Goal: Task Accomplishment & Management: Manage account settings

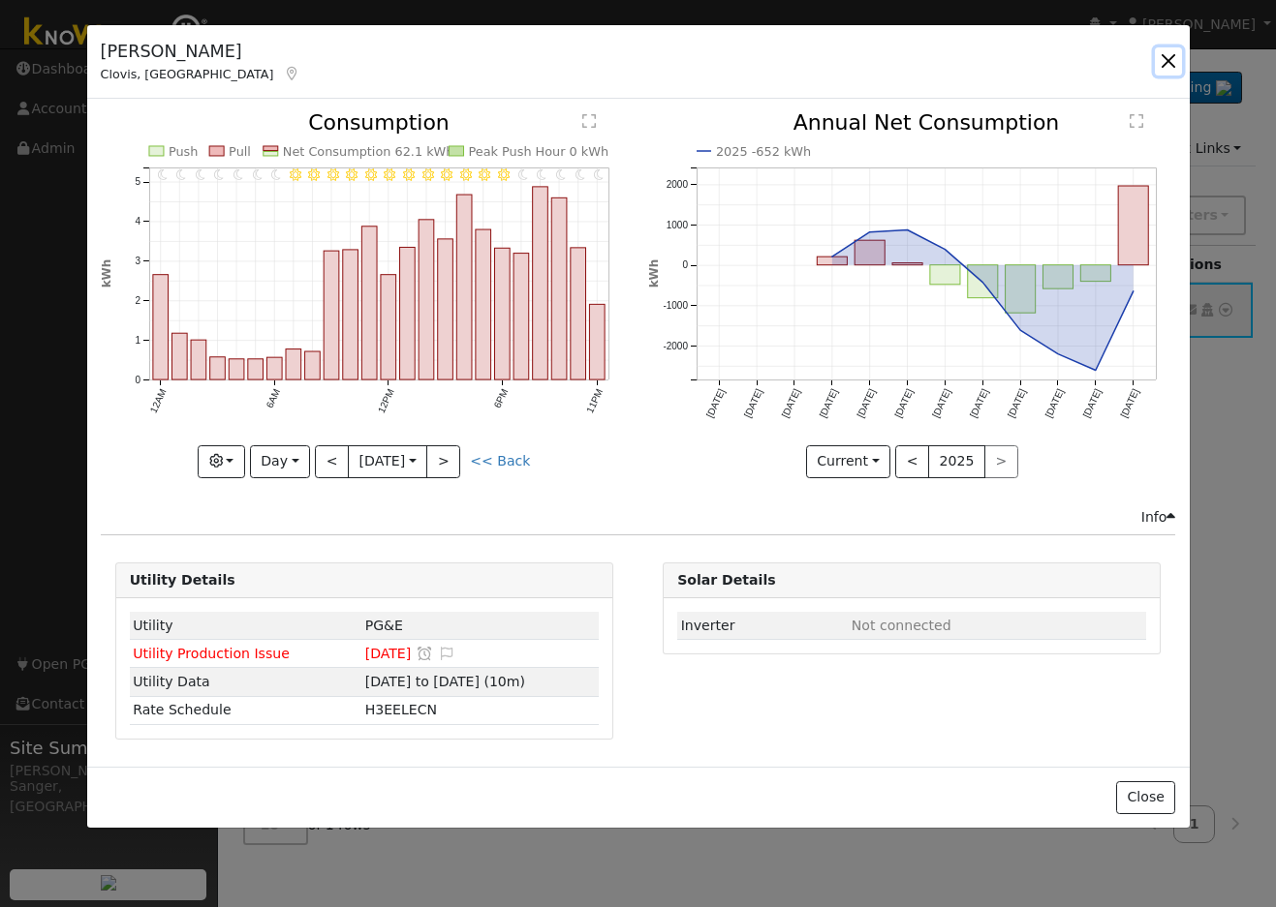
click at [1165, 52] on button "button" at bounding box center [1167, 60] width 27 height 27
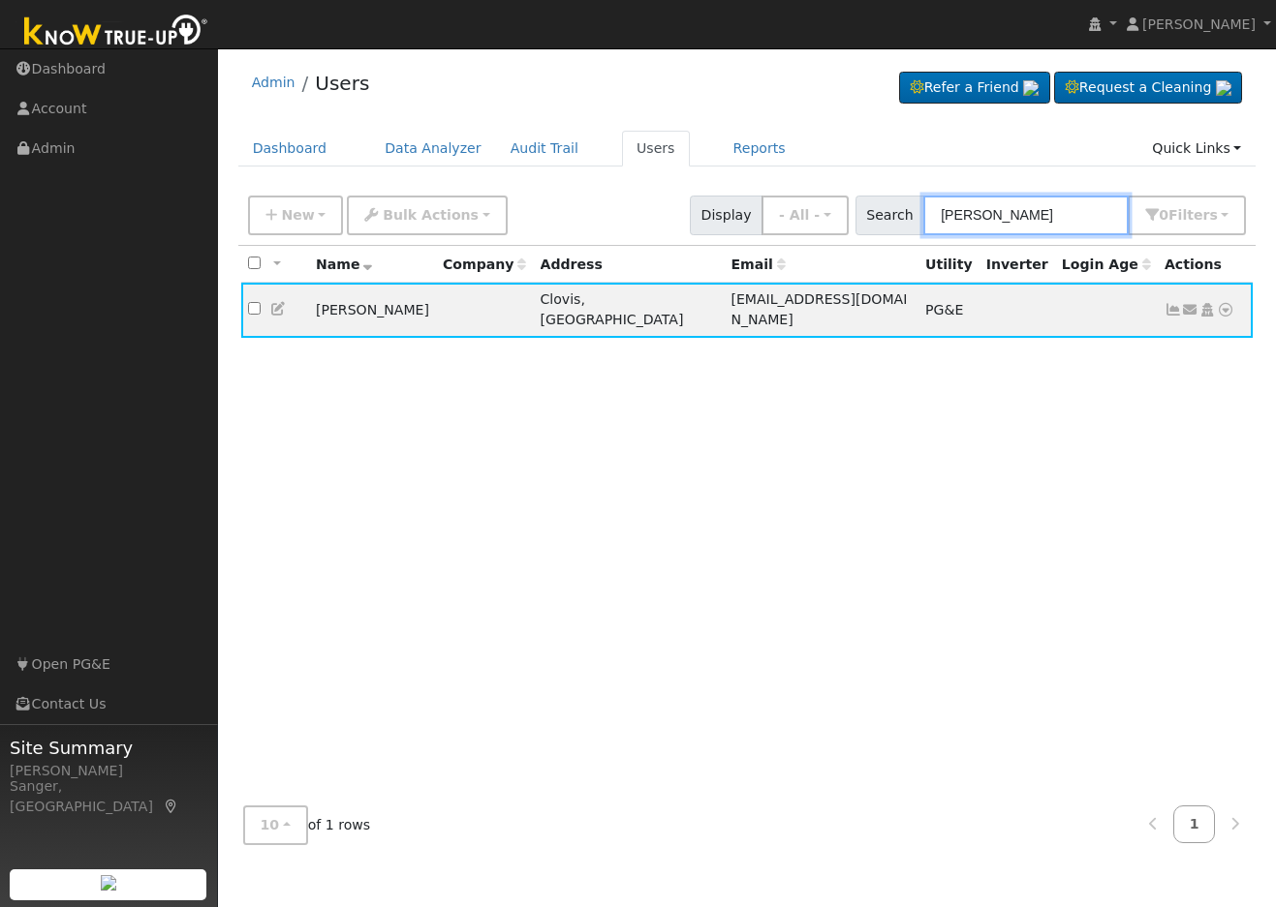
drag, startPoint x: 1058, startPoint y: 214, endPoint x: 881, endPoint y: 214, distance: 176.3
click at [882, 214] on div "Search Danny Armenta 0 Filter s My accounts Role Show - All - Show Leads Admin …" at bounding box center [1050, 216] width 391 height 40
paste input "Russell & Angie Eckert"
type input "Russell & Angie Eckert"
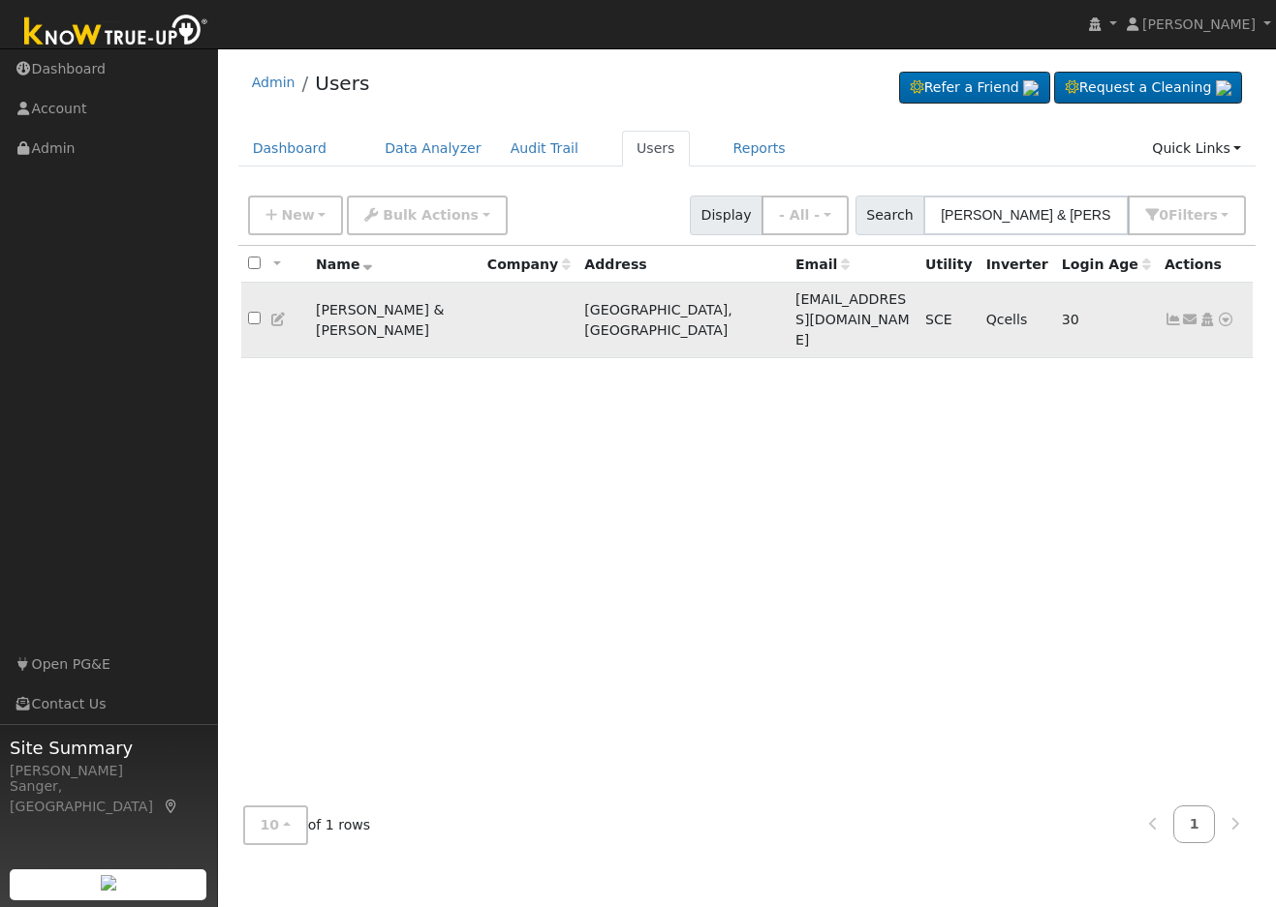
click at [1165, 313] on icon at bounding box center [1172, 320] width 17 height 14
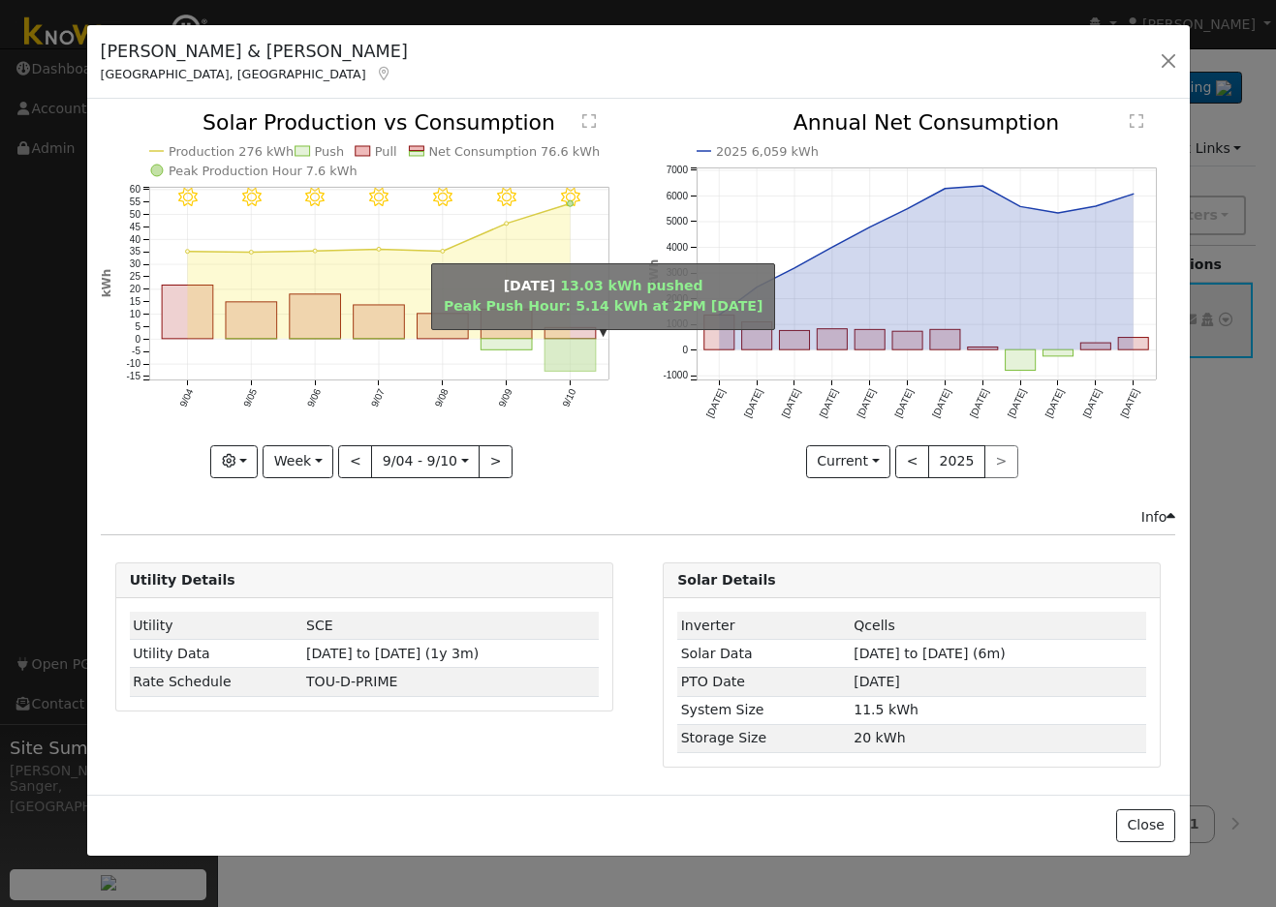
click at [567, 349] on rect "onclick=""" at bounding box center [569, 355] width 51 height 33
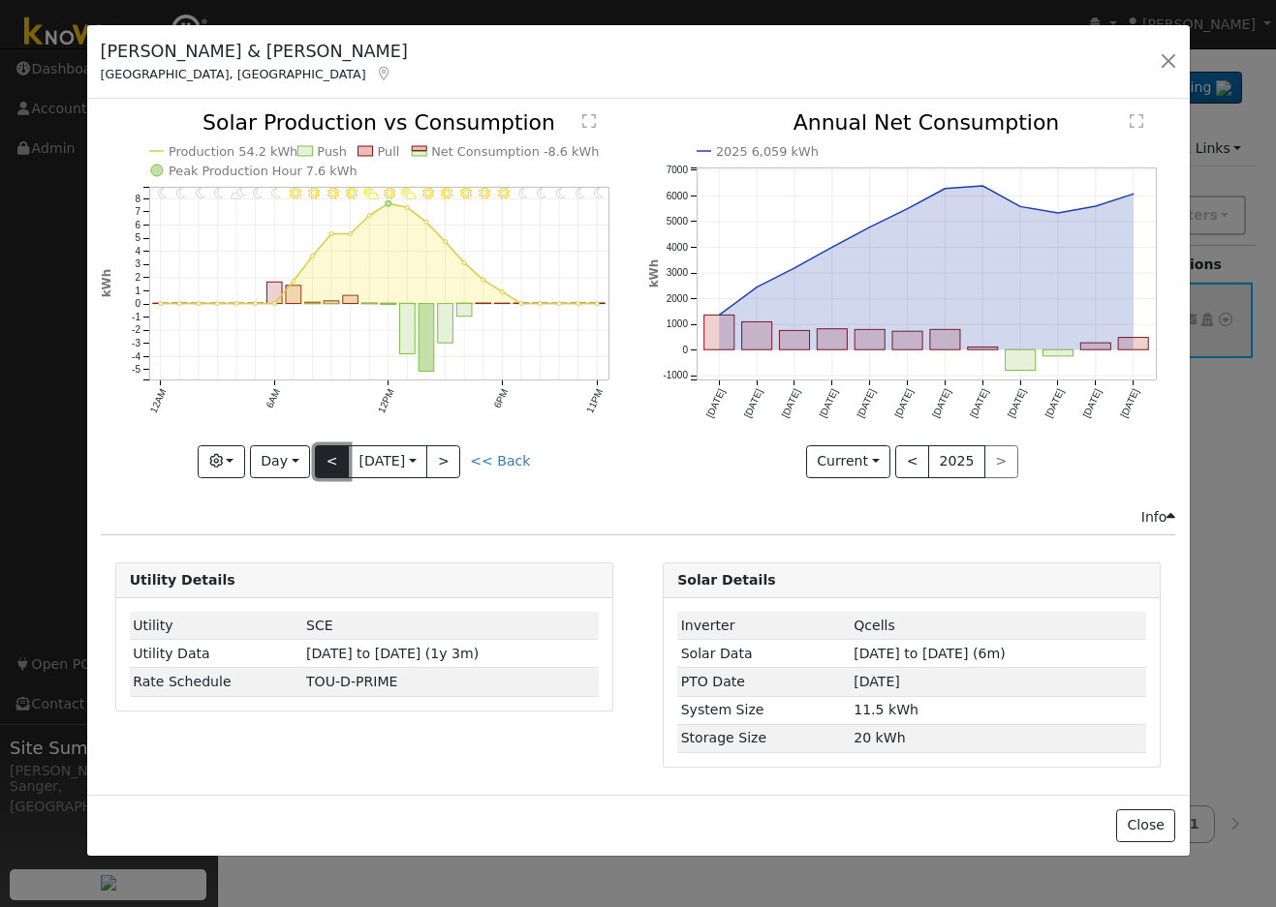
click at [323, 453] on button "<" at bounding box center [332, 462] width 34 height 33
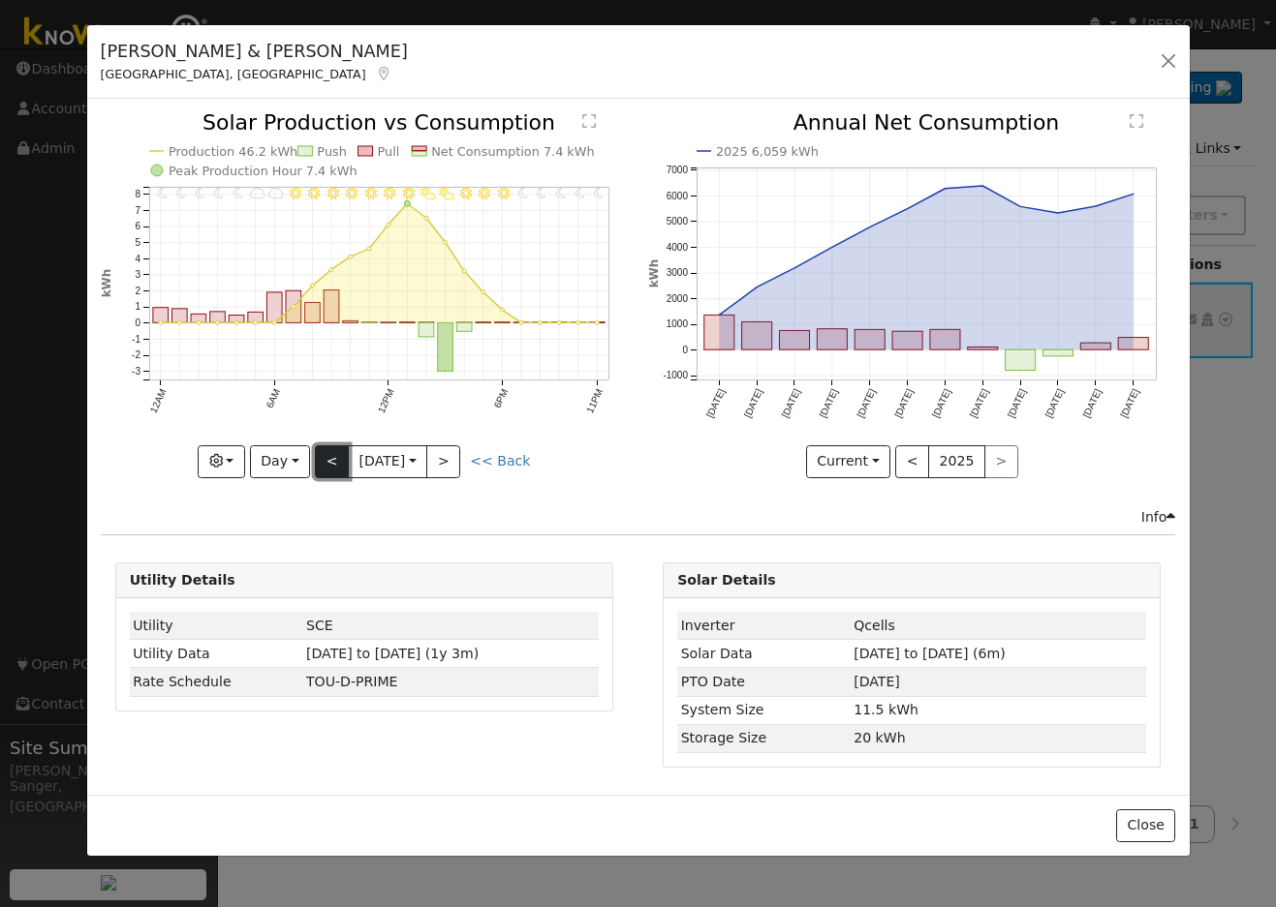
click at [323, 453] on button "<" at bounding box center [332, 462] width 34 height 33
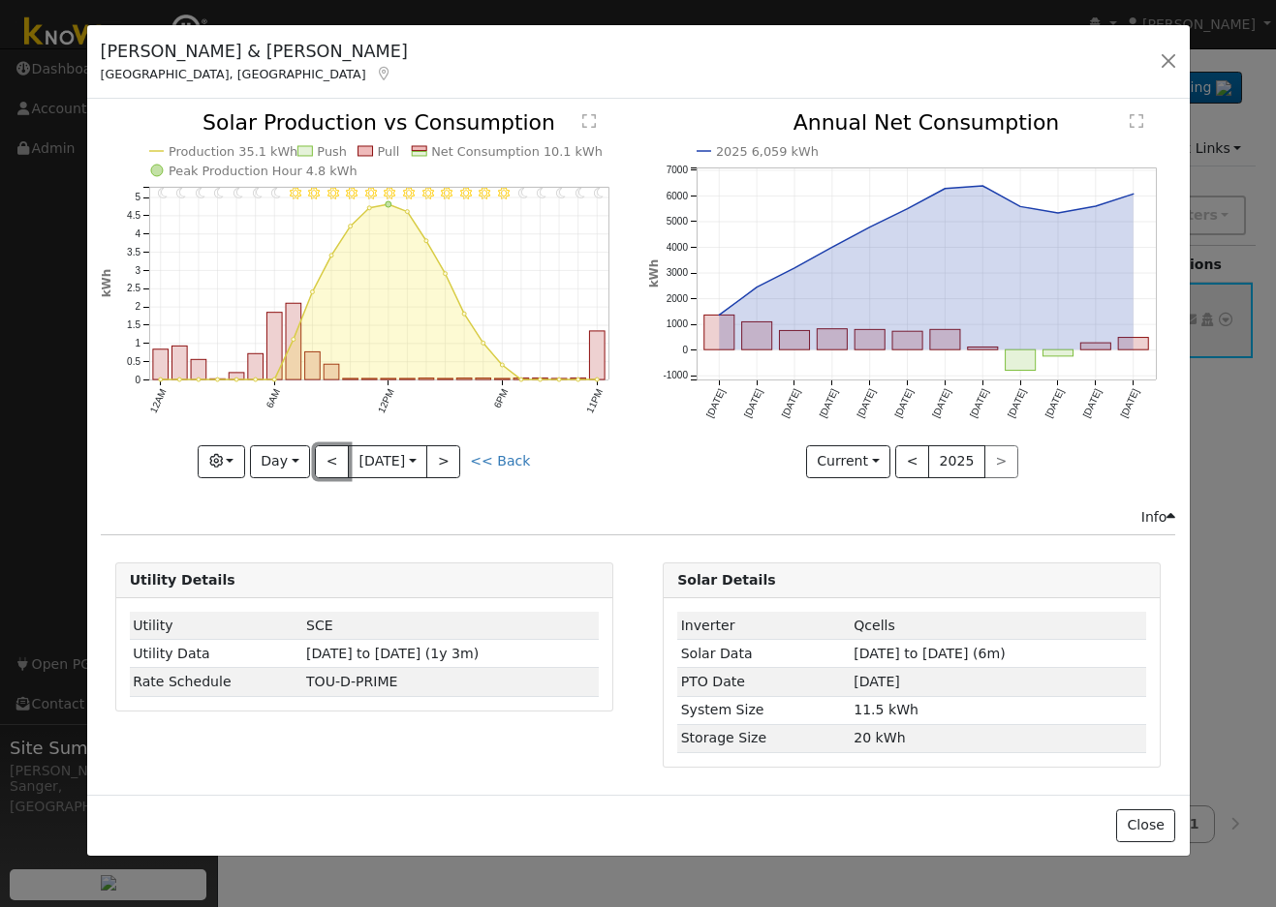
click at [325, 455] on button "<" at bounding box center [332, 462] width 34 height 33
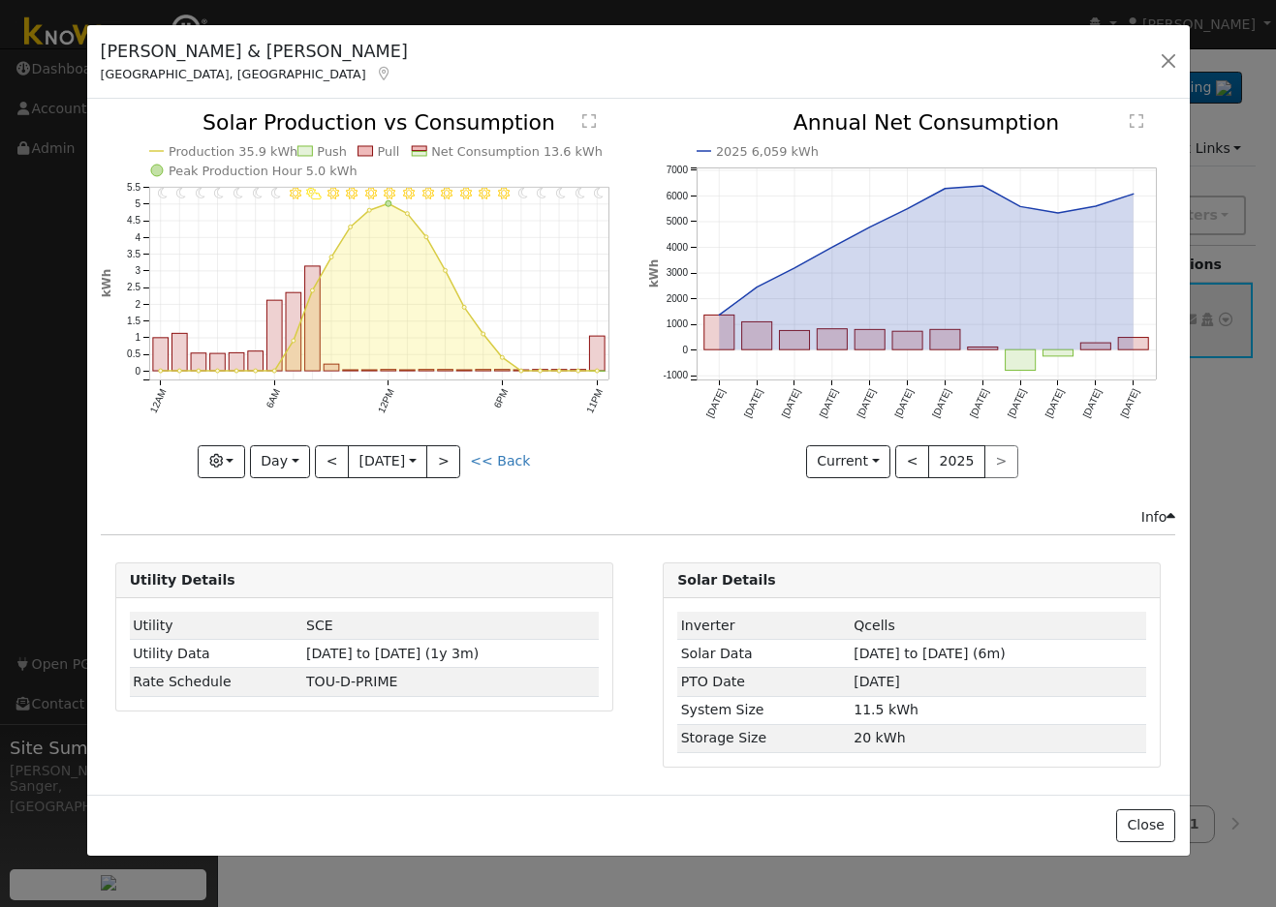
click at [325, 455] on div "11PM - Clear 10PM - Clear 9PM - Clear 8PM - Clear 7PM - Clear 6PM - Clear 5PM -…" at bounding box center [364, 294] width 527 height 365
click at [325, 455] on button "<" at bounding box center [332, 462] width 34 height 33
click at [325, 455] on div "11PM - Clear 10PM - Clear 9PM - Clear 8PM - Clear 7PM - Clear 6PM - Clear 5PM -…" at bounding box center [364, 294] width 527 height 365
click at [325, 455] on button "<" at bounding box center [332, 462] width 34 height 33
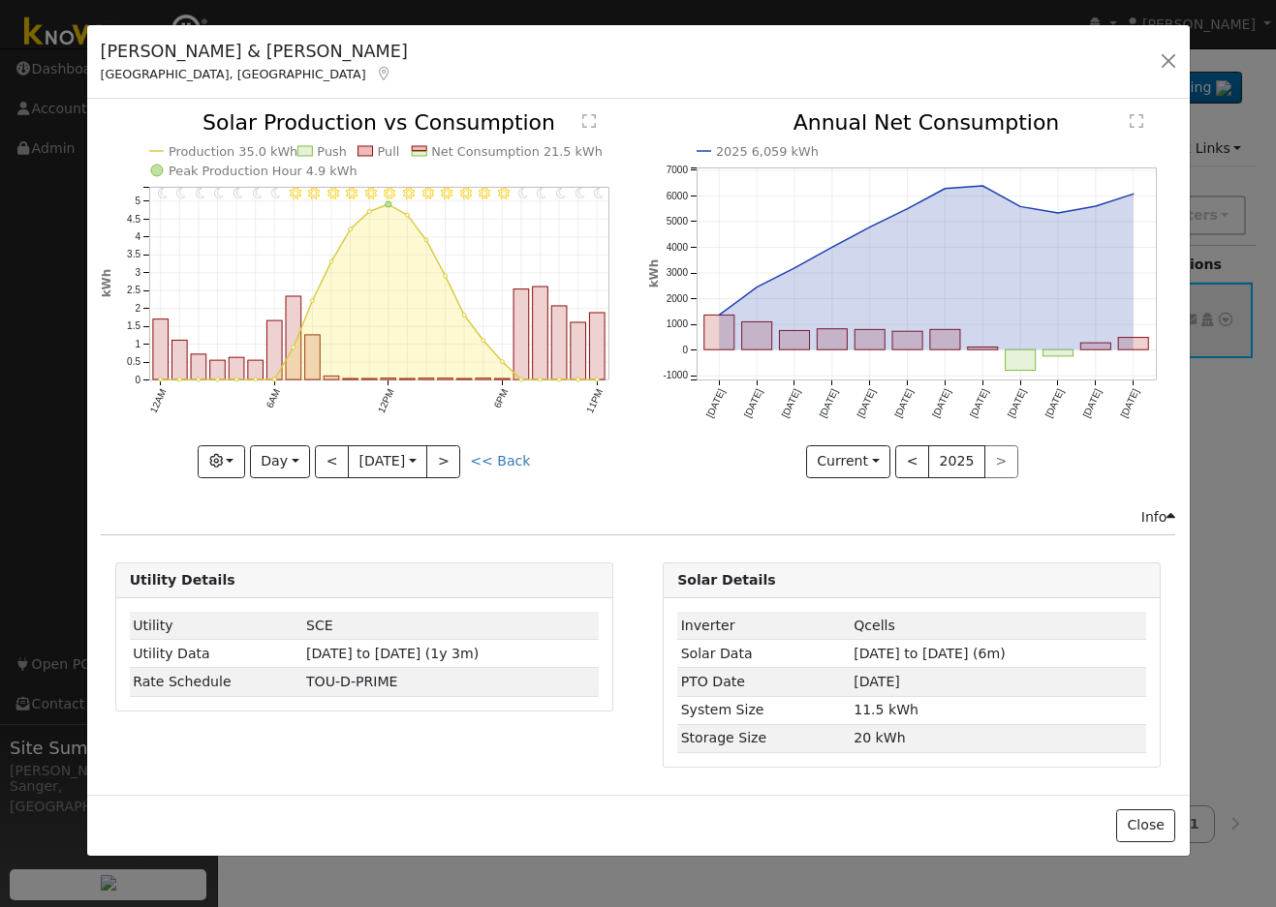
click at [330, 460] on div "11PM - Clear 10PM - Clear 9PM - Clear 8PM - Clear 7PM - Clear 6PM - Clear 5PM -…" at bounding box center [364, 294] width 527 height 365
click at [330, 460] on button "<" at bounding box center [332, 462] width 34 height 33
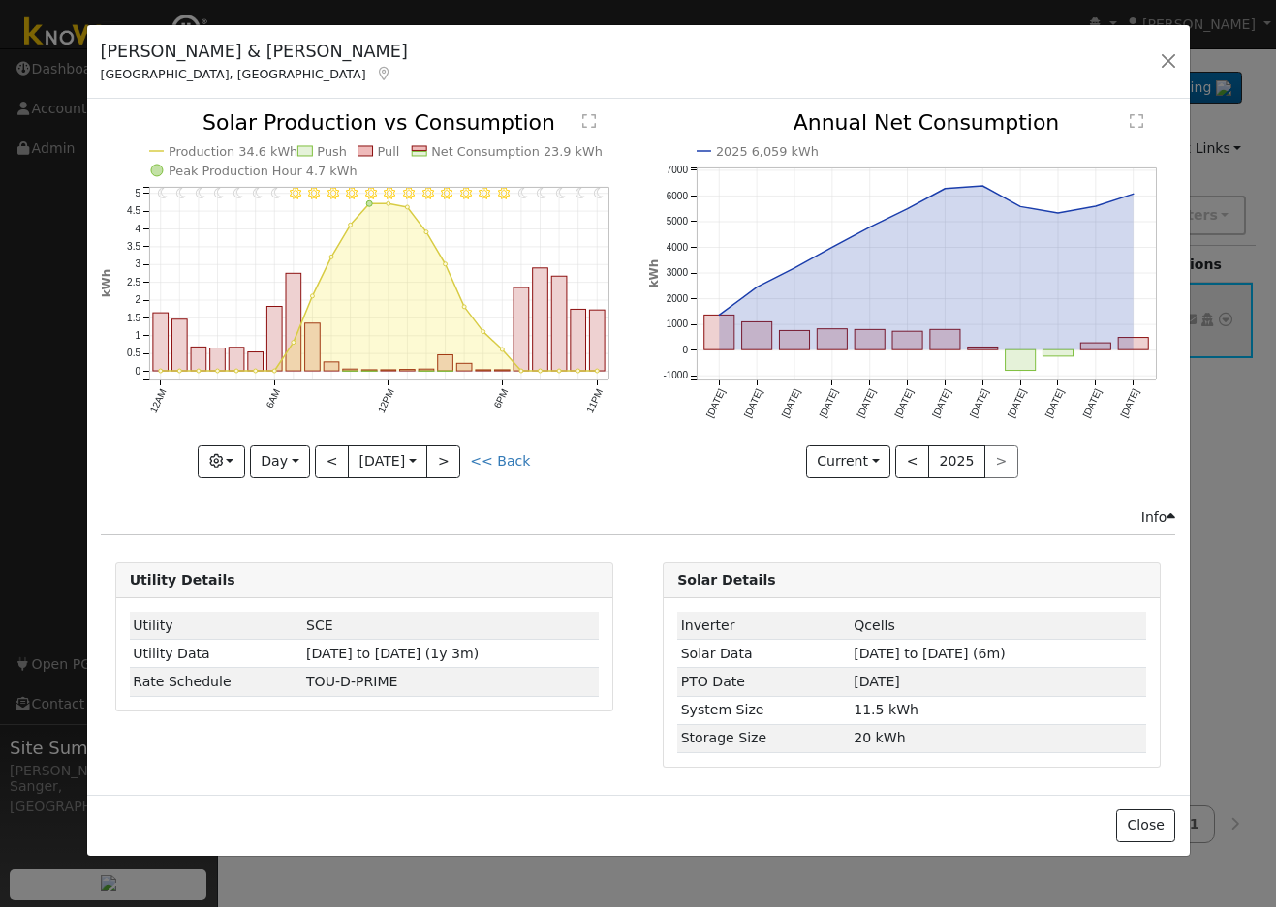
click at [330, 460] on div "11PM - Clear 10PM - Clear 9PM - Clear 8PM - Clear 7PM - Clear 6PM - Clear 5PM -…" at bounding box center [364, 294] width 527 height 365
click at [266, 456] on button "Day" at bounding box center [280, 462] width 60 height 33
click at [294, 560] on link "Month" at bounding box center [318, 555] width 135 height 27
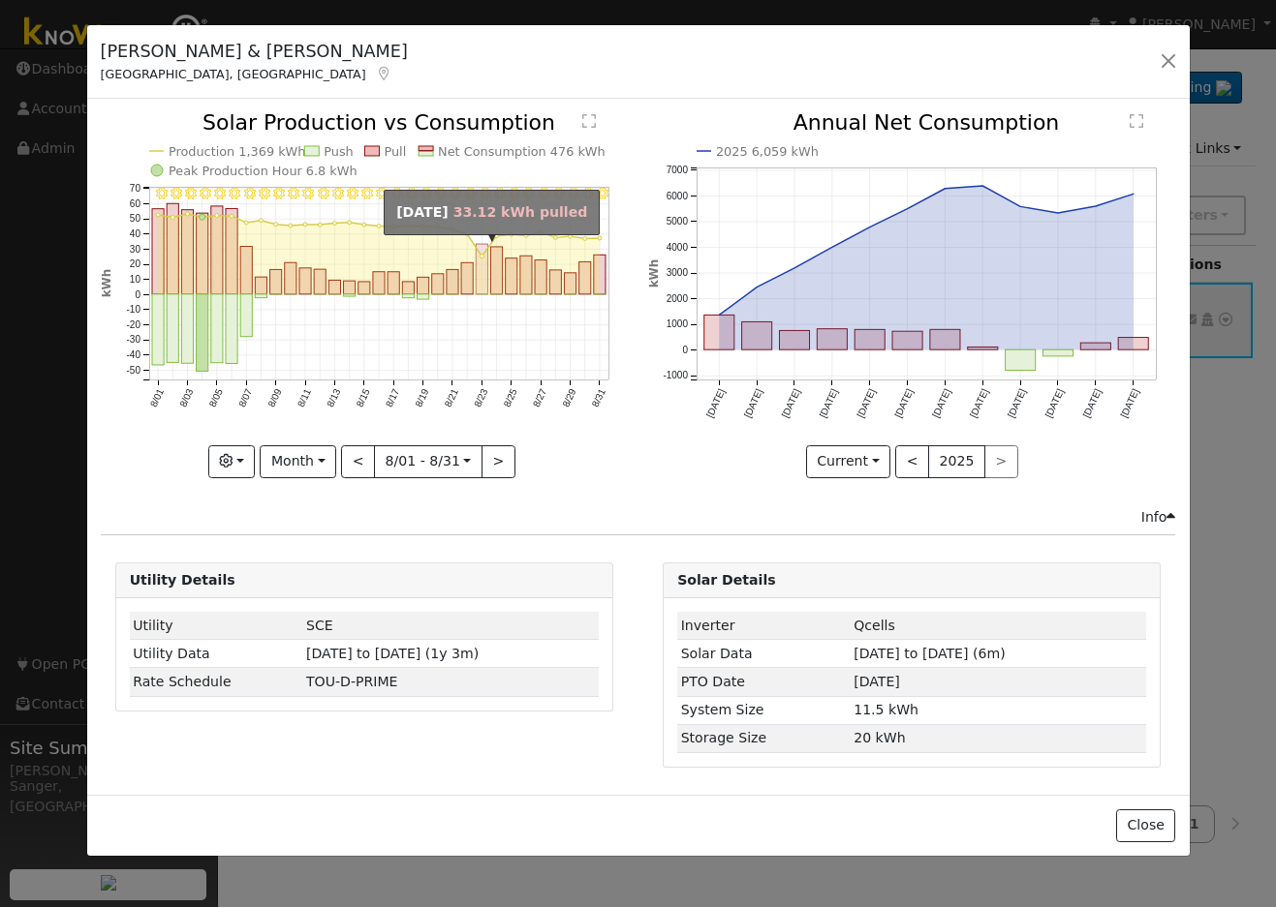
click at [486, 276] on rect "onclick=""" at bounding box center [482, 270] width 12 height 50
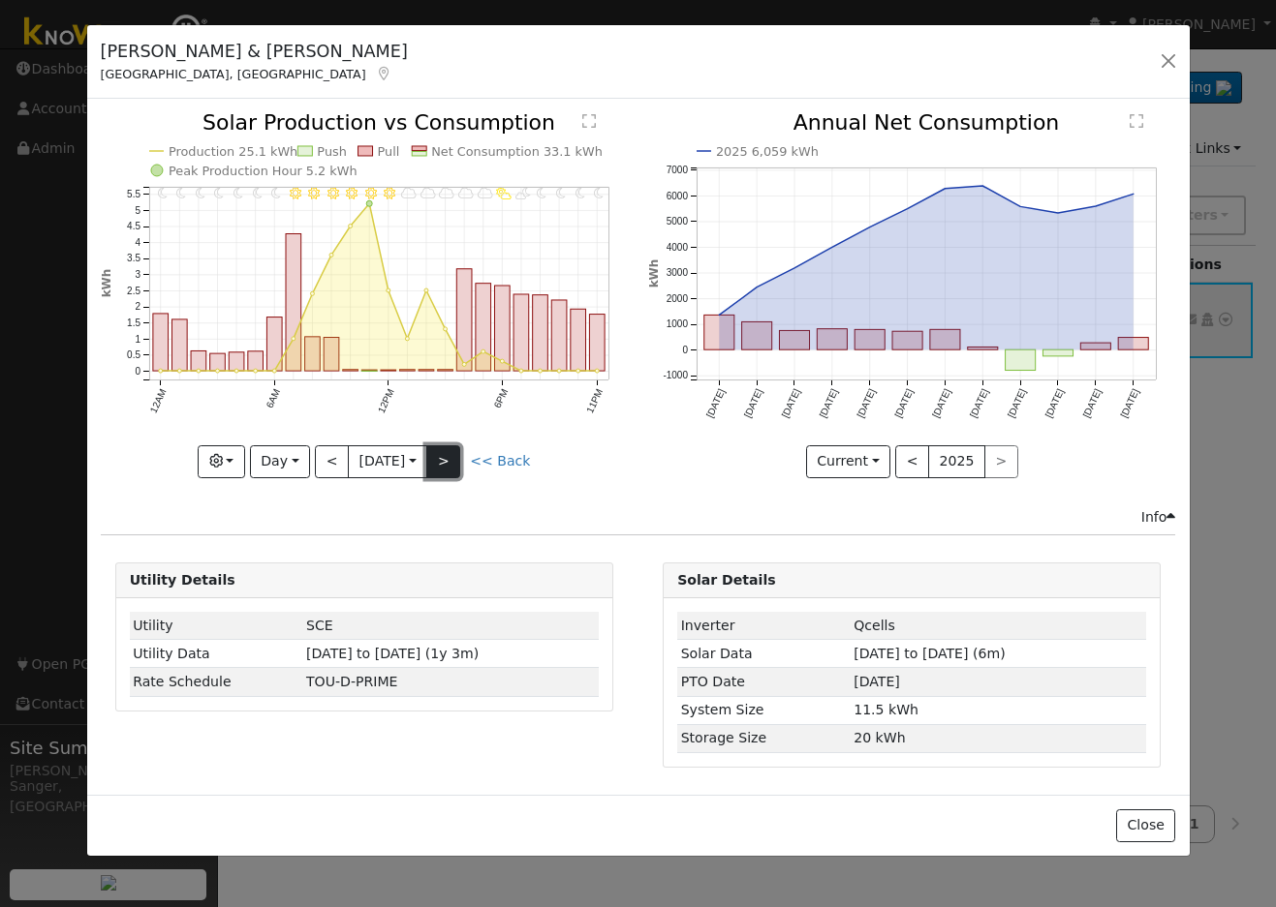
click at [459, 465] on button ">" at bounding box center [443, 462] width 34 height 33
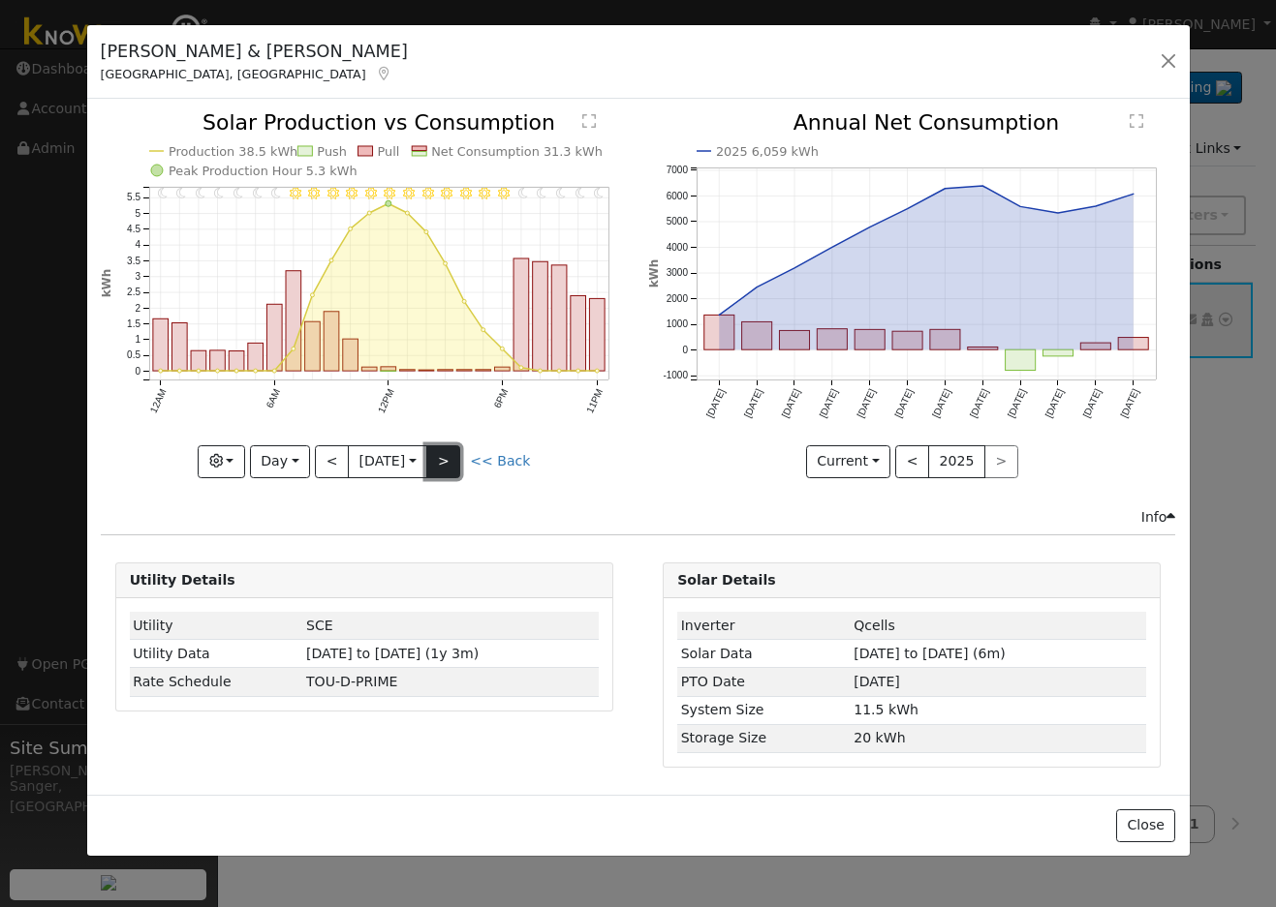
click at [445, 462] on button ">" at bounding box center [443, 462] width 34 height 33
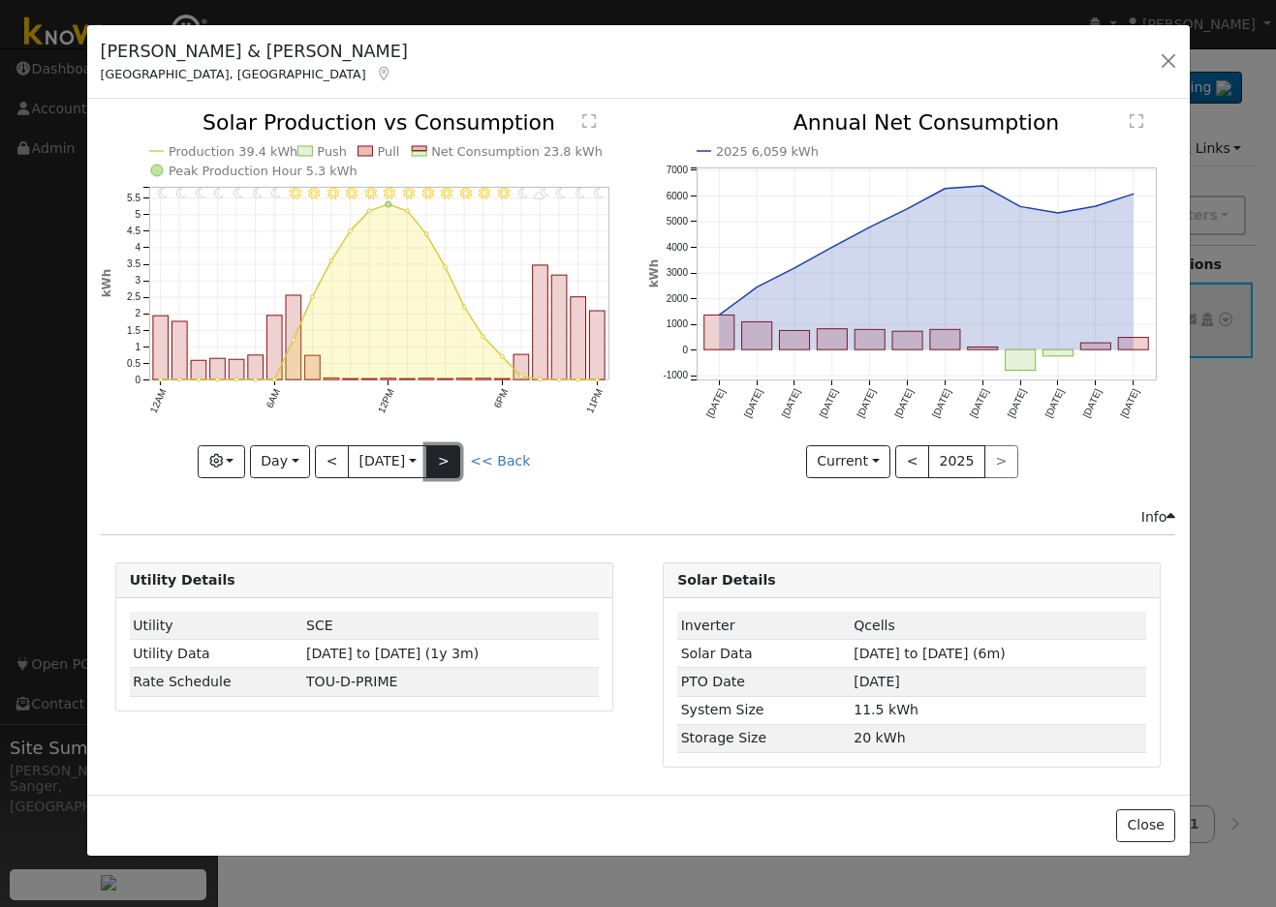
click at [445, 461] on button ">" at bounding box center [443, 462] width 34 height 33
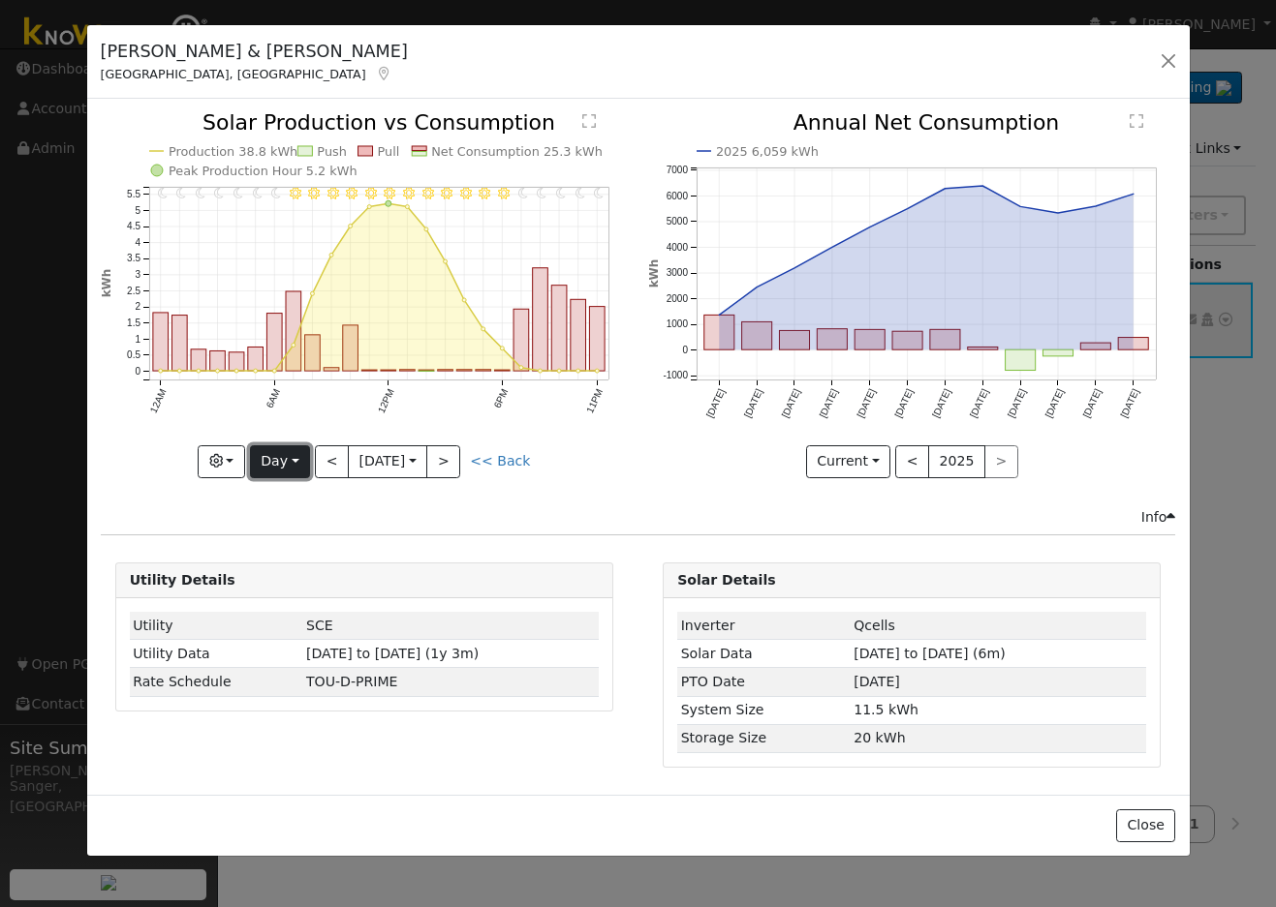
click at [263, 464] on button "Day" at bounding box center [280, 462] width 60 height 33
click at [314, 523] on link "Week" at bounding box center [318, 528] width 135 height 27
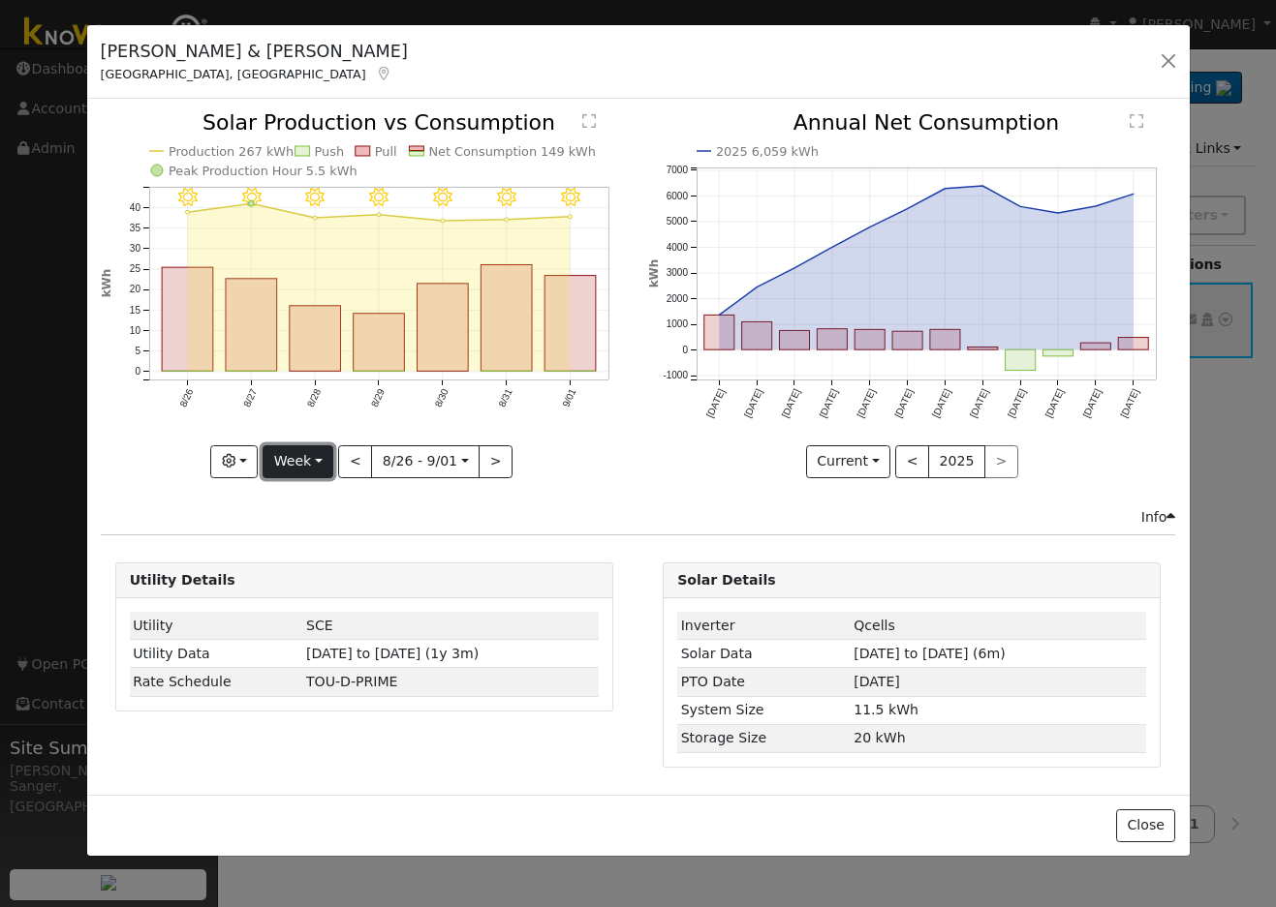
click at [305, 459] on button "Week" at bounding box center [297, 462] width 71 height 33
click at [312, 554] on link "Month" at bounding box center [330, 555] width 135 height 27
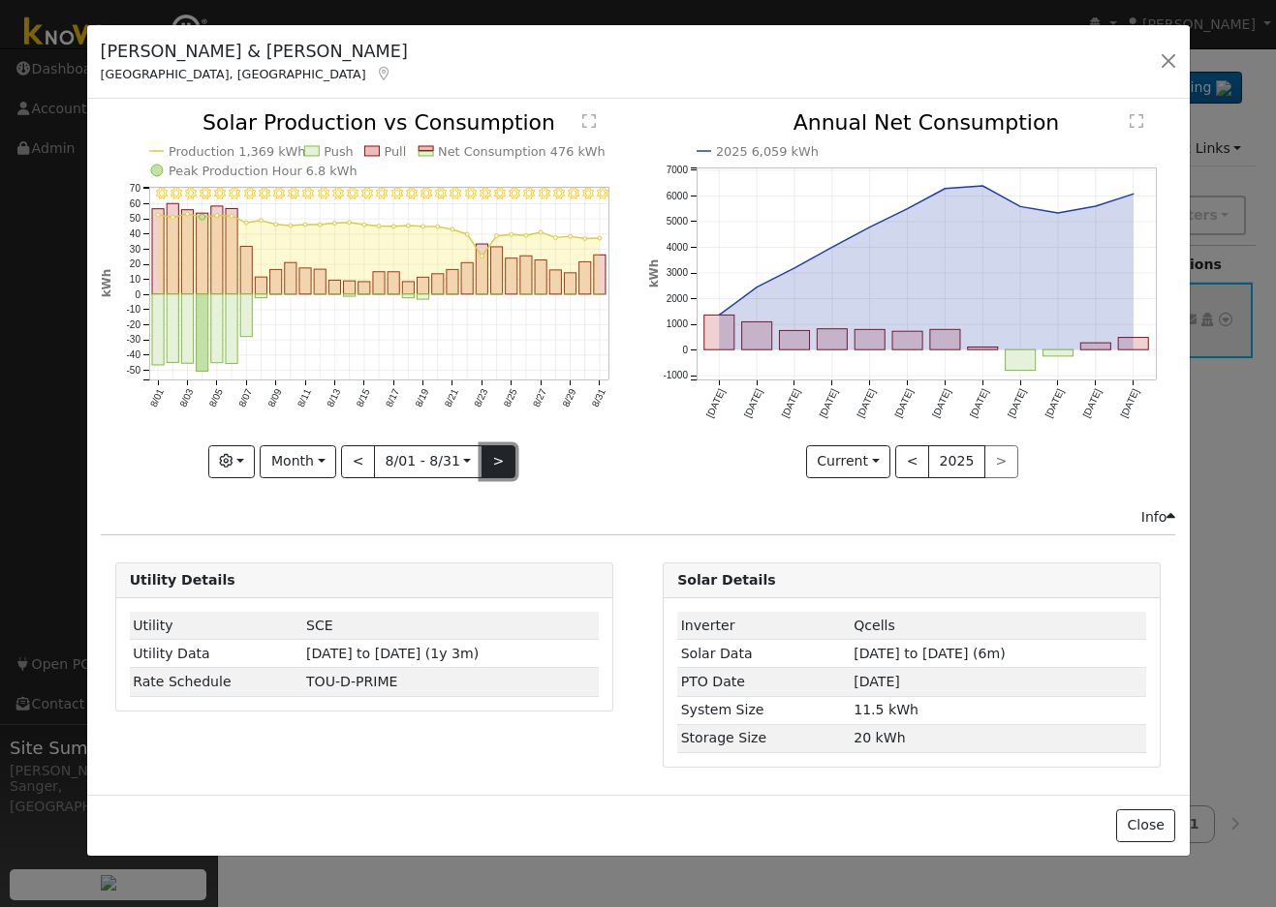
click at [489, 460] on button ">" at bounding box center [498, 462] width 34 height 33
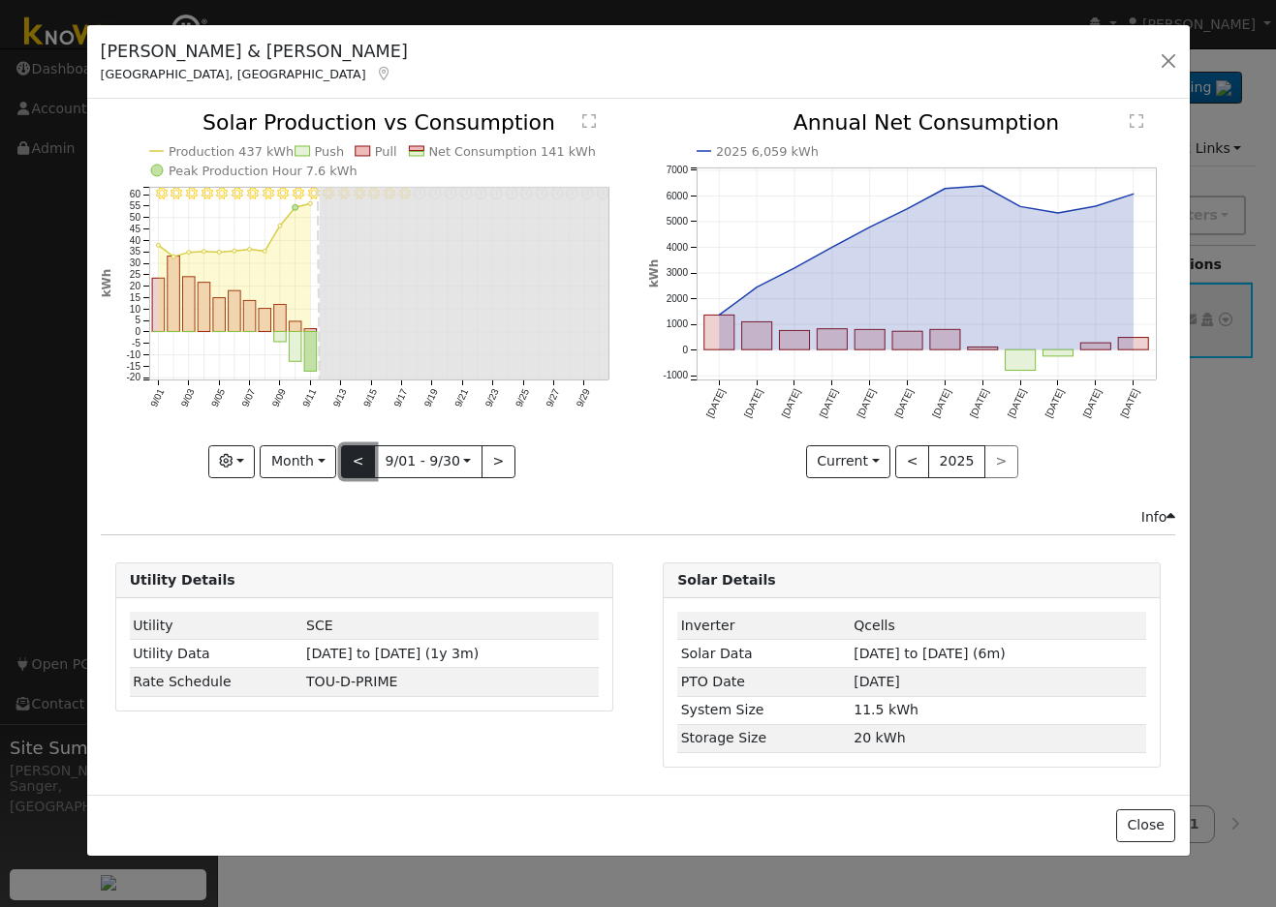
click at [357, 458] on button "<" at bounding box center [358, 462] width 34 height 33
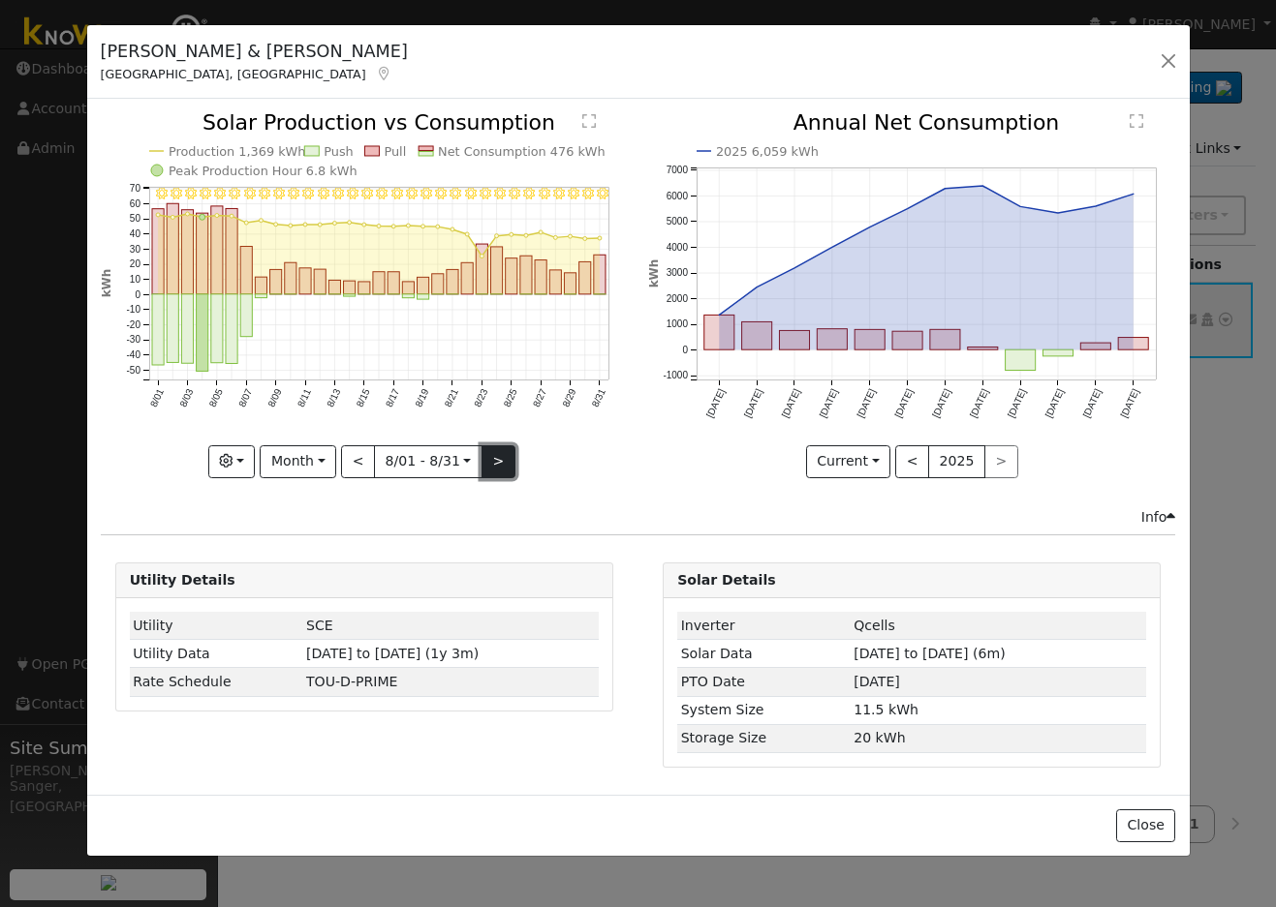
click at [492, 455] on button ">" at bounding box center [498, 462] width 34 height 33
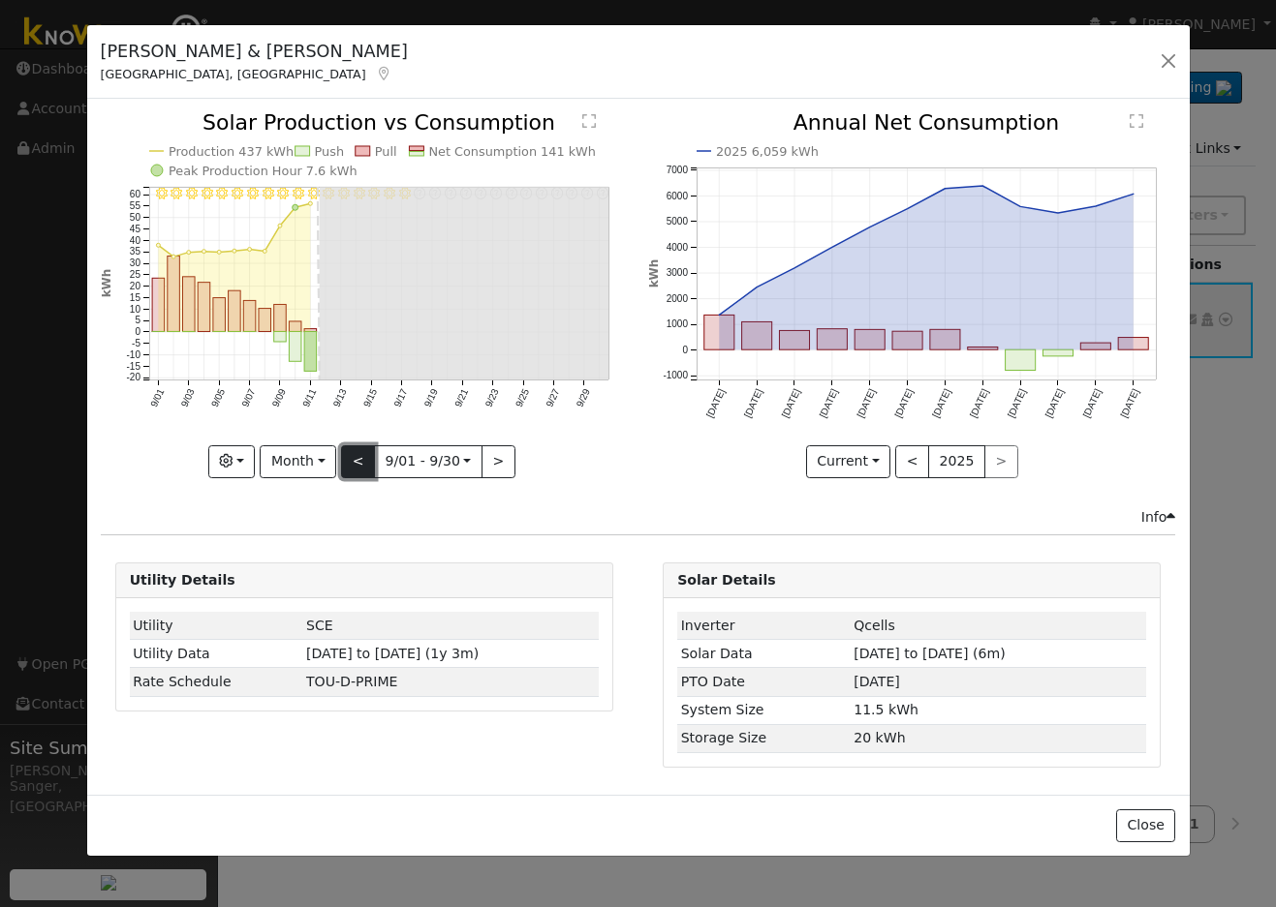
click at [357, 459] on button "<" at bounding box center [358, 462] width 34 height 33
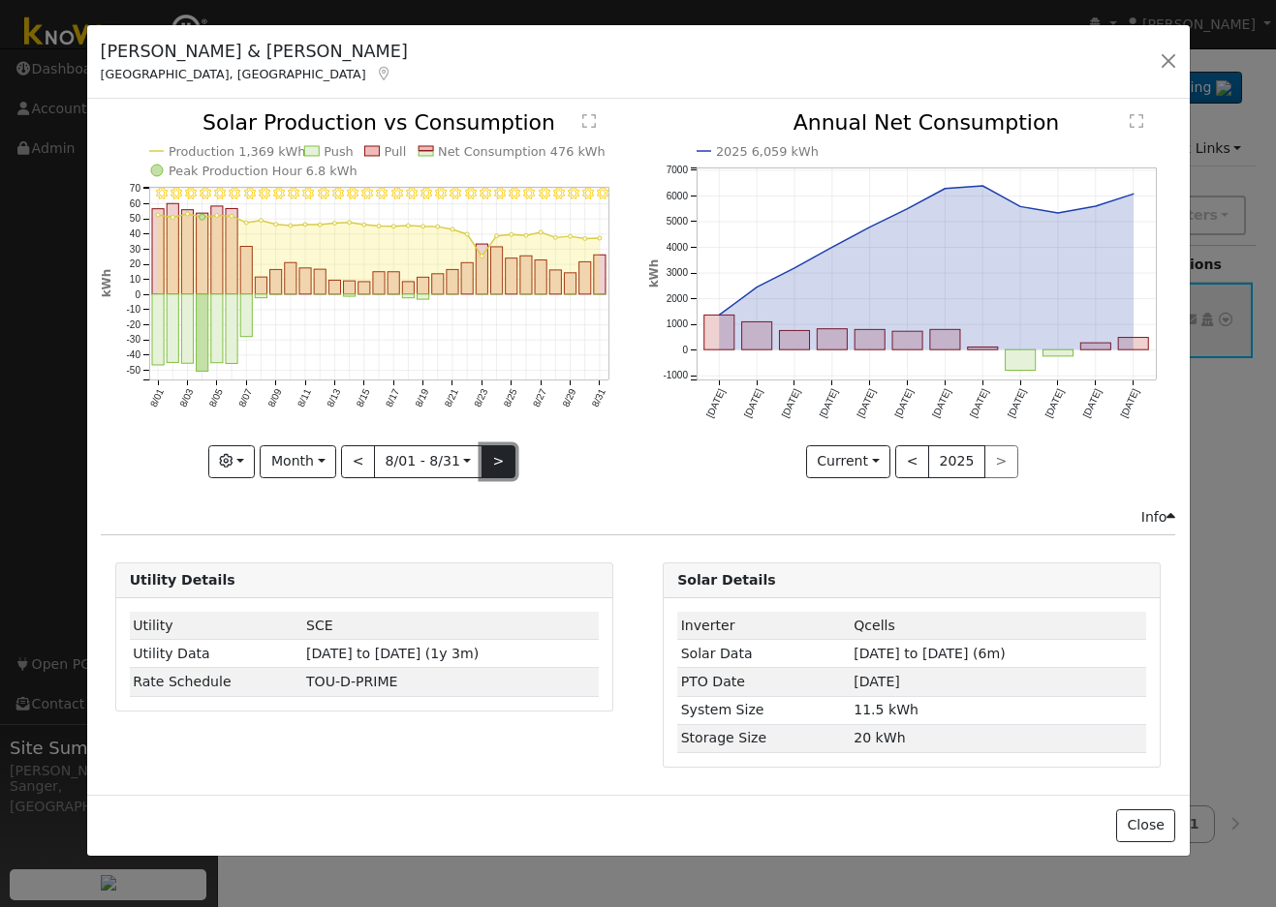
click at [490, 458] on button ">" at bounding box center [498, 462] width 34 height 33
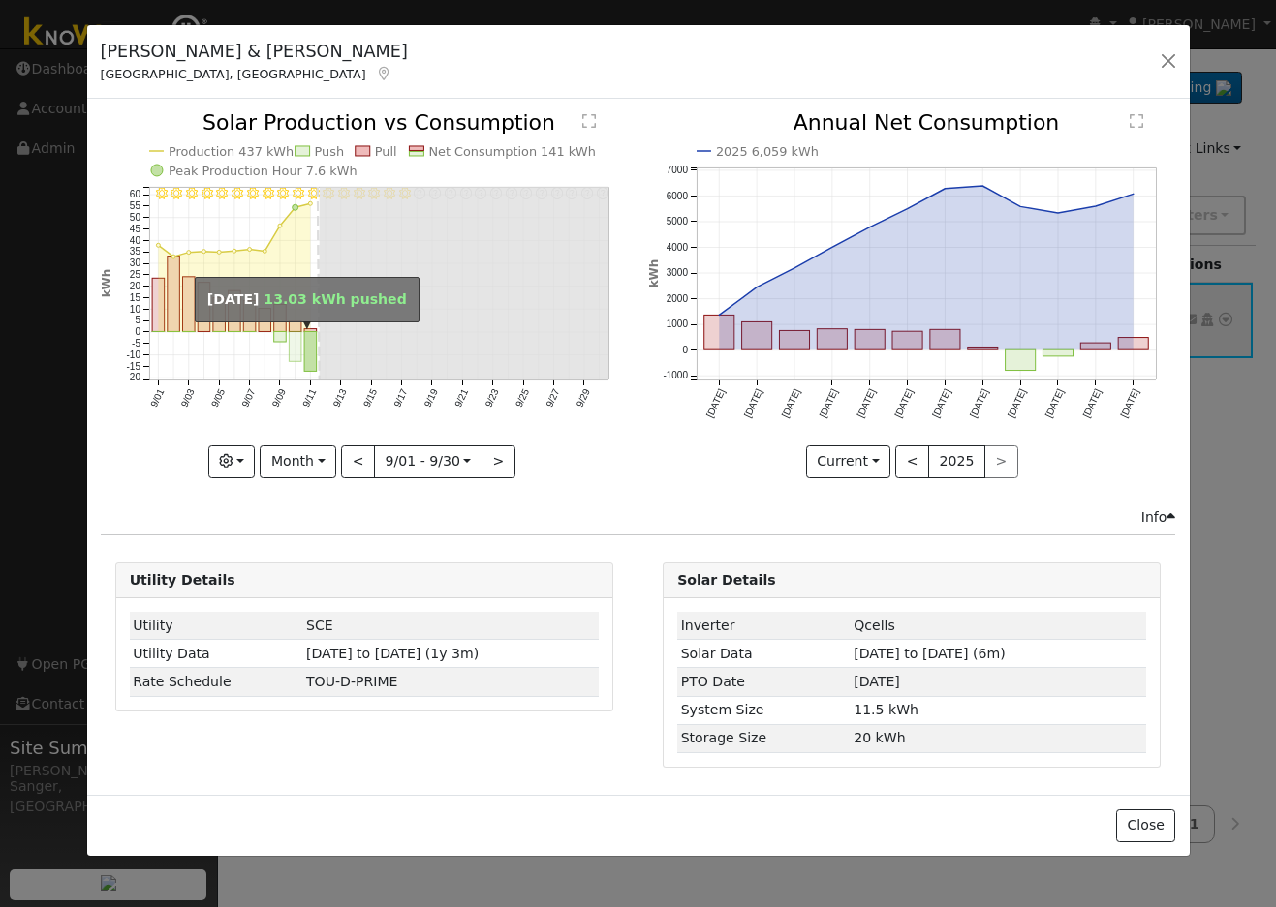
click at [299, 350] on rect "onclick=""" at bounding box center [295, 347] width 13 height 30
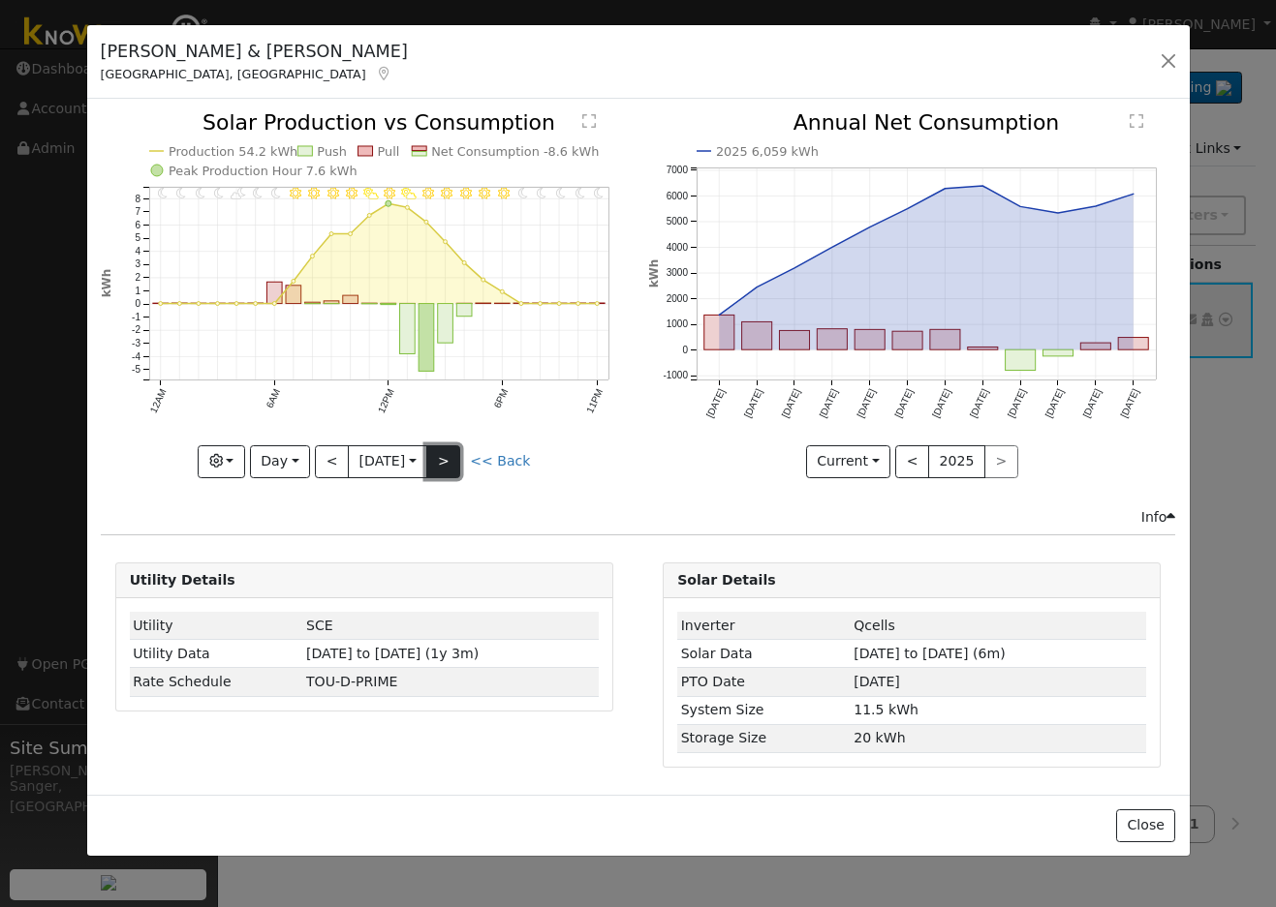
click at [443, 460] on button ">" at bounding box center [443, 462] width 34 height 33
click at [454, 461] on button ">" at bounding box center [443, 462] width 34 height 33
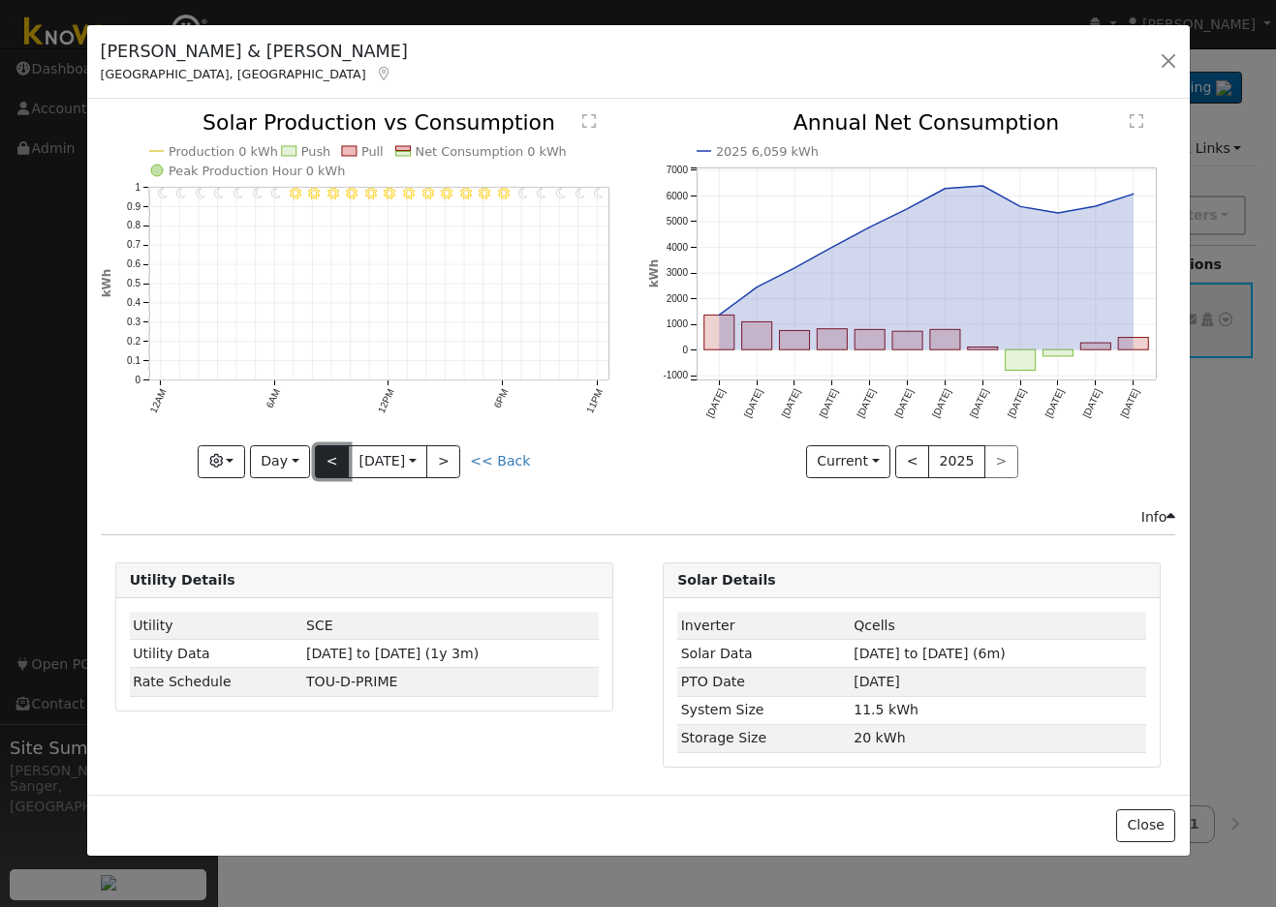
click at [328, 463] on button "<" at bounding box center [332, 462] width 34 height 33
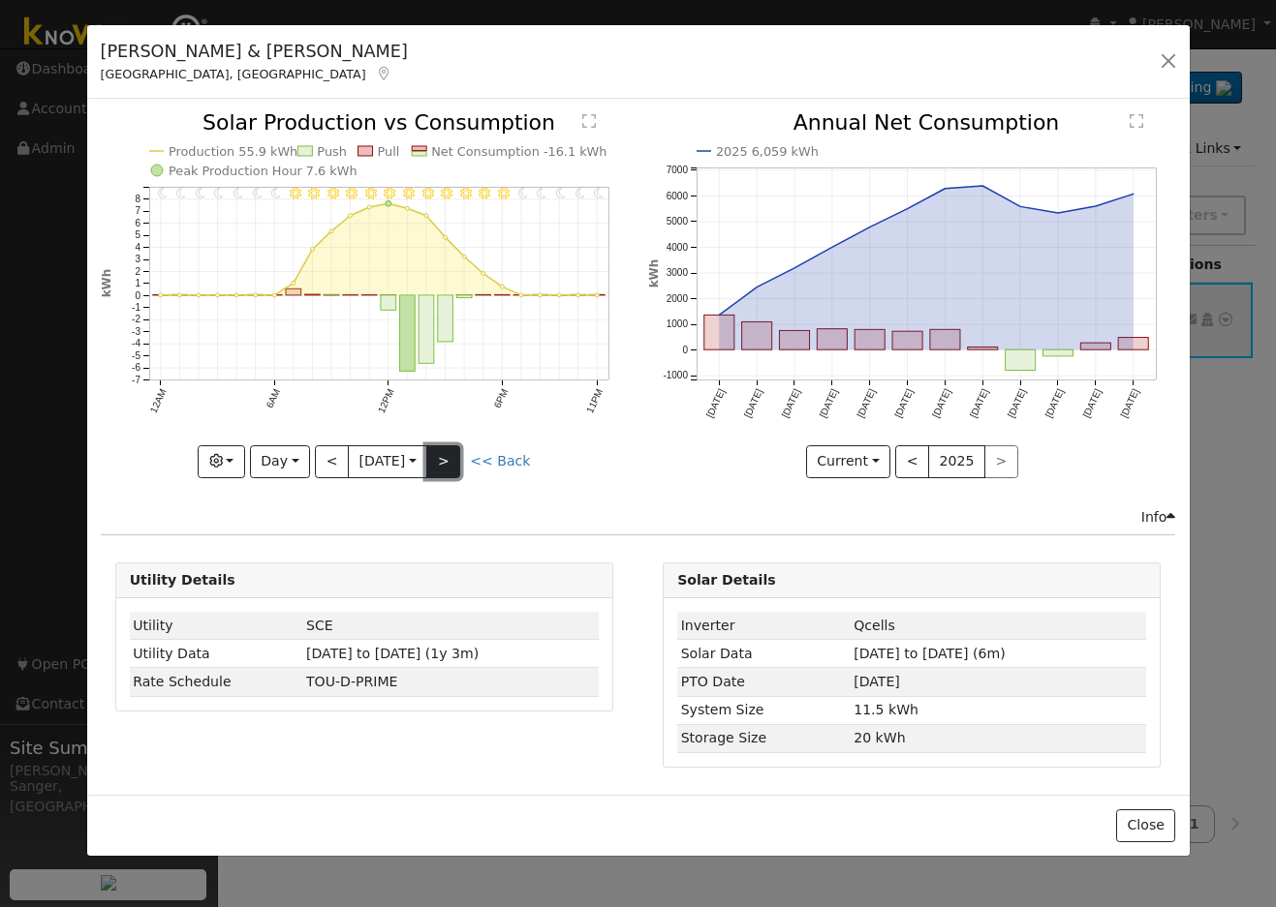
click at [450, 459] on button ">" at bounding box center [443, 462] width 34 height 33
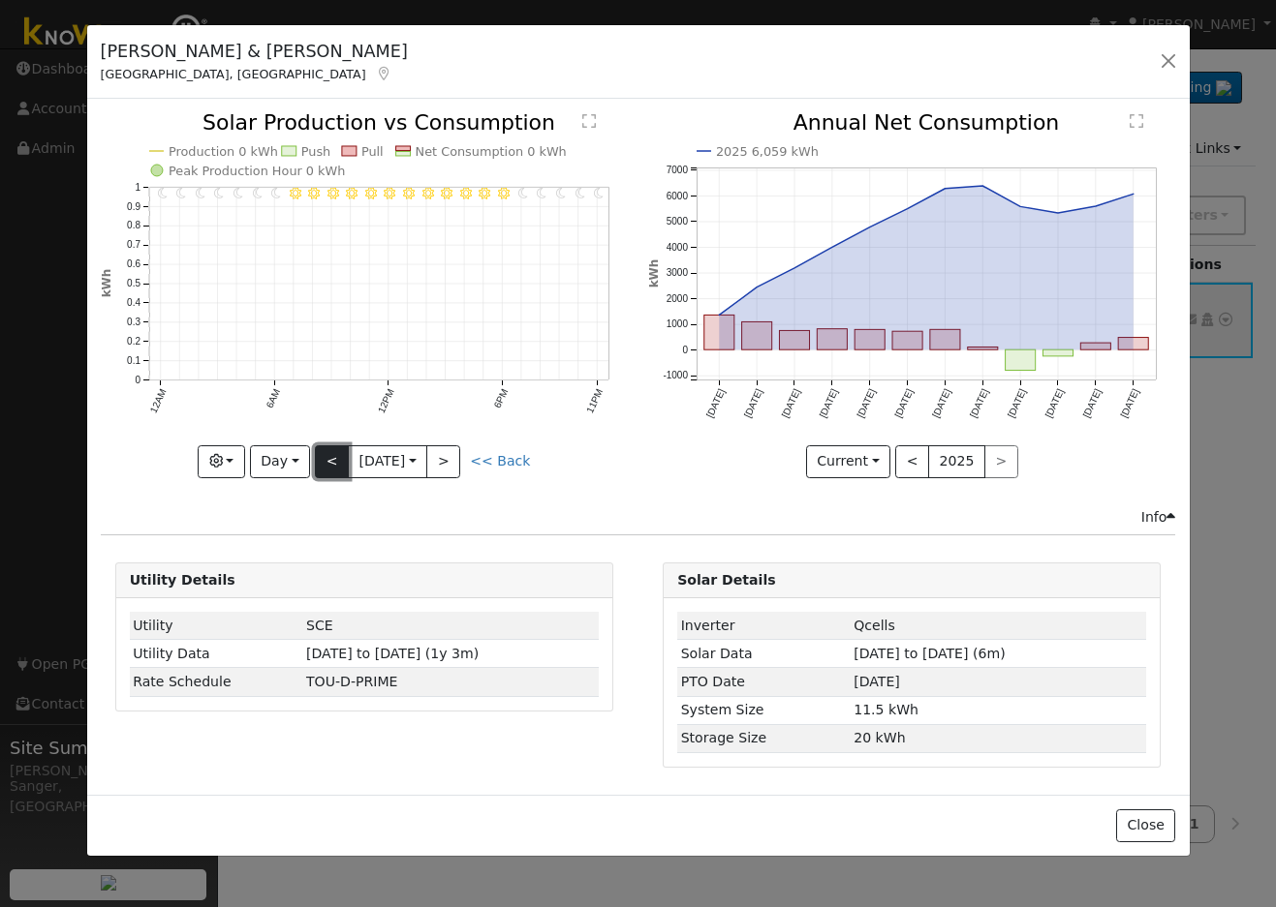
click at [332, 459] on button "<" at bounding box center [332, 462] width 34 height 33
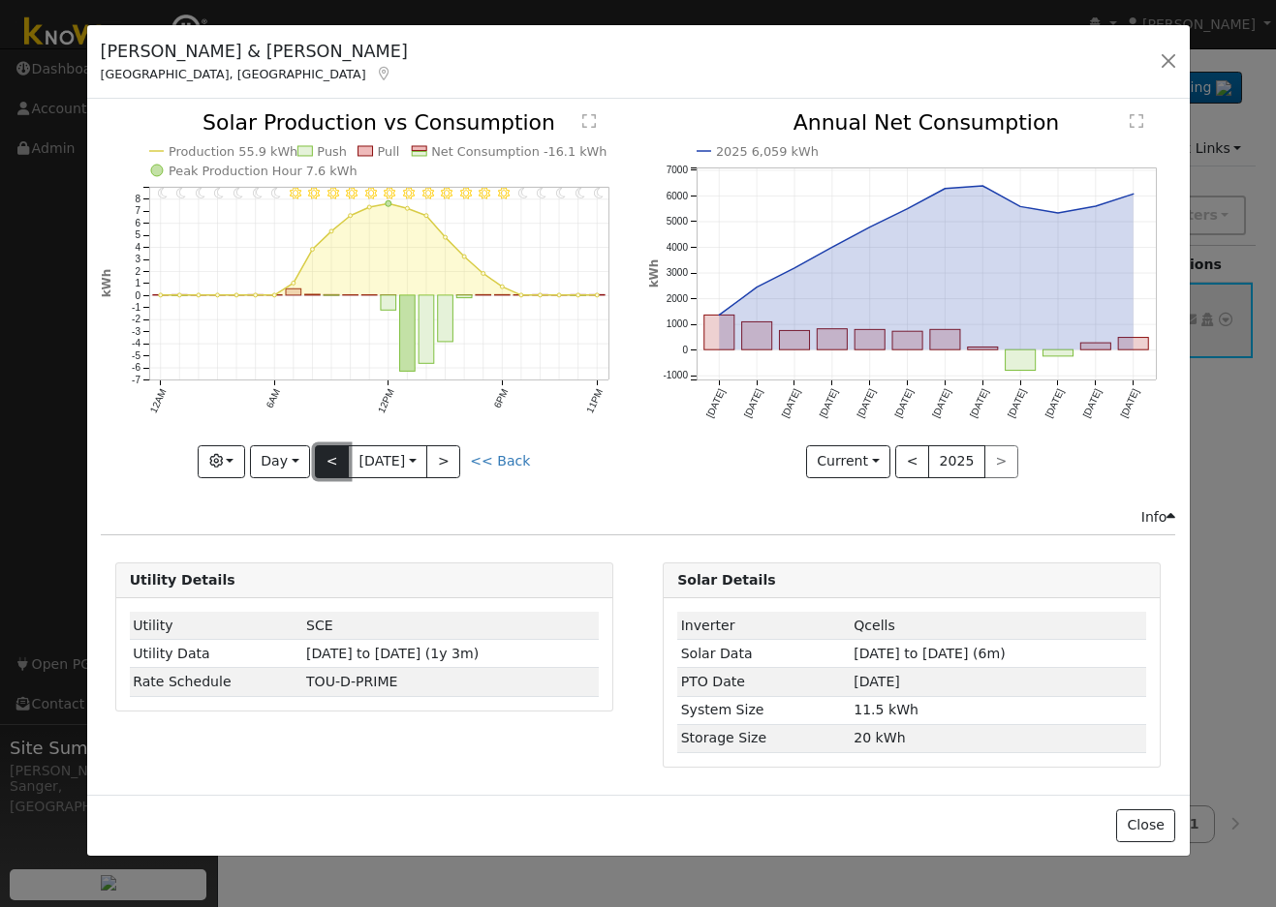
click at [336, 458] on button "<" at bounding box center [332, 462] width 34 height 33
click at [325, 453] on button "<" at bounding box center [332, 462] width 34 height 33
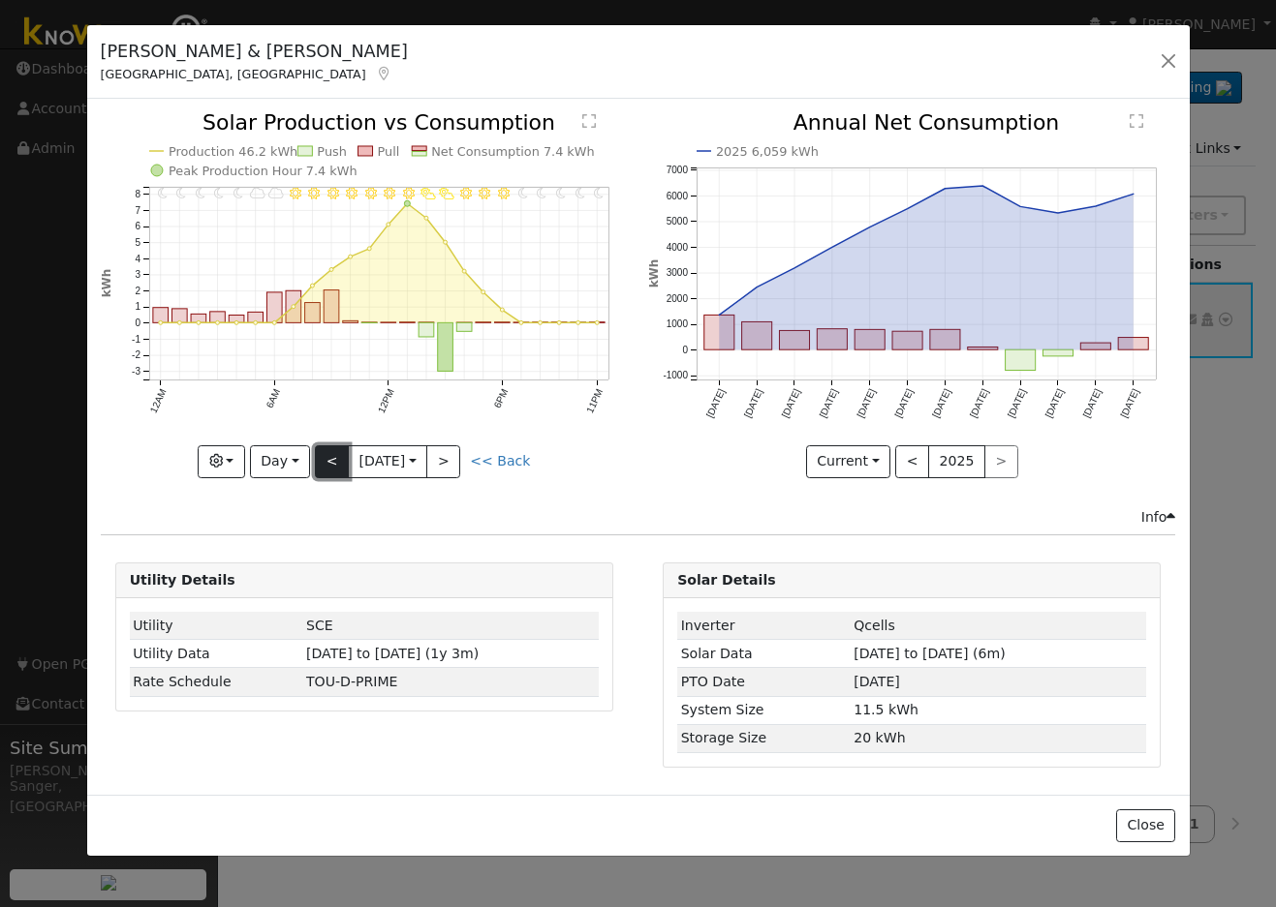
click at [329, 464] on button "<" at bounding box center [332, 462] width 34 height 33
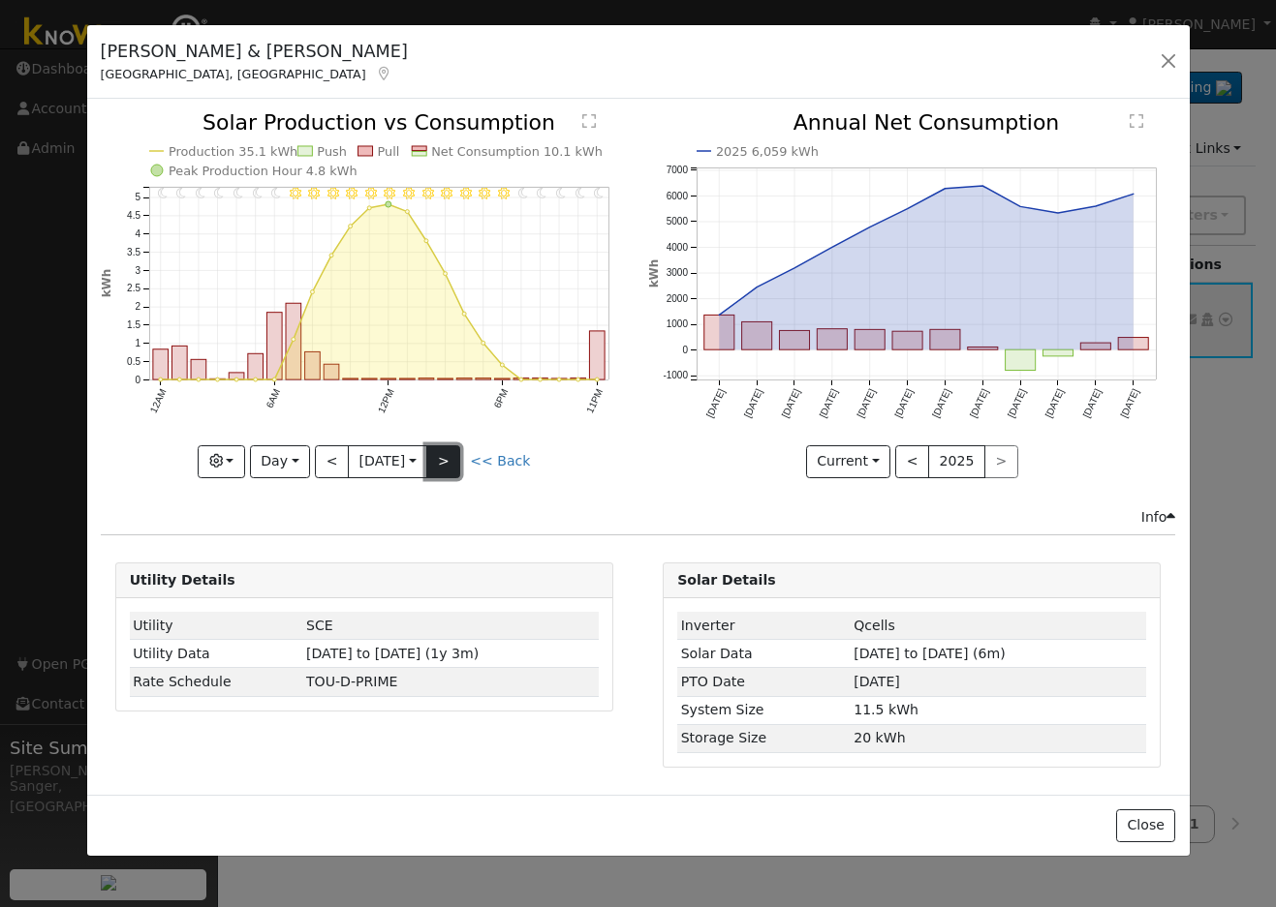
click at [452, 459] on button ">" at bounding box center [443, 462] width 34 height 33
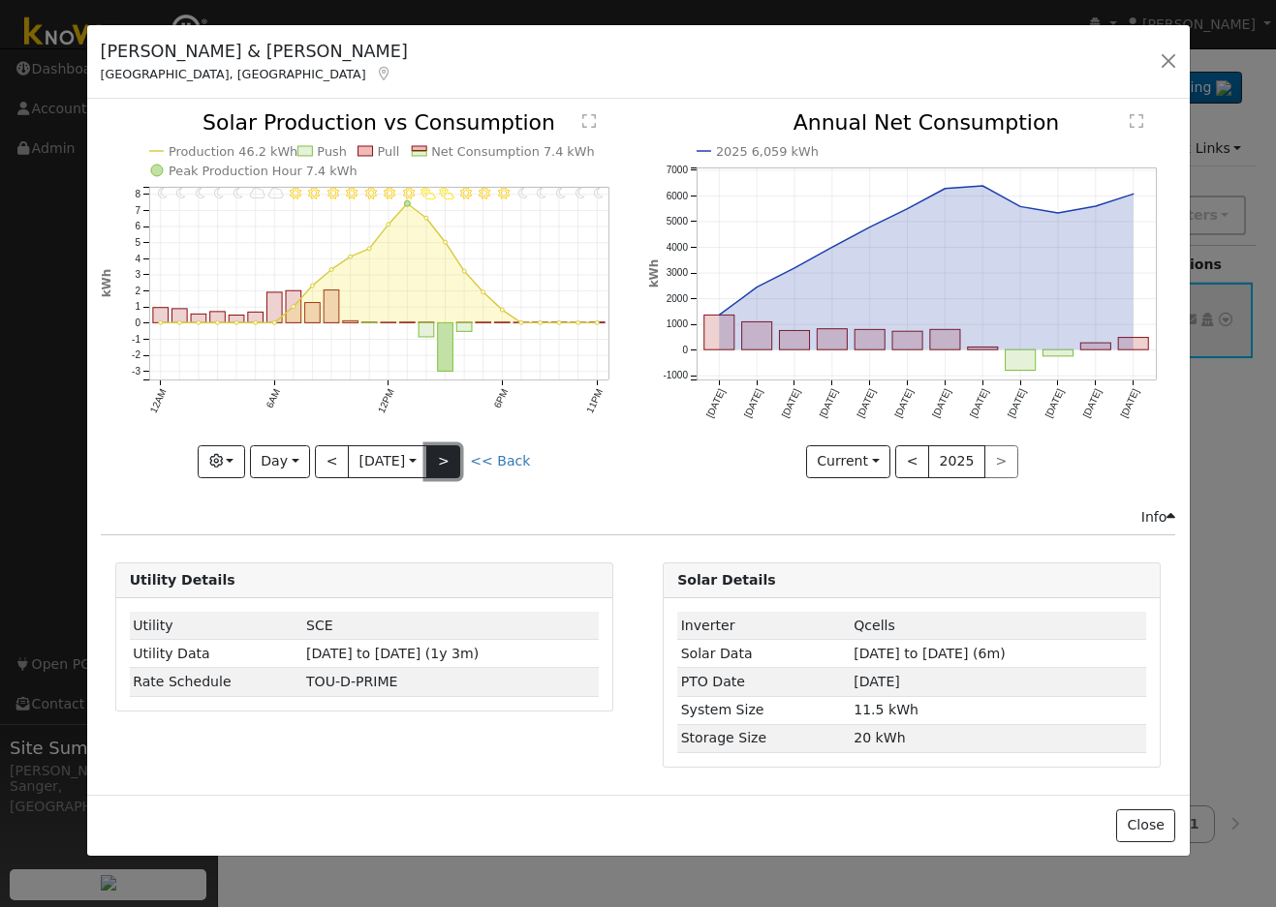
click at [452, 459] on button ">" at bounding box center [443, 462] width 34 height 33
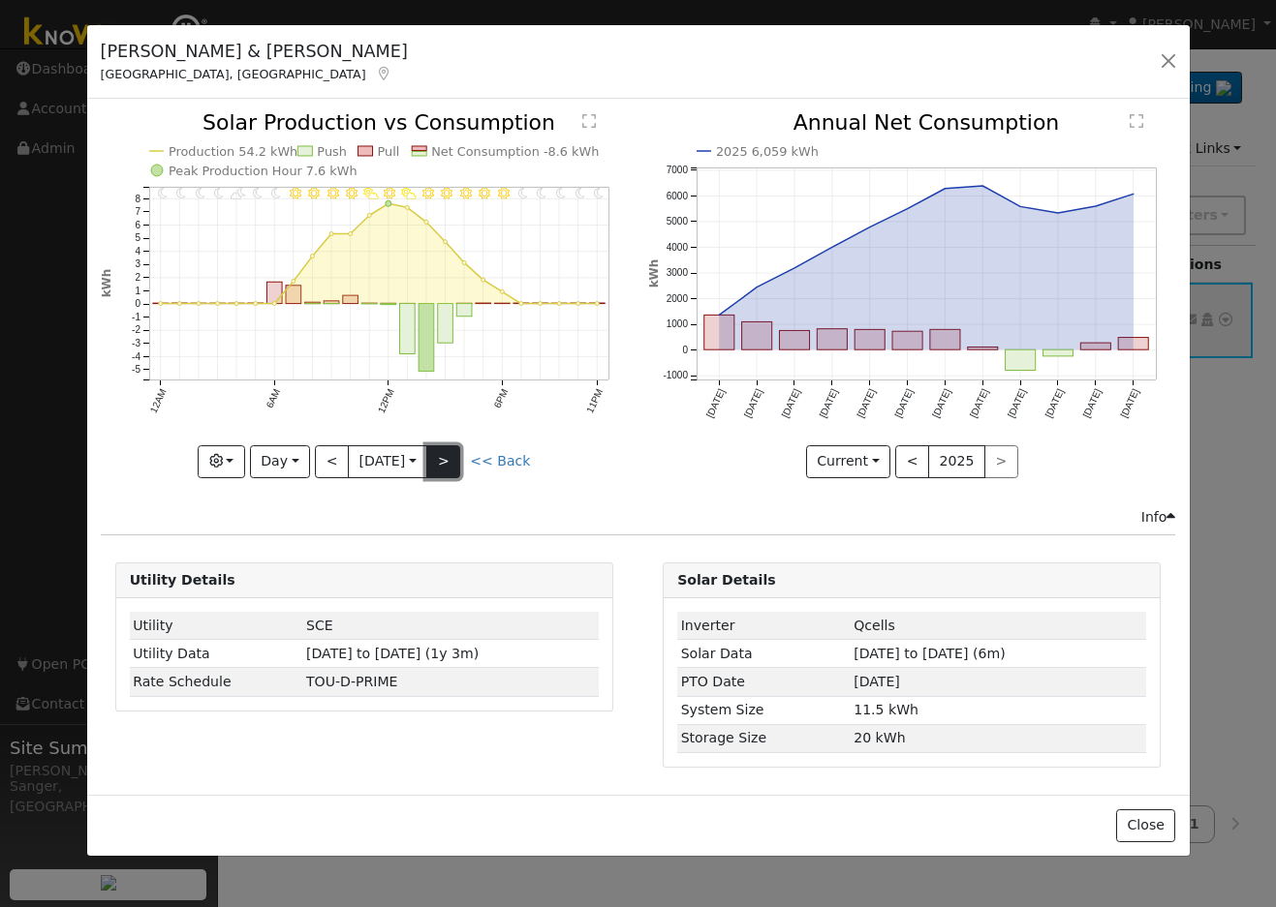
click at [457, 455] on button ">" at bounding box center [443, 462] width 34 height 33
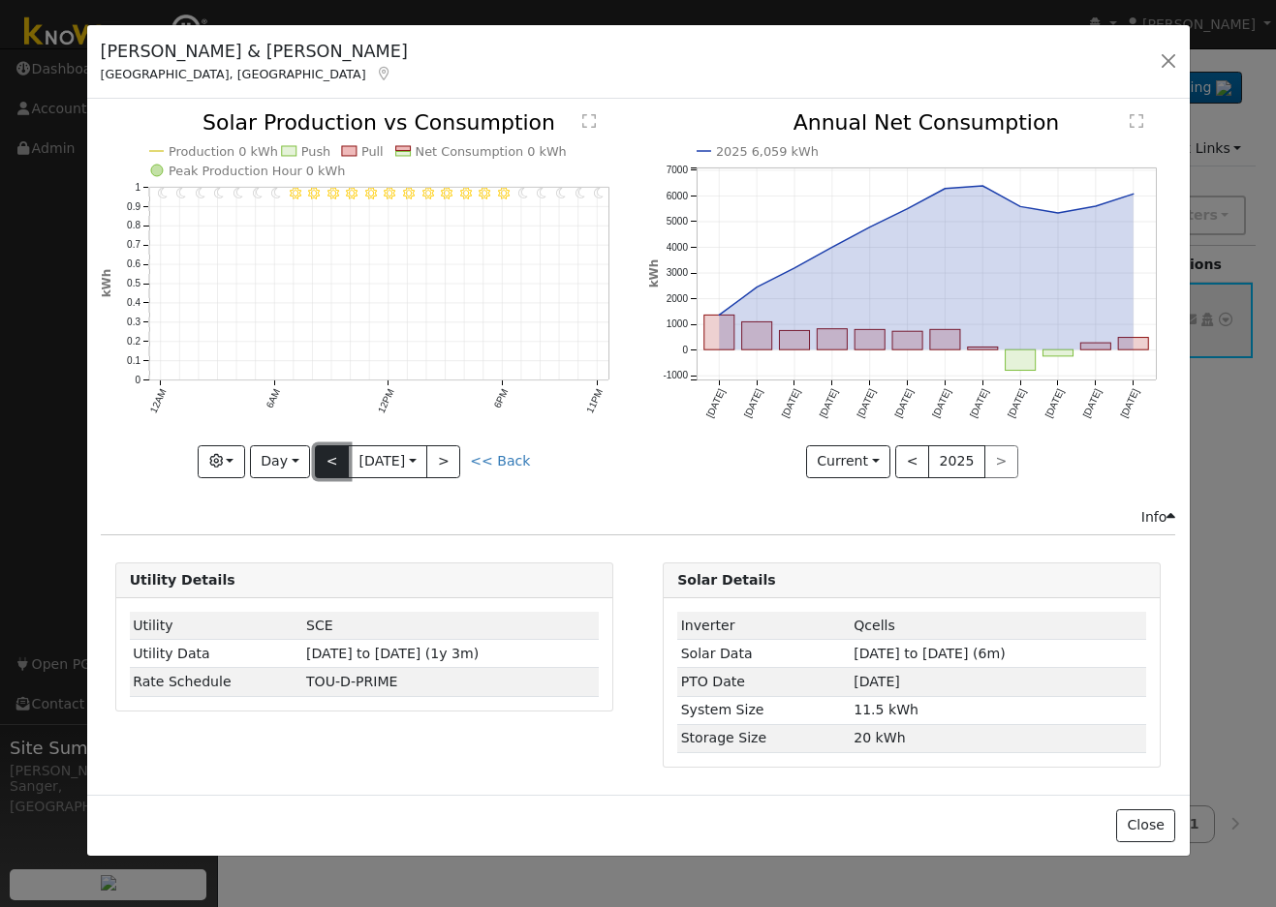
click at [331, 463] on button "<" at bounding box center [332, 462] width 34 height 33
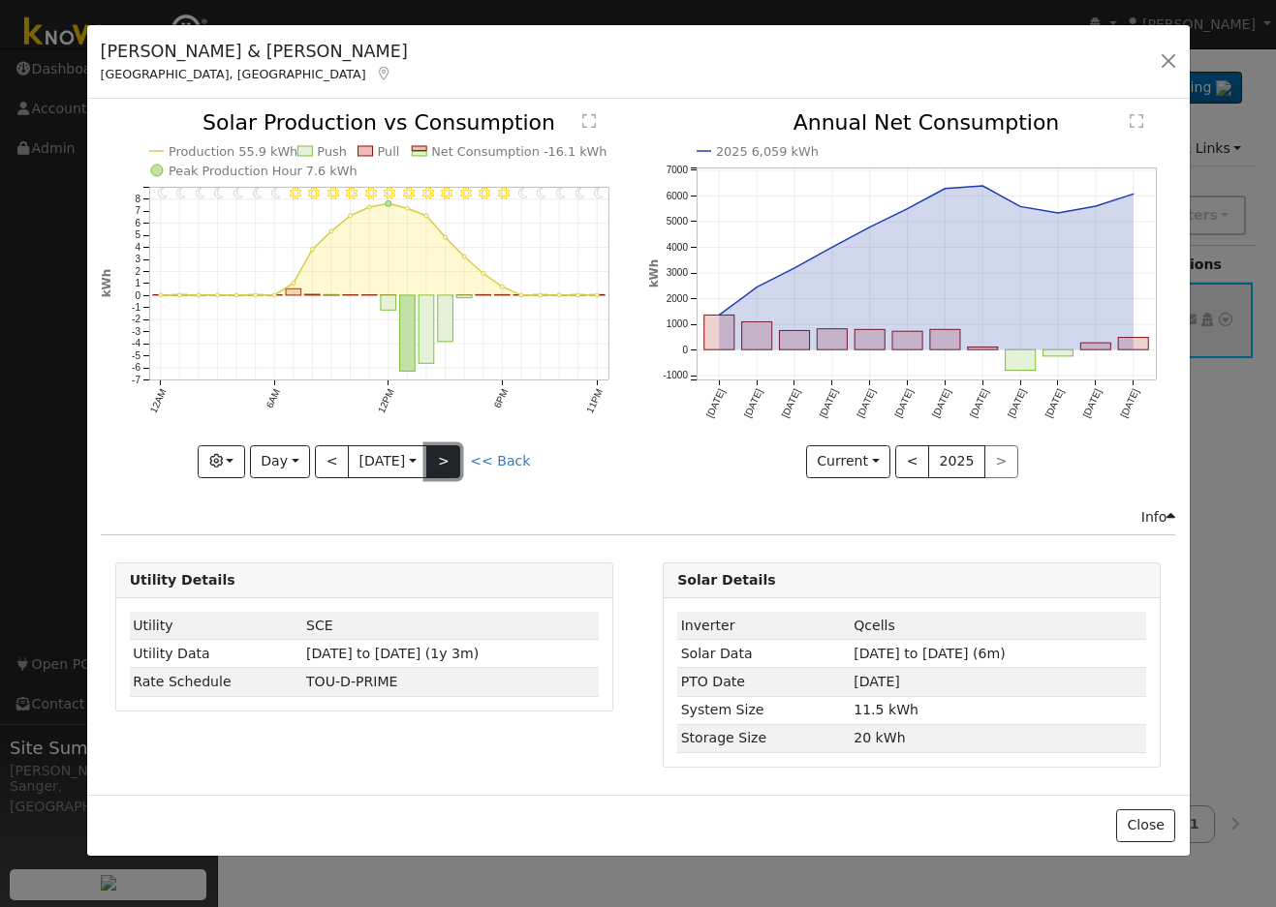
click at [451, 467] on button ">" at bounding box center [443, 462] width 34 height 33
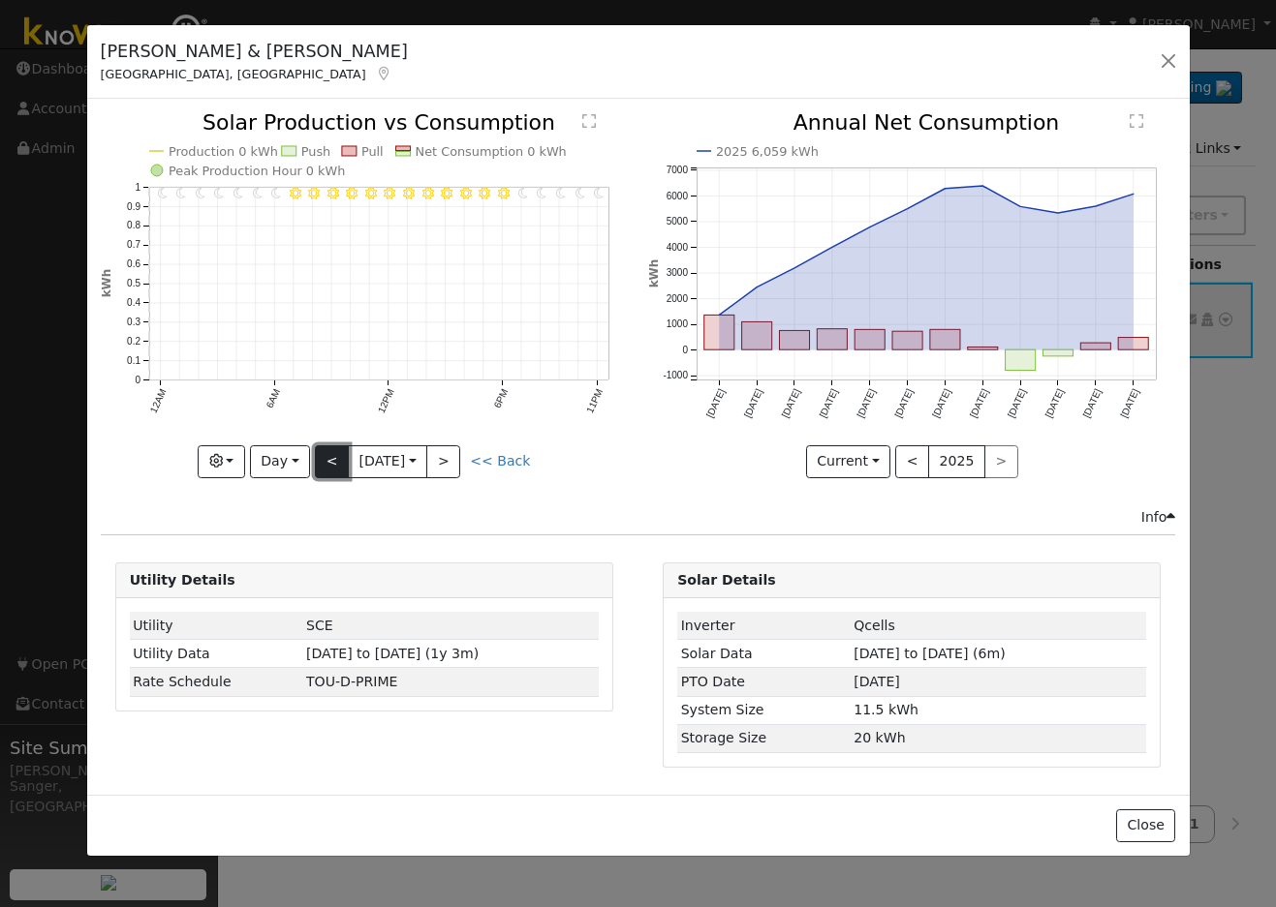
click at [330, 465] on button "<" at bounding box center [332, 462] width 34 height 33
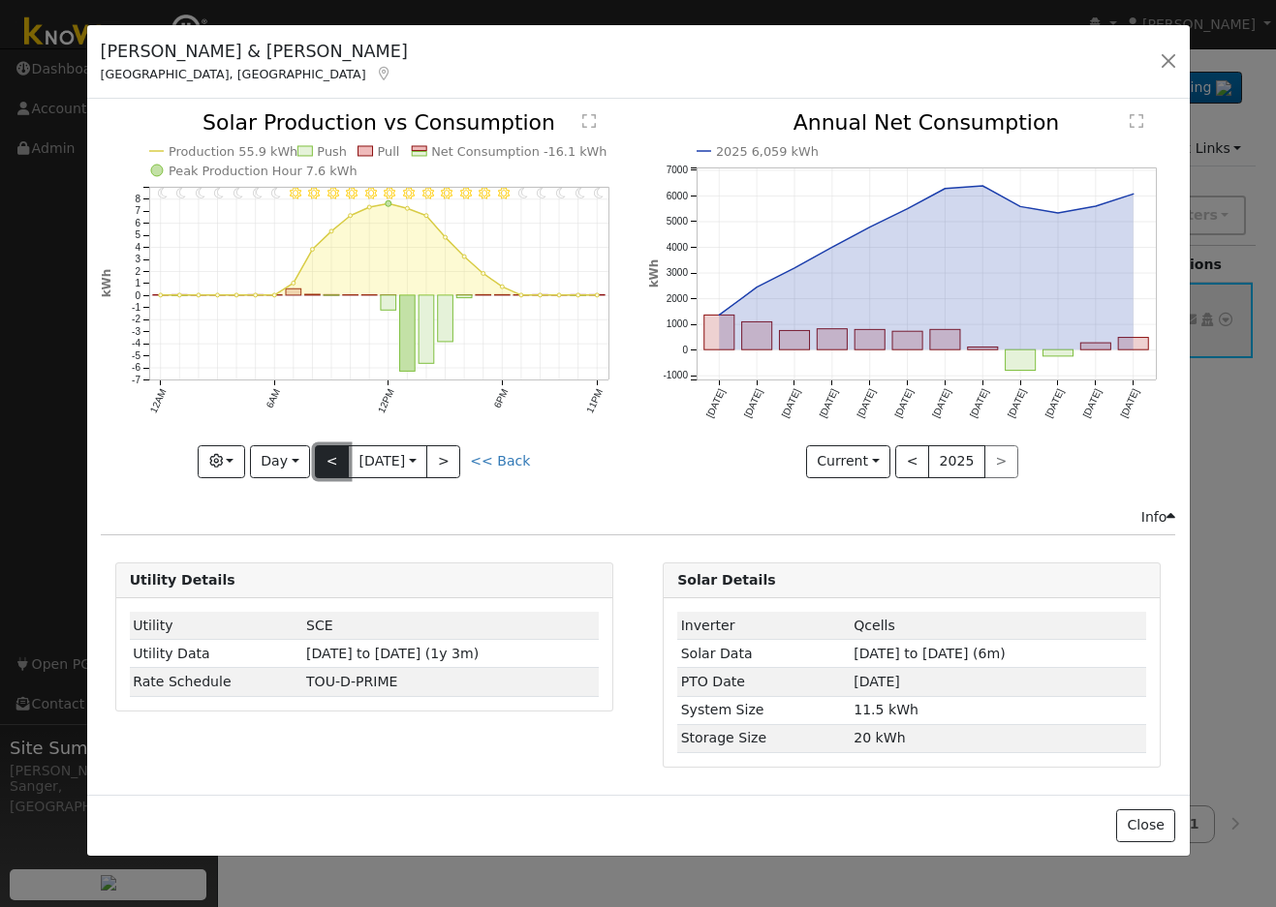
click at [330, 468] on button "<" at bounding box center [332, 462] width 34 height 33
type input "2025-09-10"
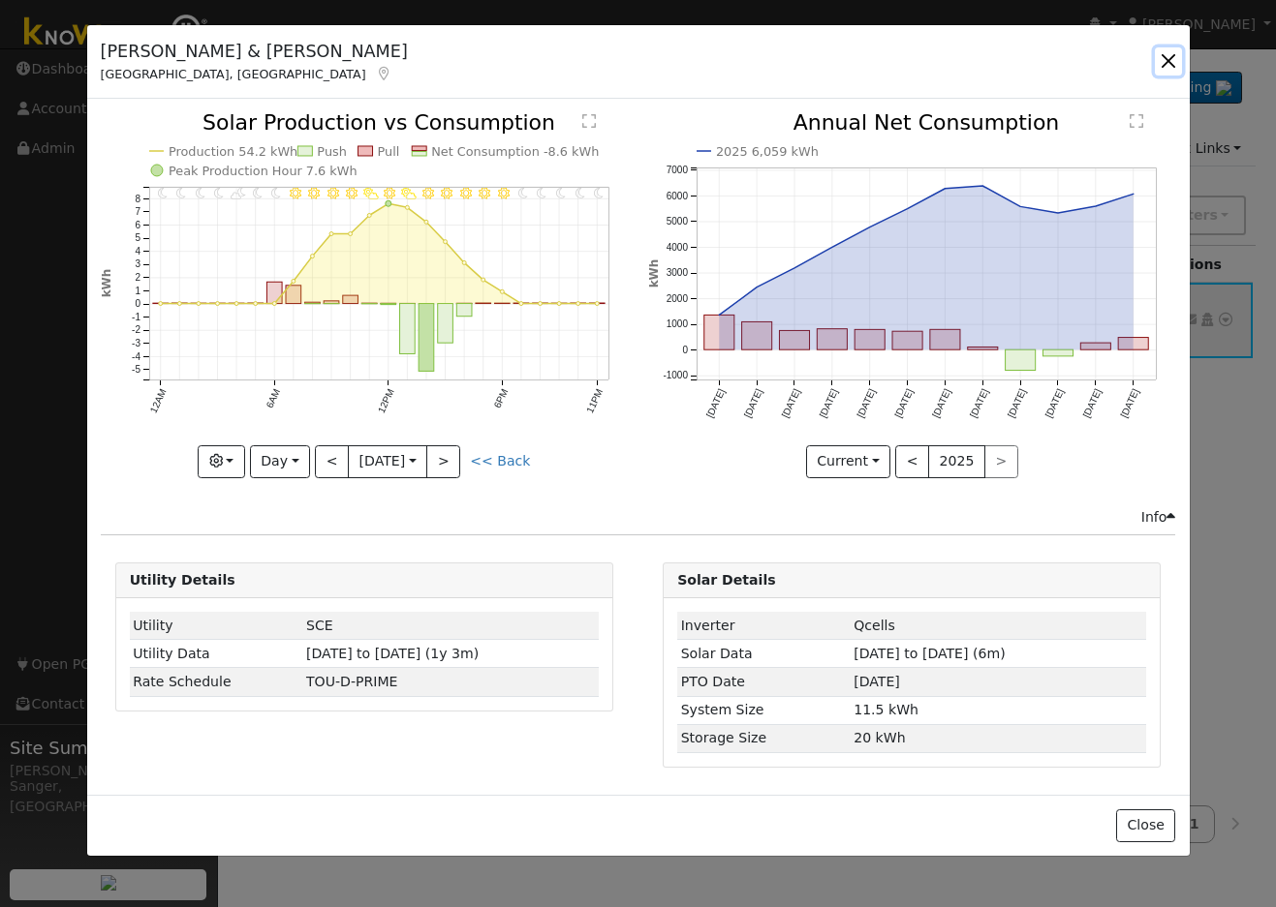
click at [1167, 56] on button "button" at bounding box center [1167, 60] width 27 height 27
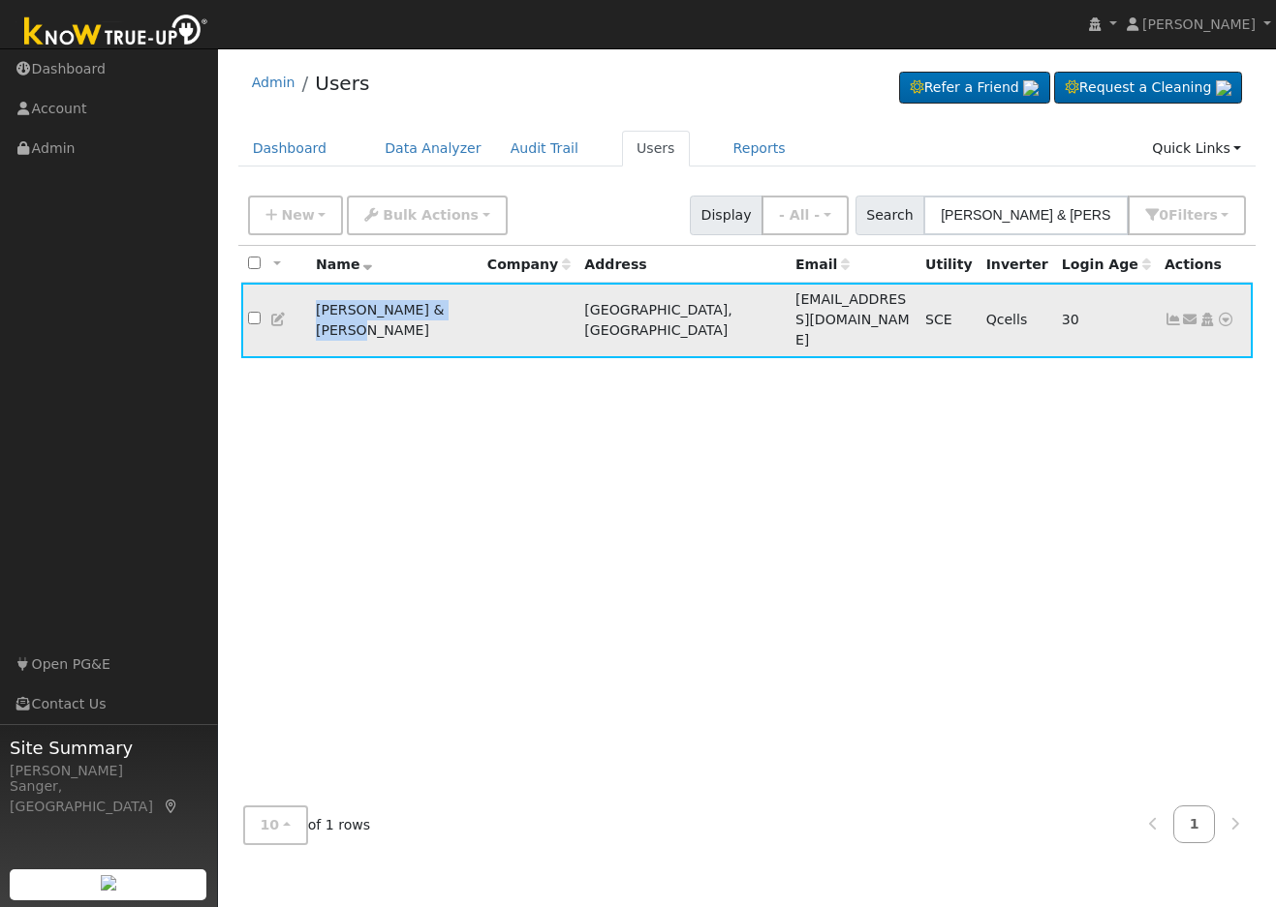
drag, startPoint x: 465, startPoint y: 301, endPoint x: 287, endPoint y: 303, distance: 178.2
click at [287, 303] on tr "Russell & Angie Eckert Tulare, CA ree624@aol.com SCE Qcells 30 Send Email... Co…" at bounding box center [747, 321] width 1012 height 76
copy tr "Russell & Angie Eckert"
drag, startPoint x: 1103, startPoint y: 215, endPoint x: 845, endPoint y: 217, distance: 258.6
click at [845, 217] on div "New Add User Quick Add Quick Connect Quick Convert Lead Bulk Actions Send Email…" at bounding box center [746, 212] width 1005 height 46
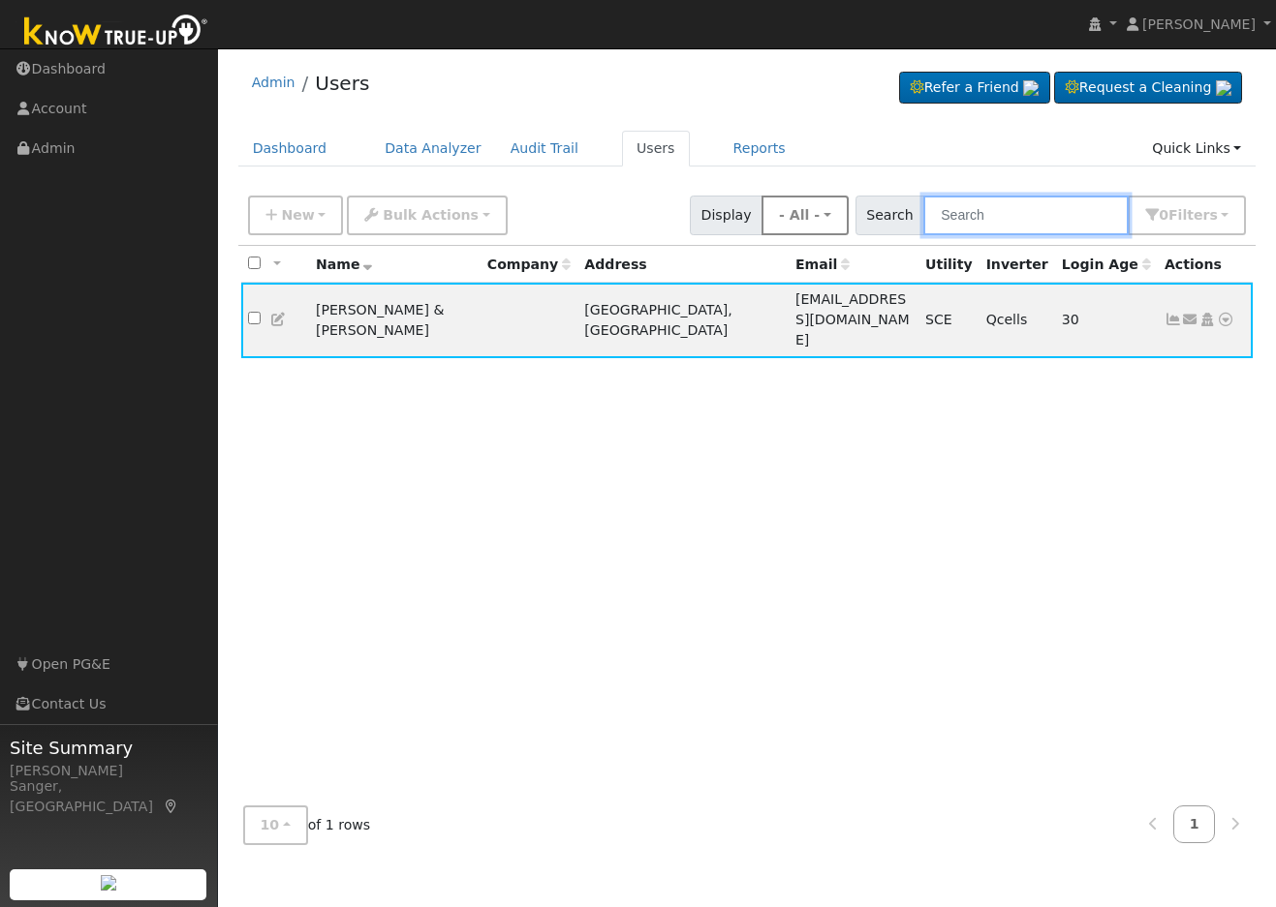
paste input "Daniel Wright"
type input "Daniel Wright"
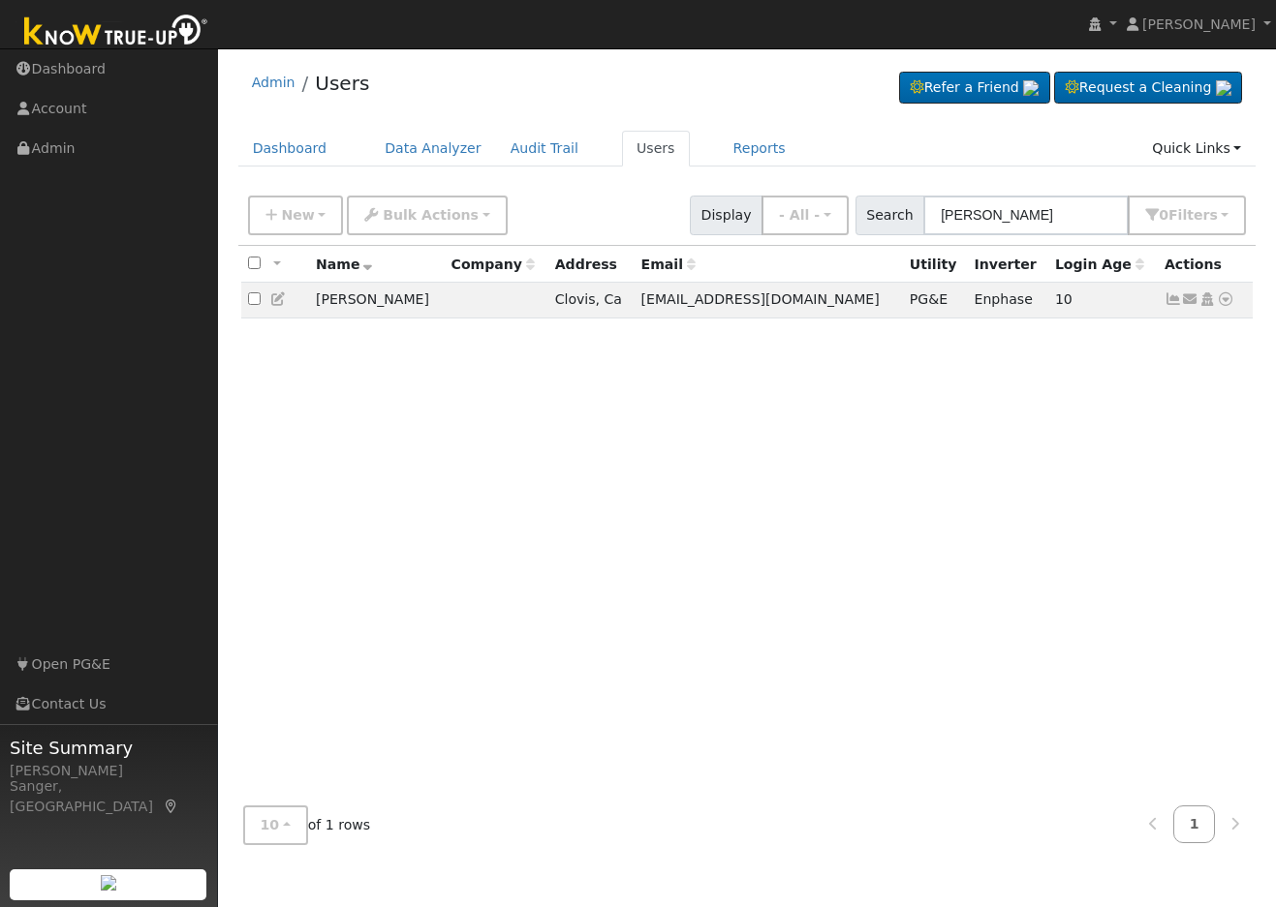
drag, startPoint x: 508, startPoint y: 493, endPoint x: 654, endPoint y: 443, distance: 153.8
click at [508, 493] on div "All None All on page None on page Name Company Address Email Utility Inverter L…" at bounding box center [747, 518] width 1018 height 544
click at [1173, 303] on icon at bounding box center [1172, 299] width 17 height 14
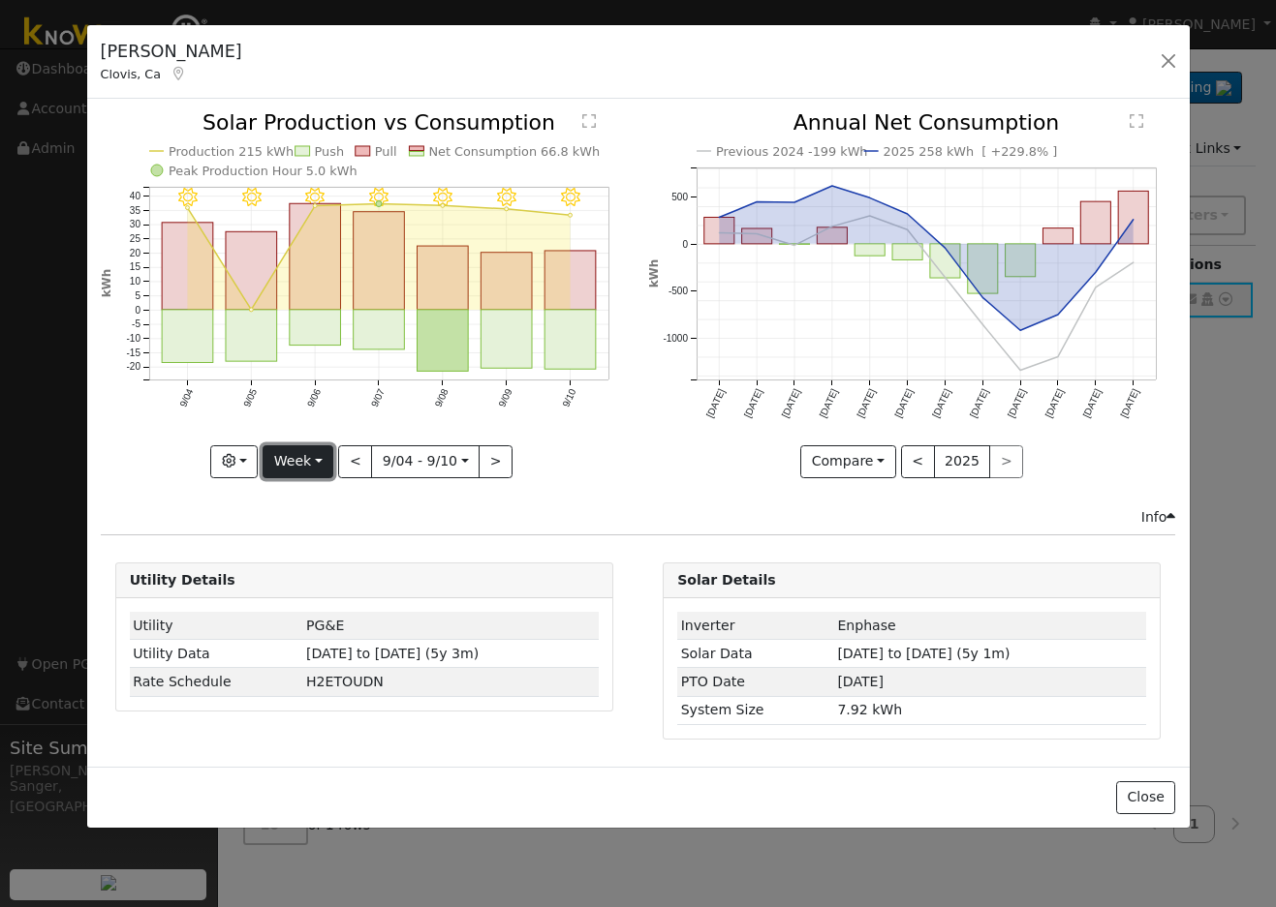
click at [301, 458] on button "Week" at bounding box center [297, 462] width 71 height 33
click at [311, 578] on link "Year" at bounding box center [330, 582] width 135 height 27
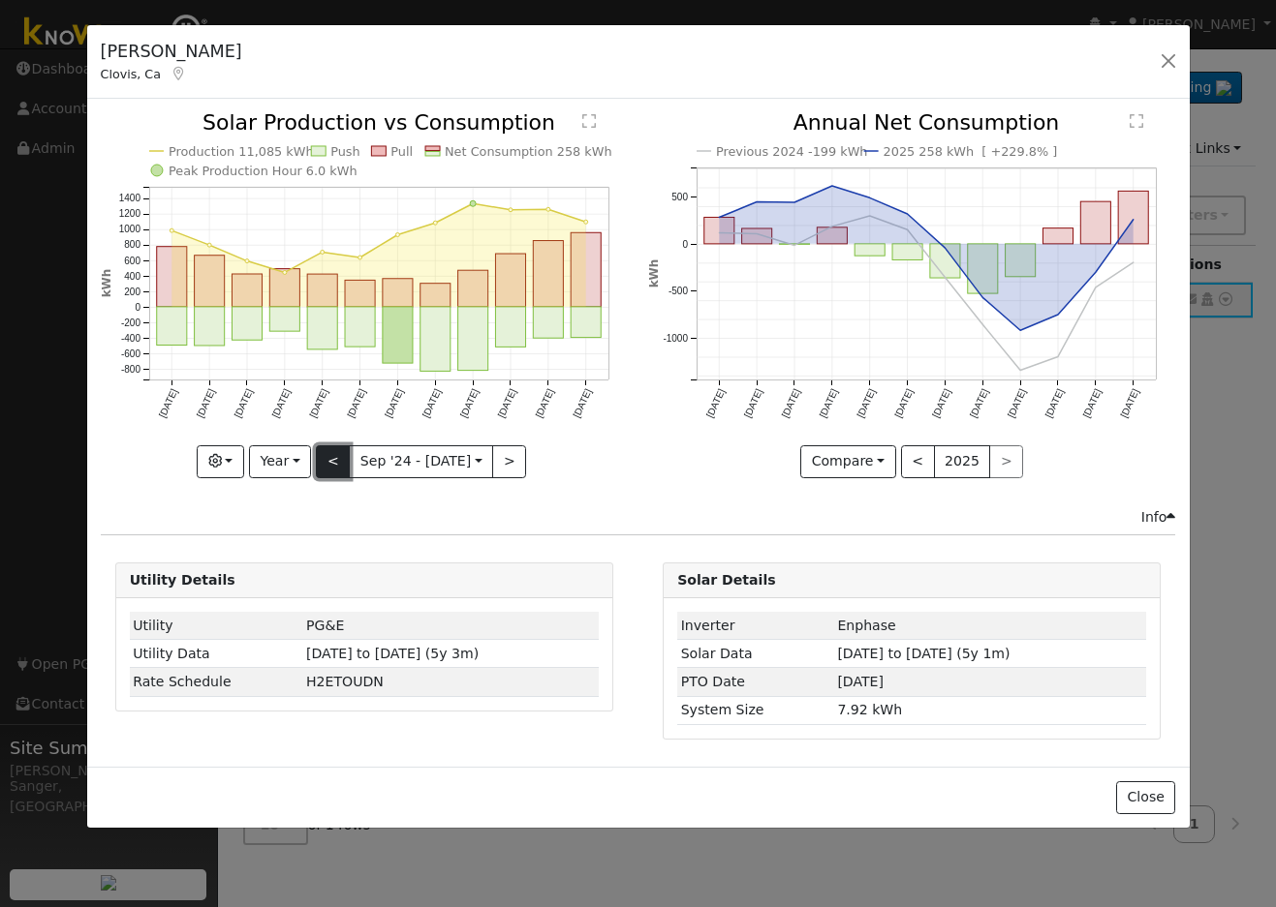
click at [335, 462] on button "<" at bounding box center [333, 462] width 34 height 33
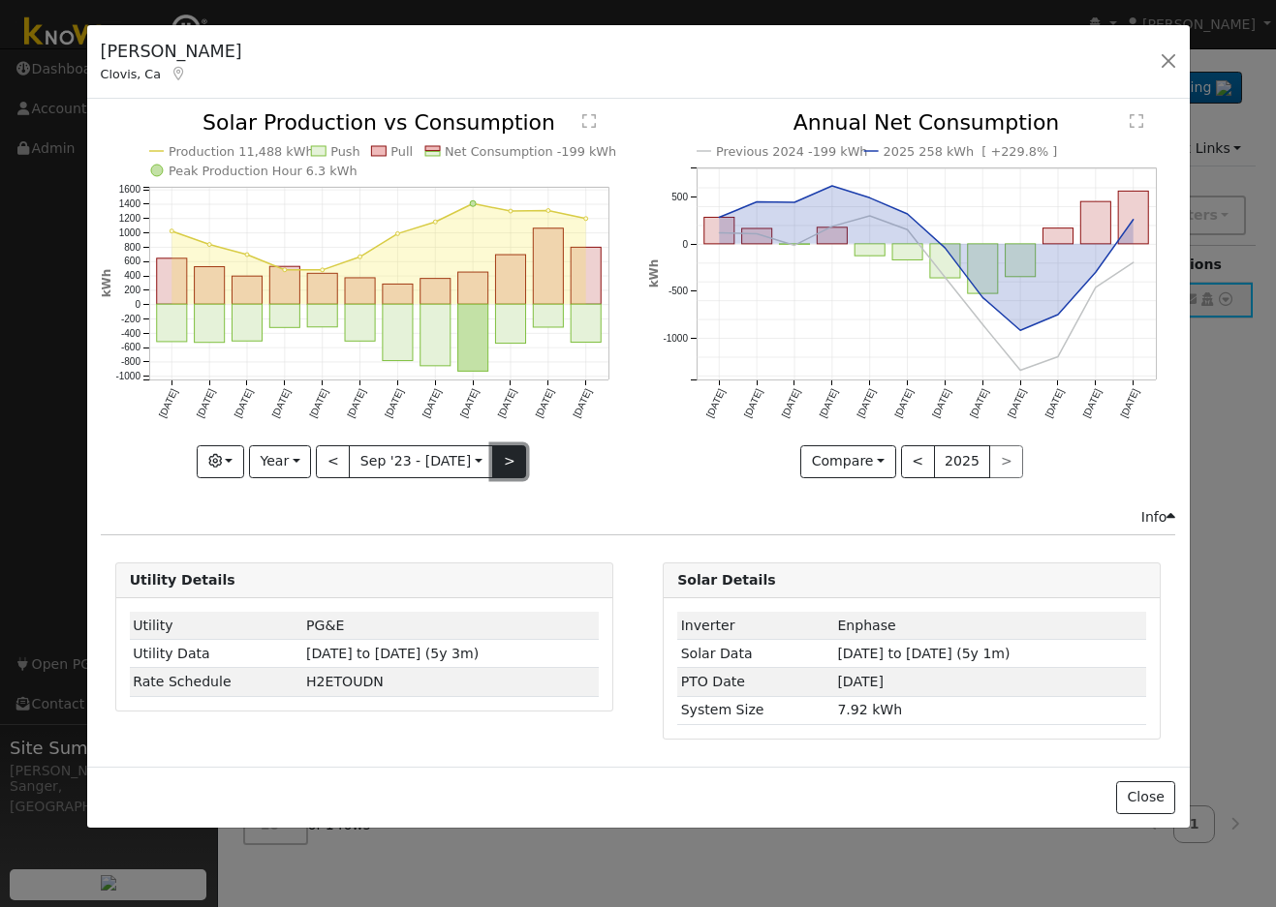
click at [506, 461] on button ">" at bounding box center [509, 462] width 34 height 33
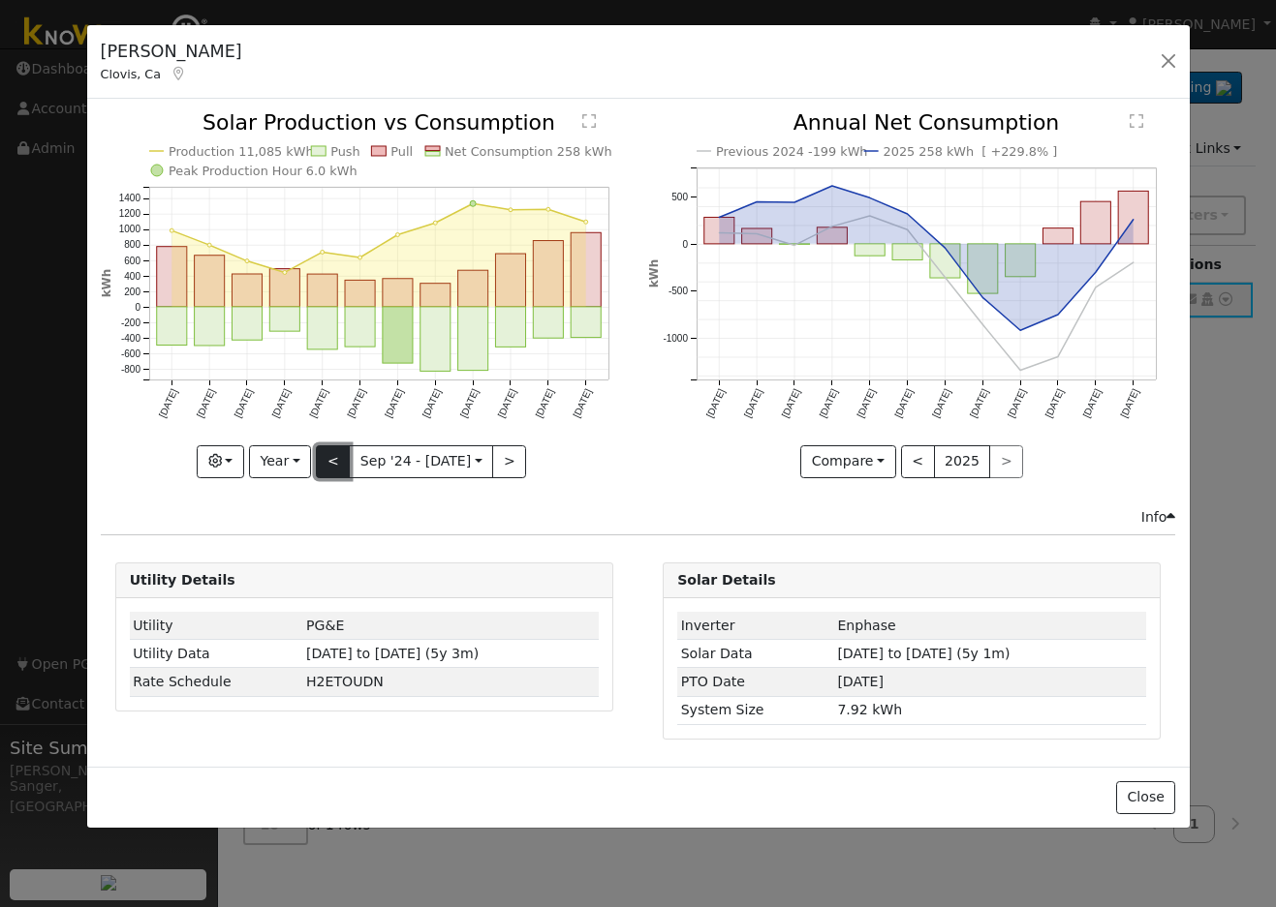
click at [334, 463] on button "<" at bounding box center [333, 462] width 34 height 33
type input "2023-09-01"
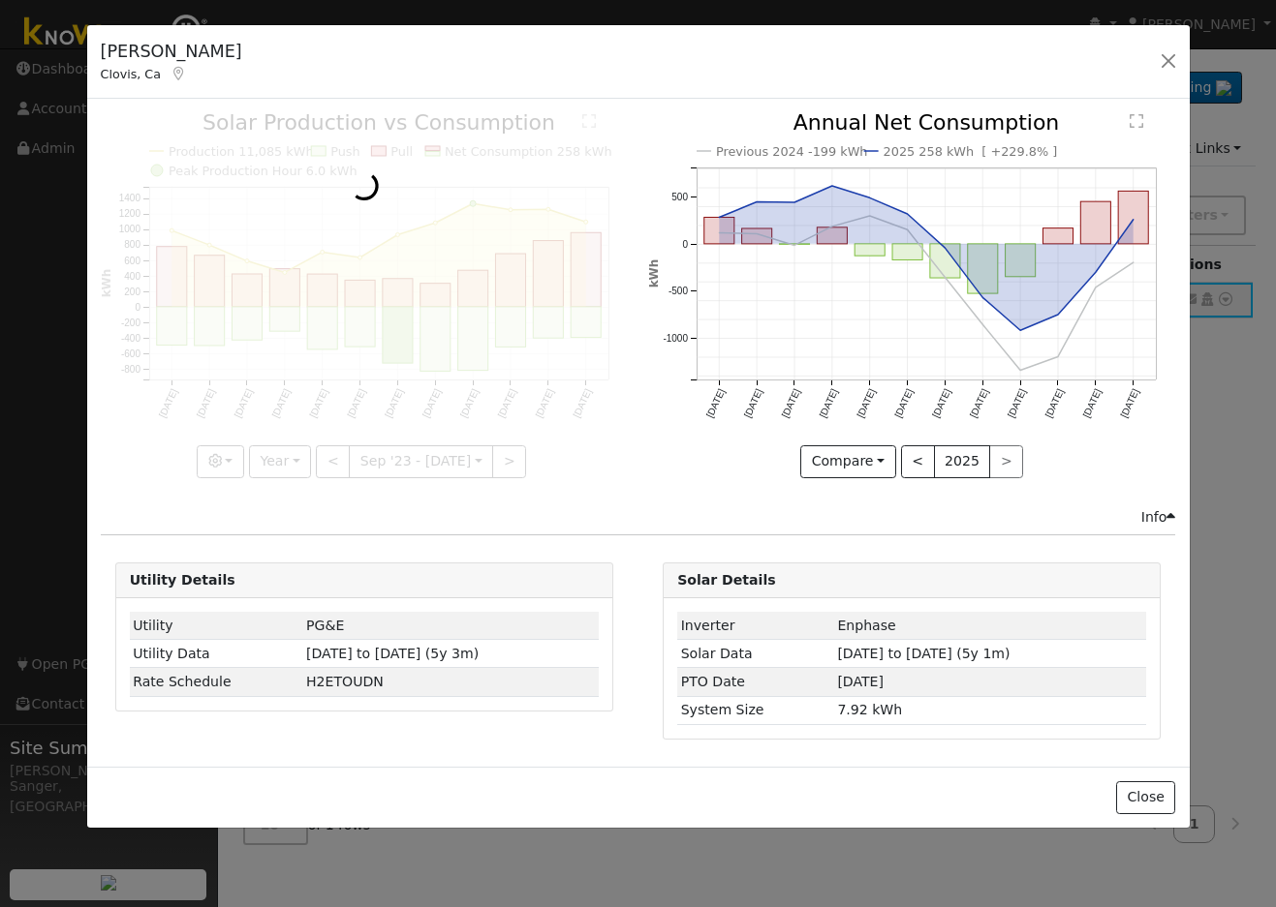
click at [664, 410] on icon "Previous 2024 -199 kWh 2025 258 kWh [ +229.8% ] Sep '24 Oct '24 Nov '24 Dec '24…" at bounding box center [911, 289] width 527 height 354
click at [1147, 795] on button "Close" at bounding box center [1145, 798] width 59 height 33
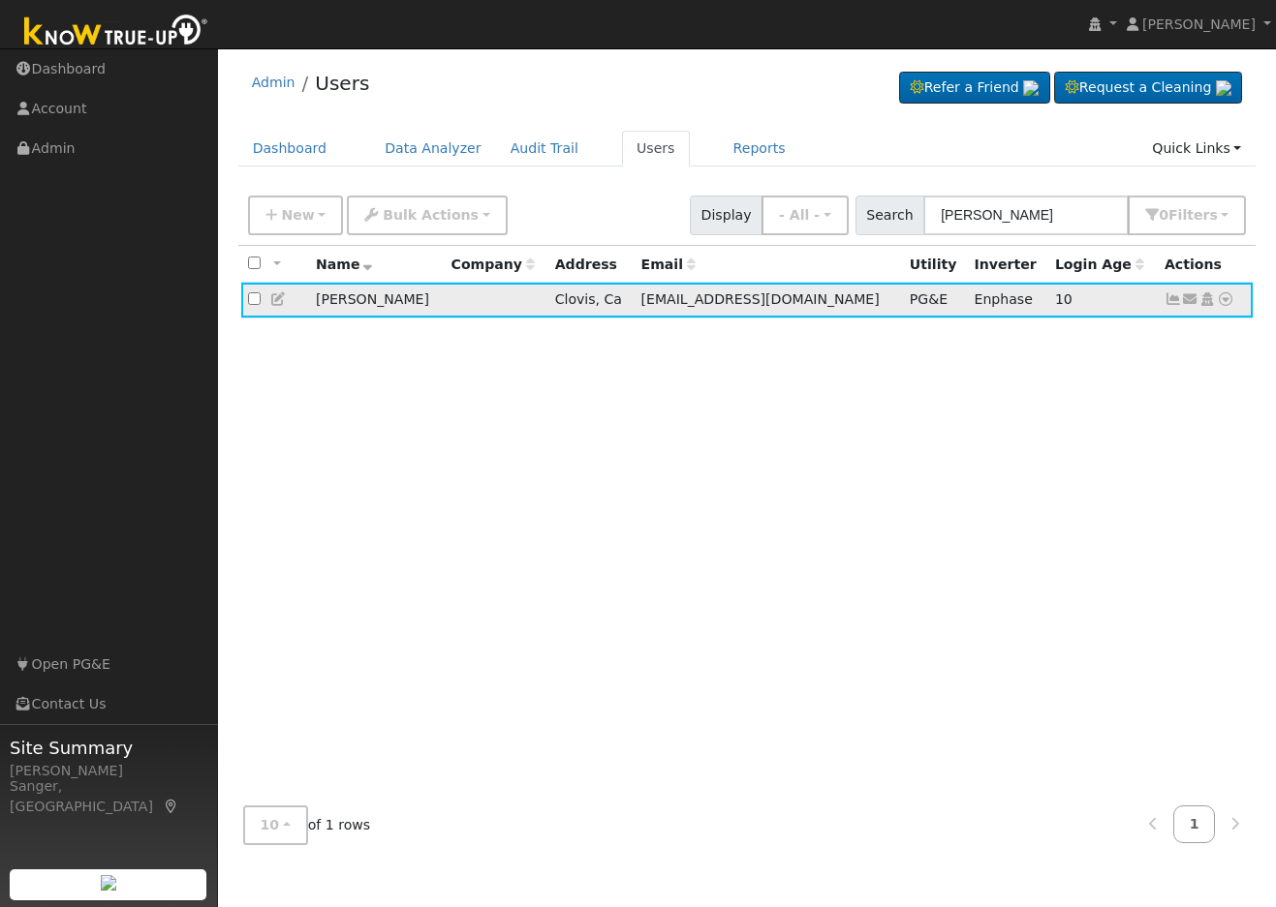
click at [274, 295] on icon at bounding box center [278, 299] width 17 height 14
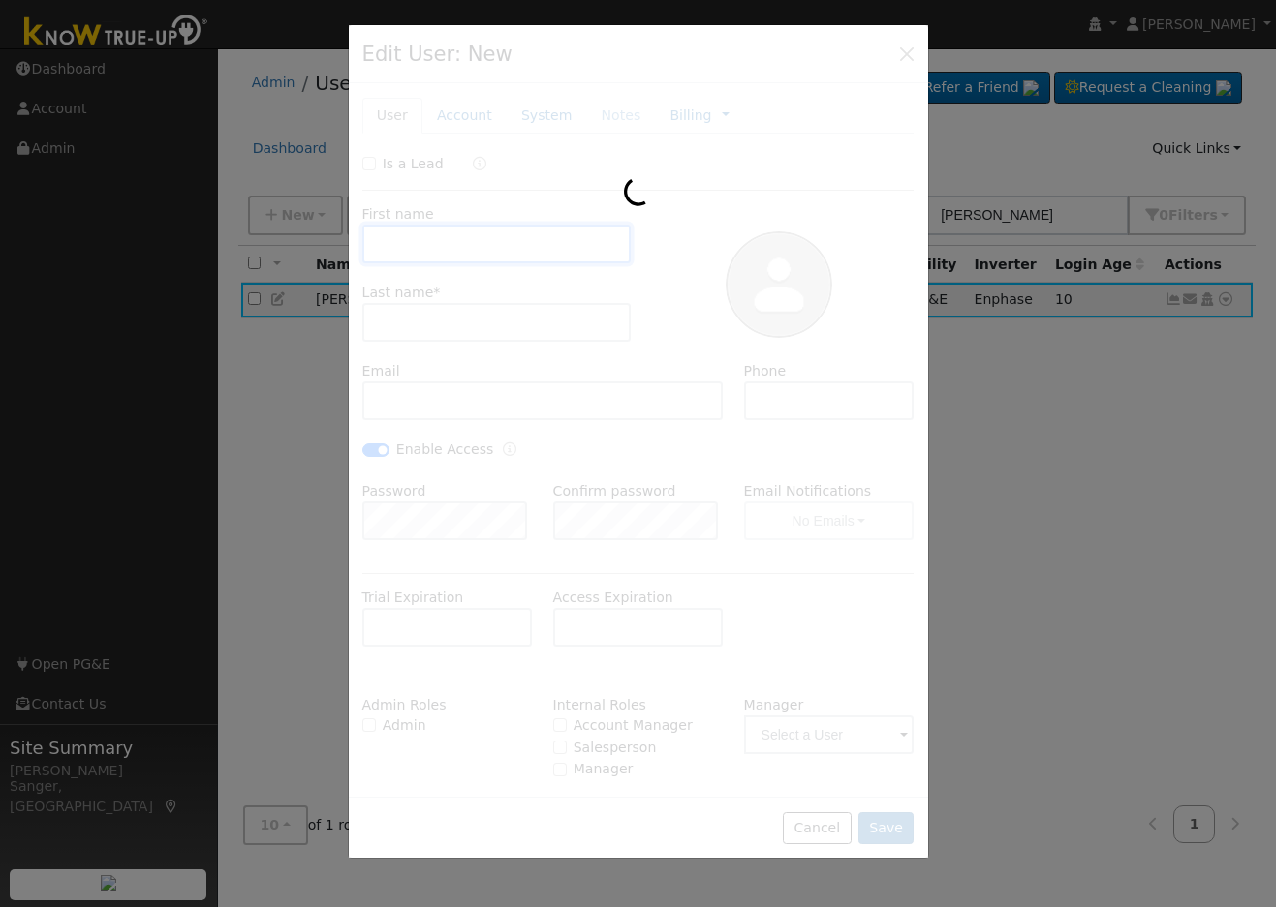
type input "Daniel"
type input "Wright"
type input "dandorwright@gmail.com"
type input "559-321-1359"
checkbox input "true"
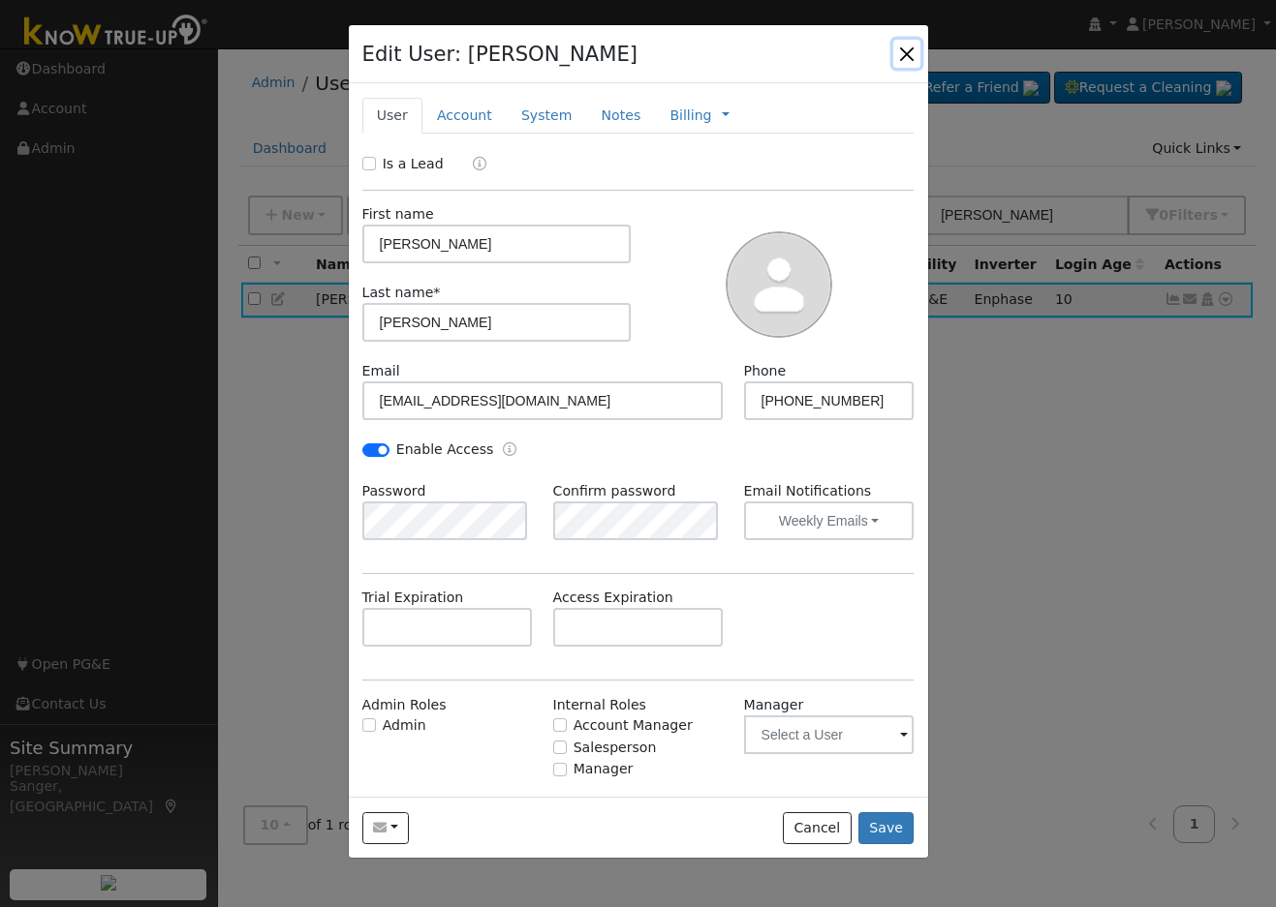
click at [909, 55] on button "button" at bounding box center [906, 53] width 27 height 27
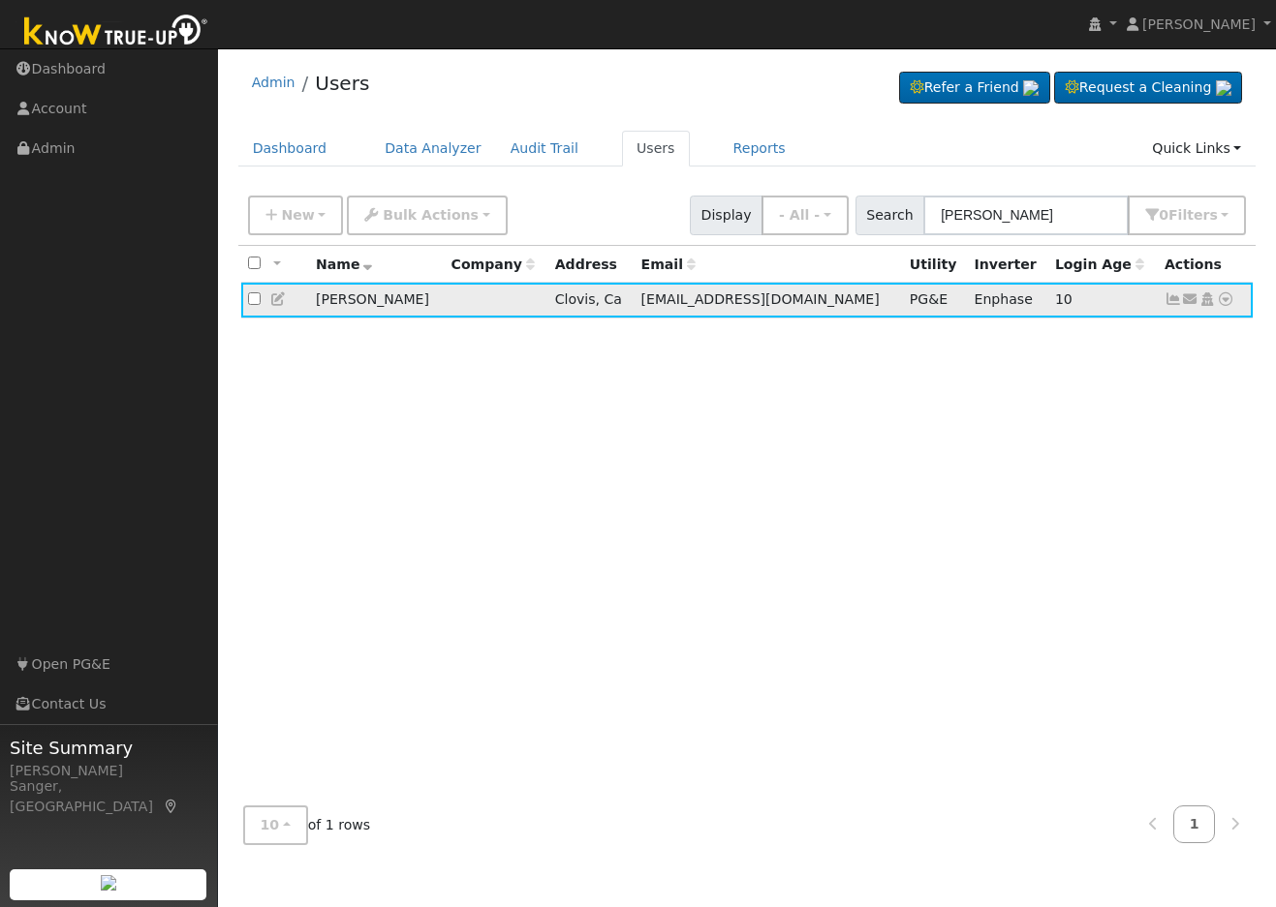
click at [1223, 304] on icon at bounding box center [1224, 299] width 17 height 14
click at [1175, 336] on link "Data Analyzer" at bounding box center [1162, 333] width 140 height 27
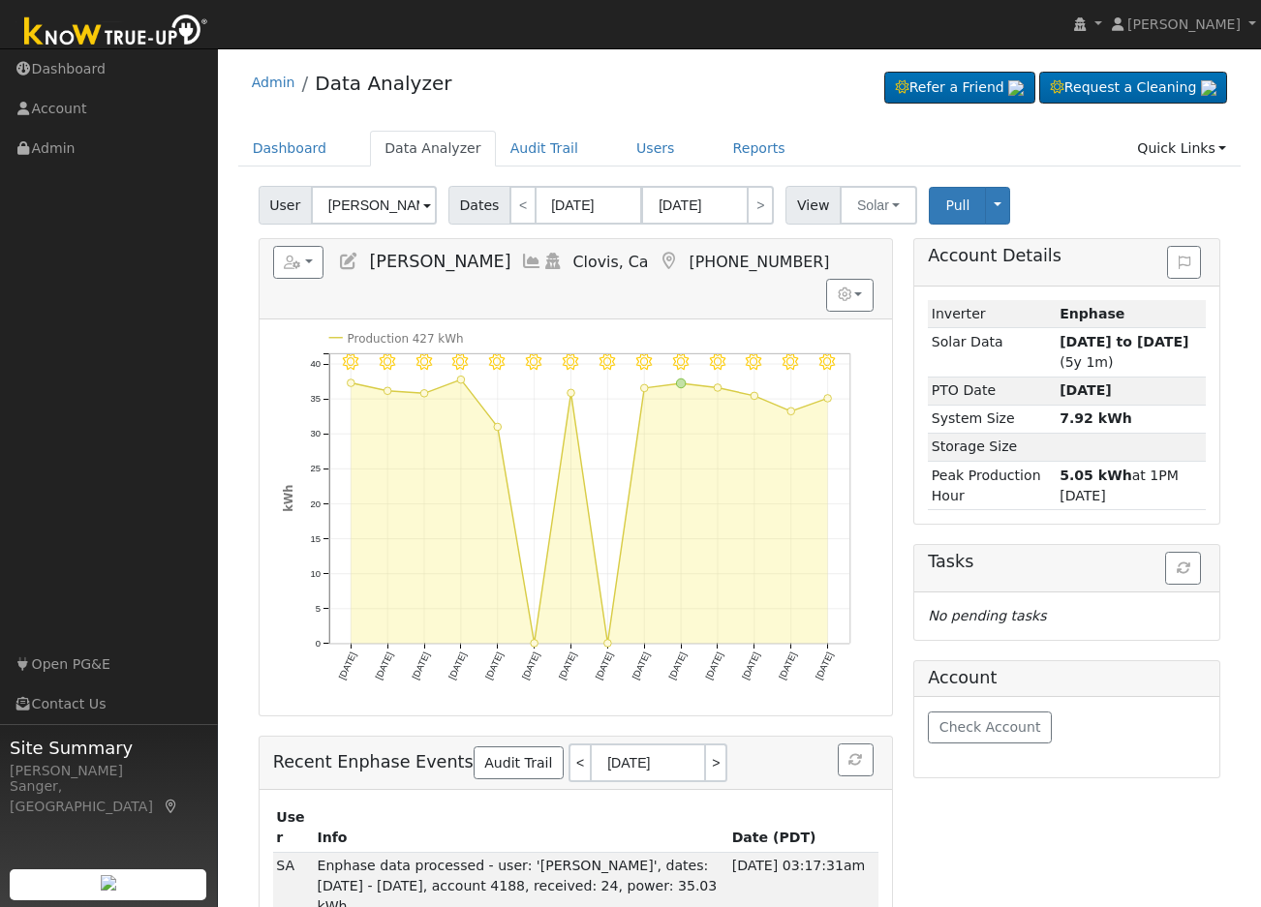
click at [521, 263] on icon at bounding box center [531, 261] width 21 height 17
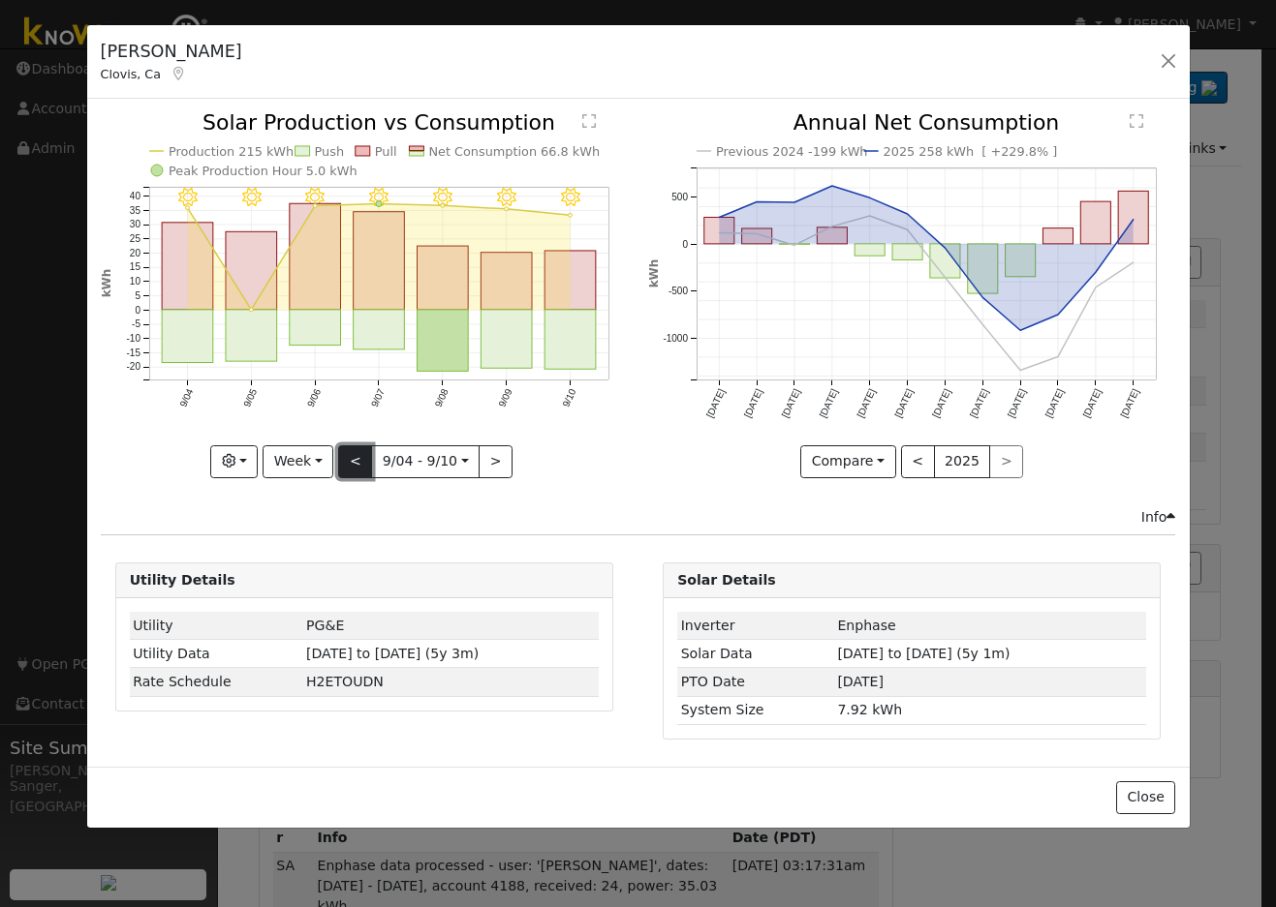
click at [360, 458] on button "<" at bounding box center [355, 462] width 34 height 33
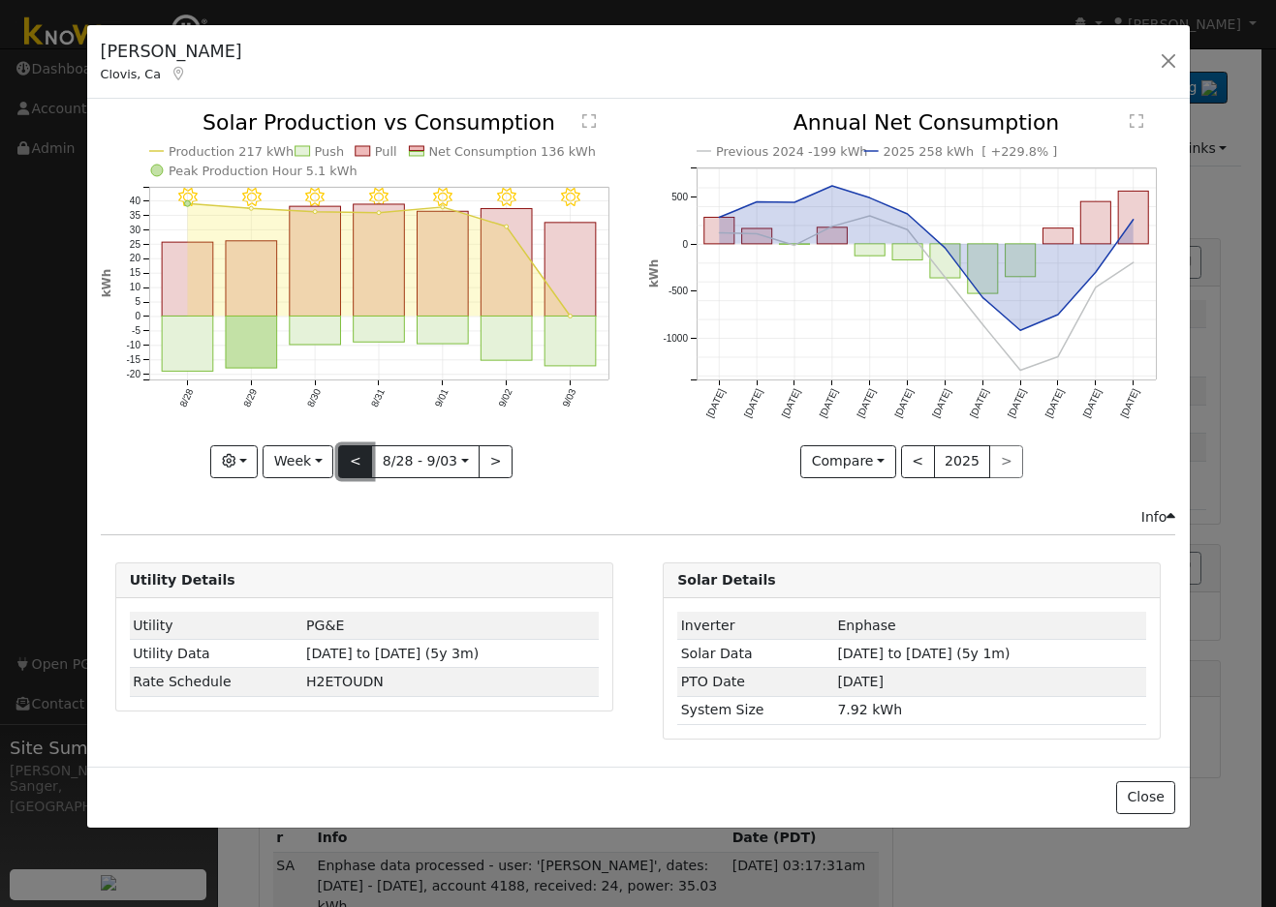
click at [360, 458] on button "<" at bounding box center [355, 462] width 34 height 33
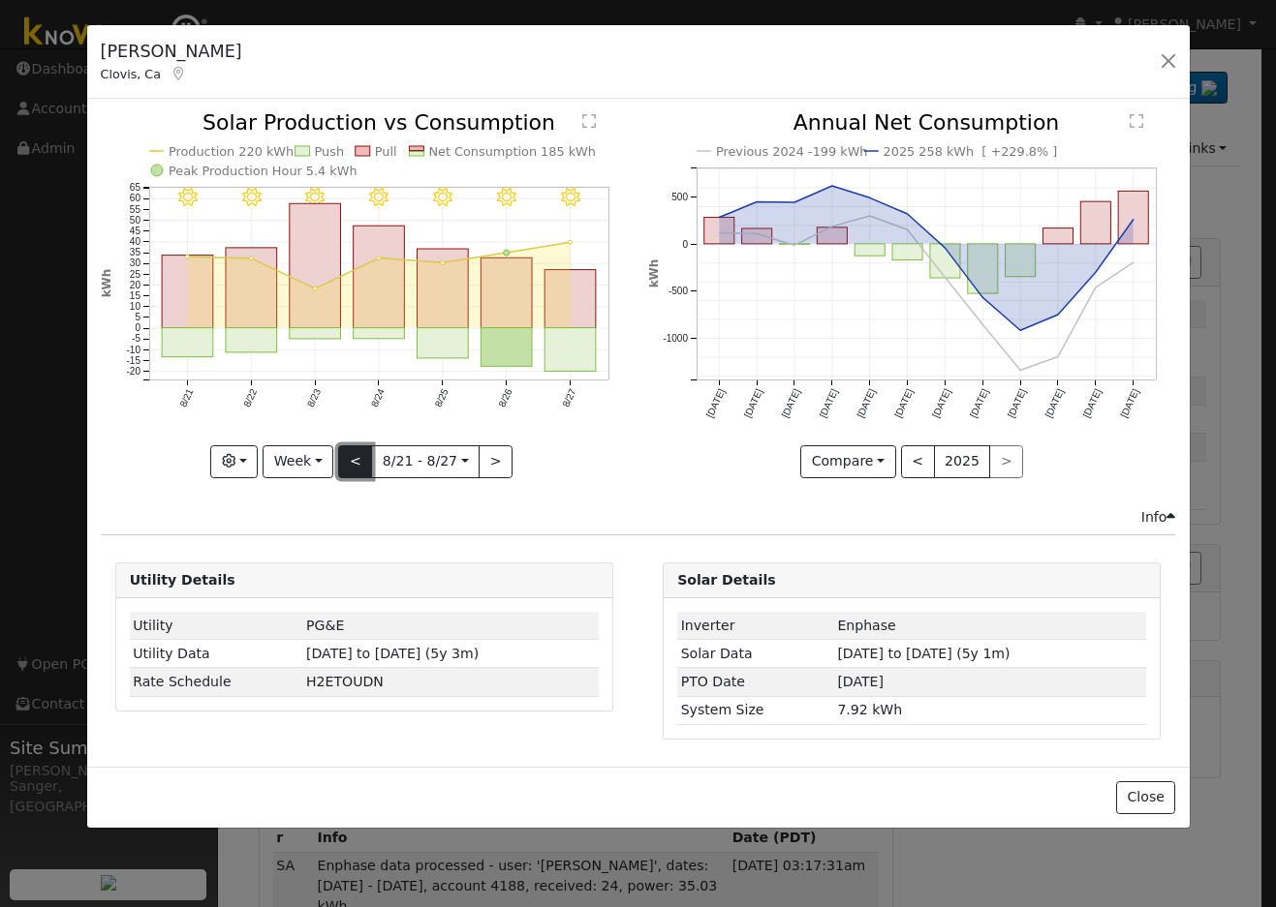
click at [360, 458] on button "<" at bounding box center [355, 462] width 34 height 33
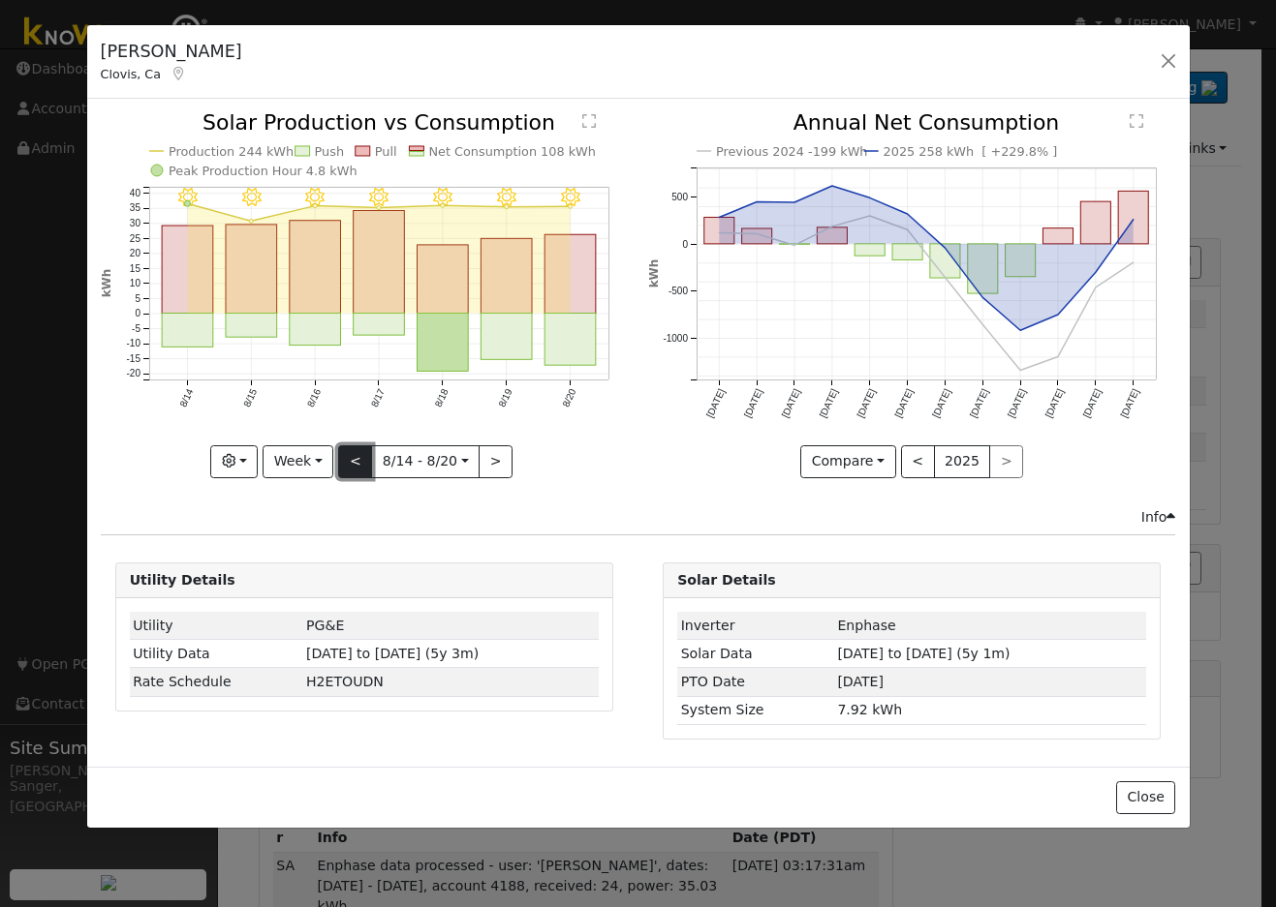
click at [360, 458] on button "<" at bounding box center [355, 462] width 34 height 33
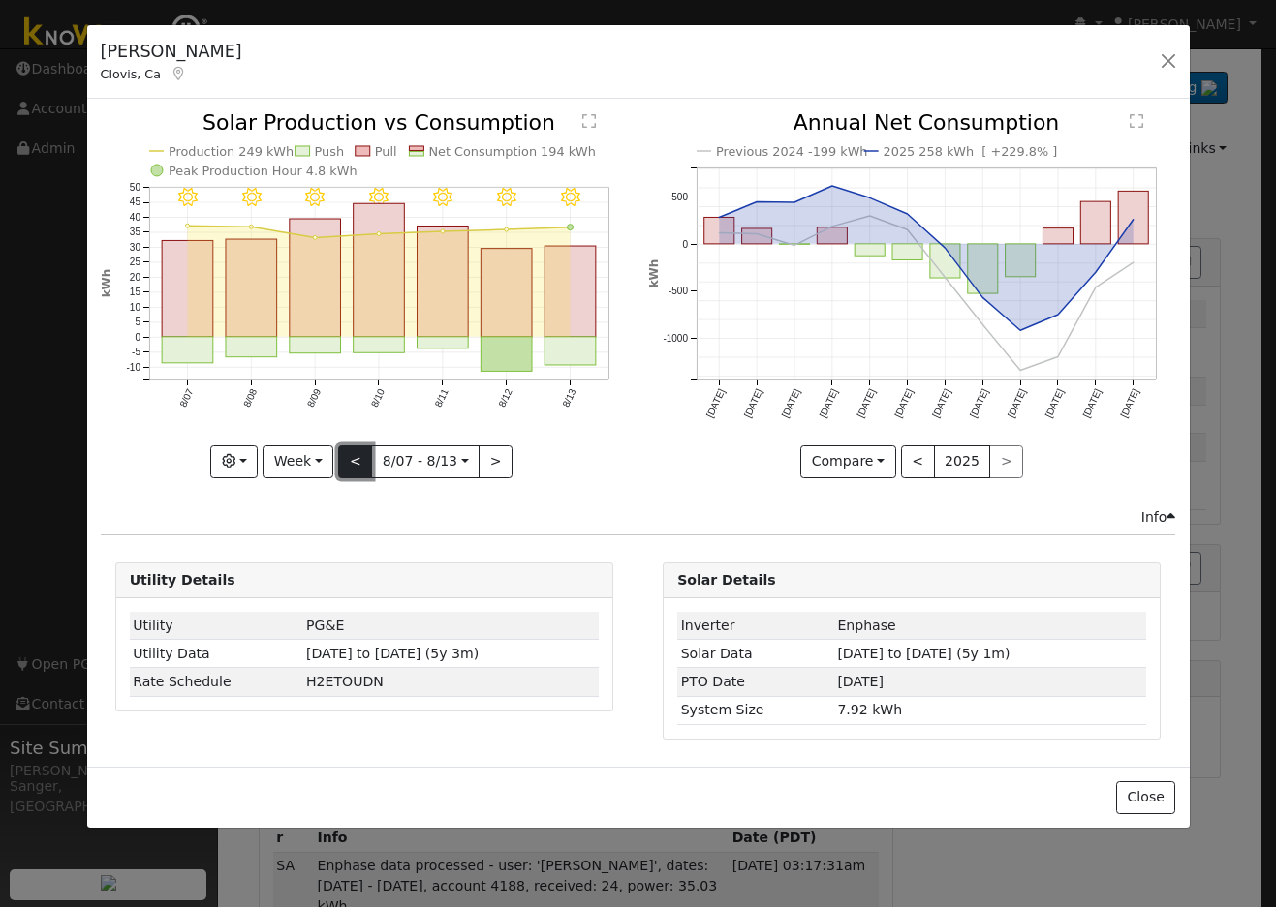
click at [360, 458] on button "<" at bounding box center [355, 462] width 34 height 33
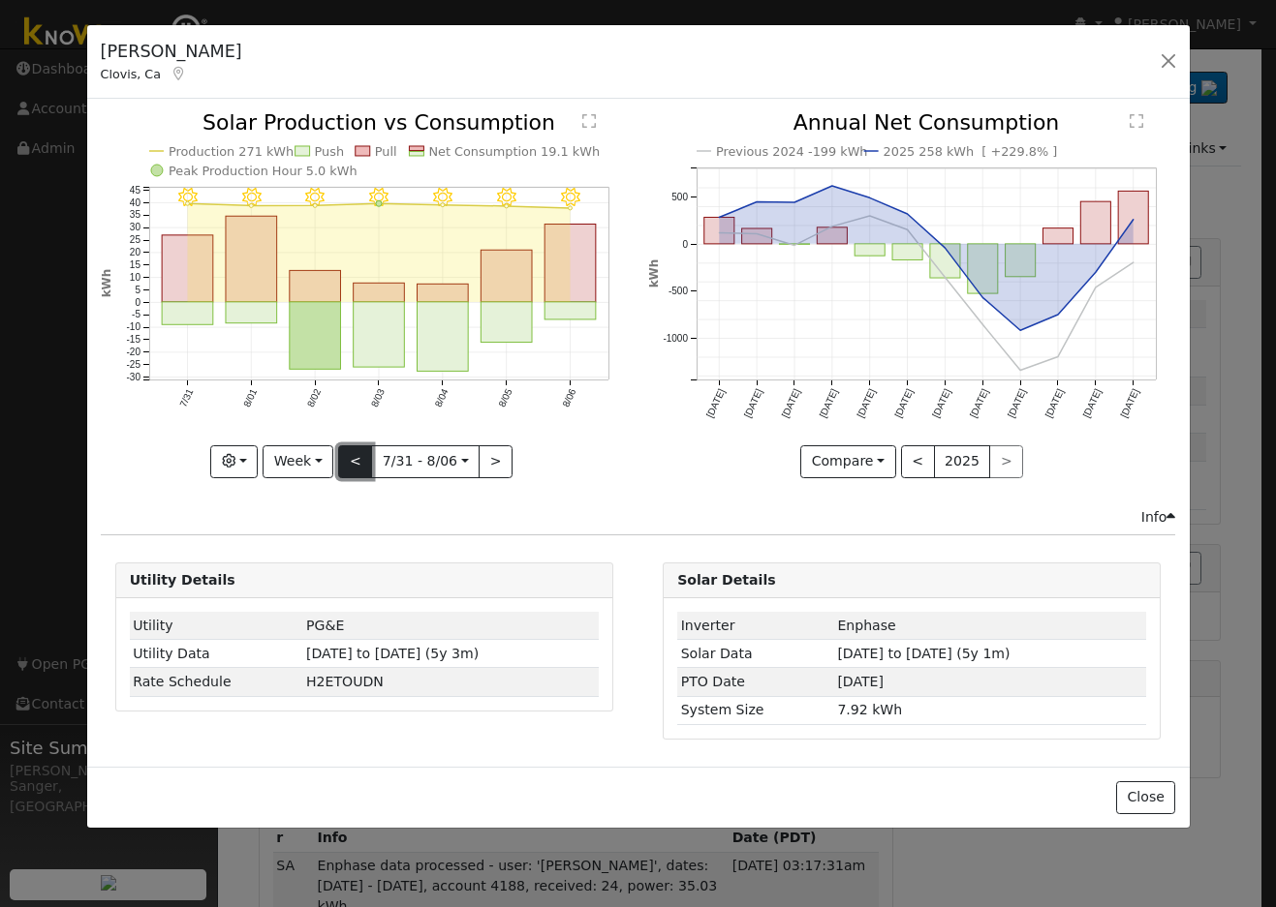
click at [360, 461] on button "<" at bounding box center [355, 462] width 34 height 33
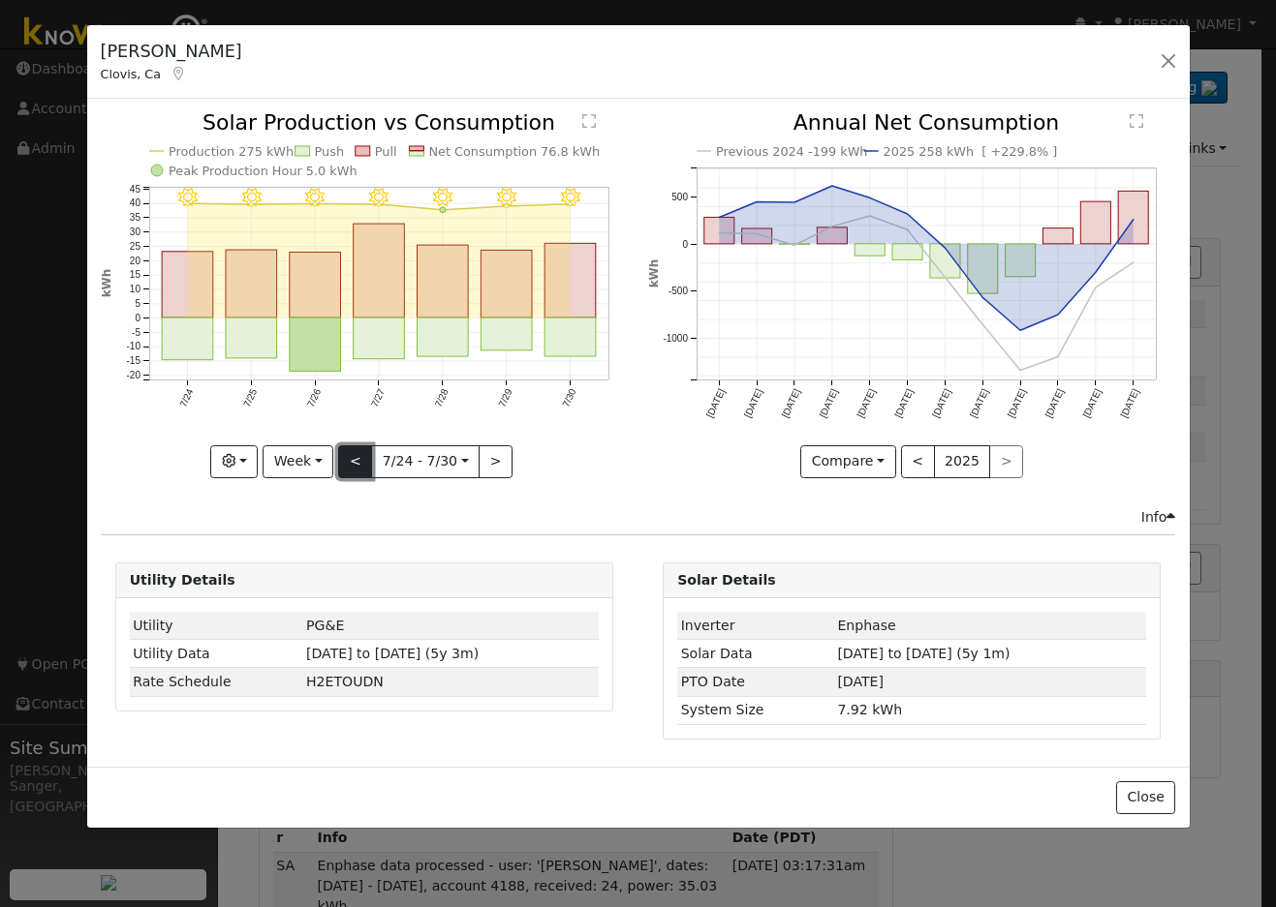
click at [360, 461] on button "<" at bounding box center [355, 462] width 34 height 33
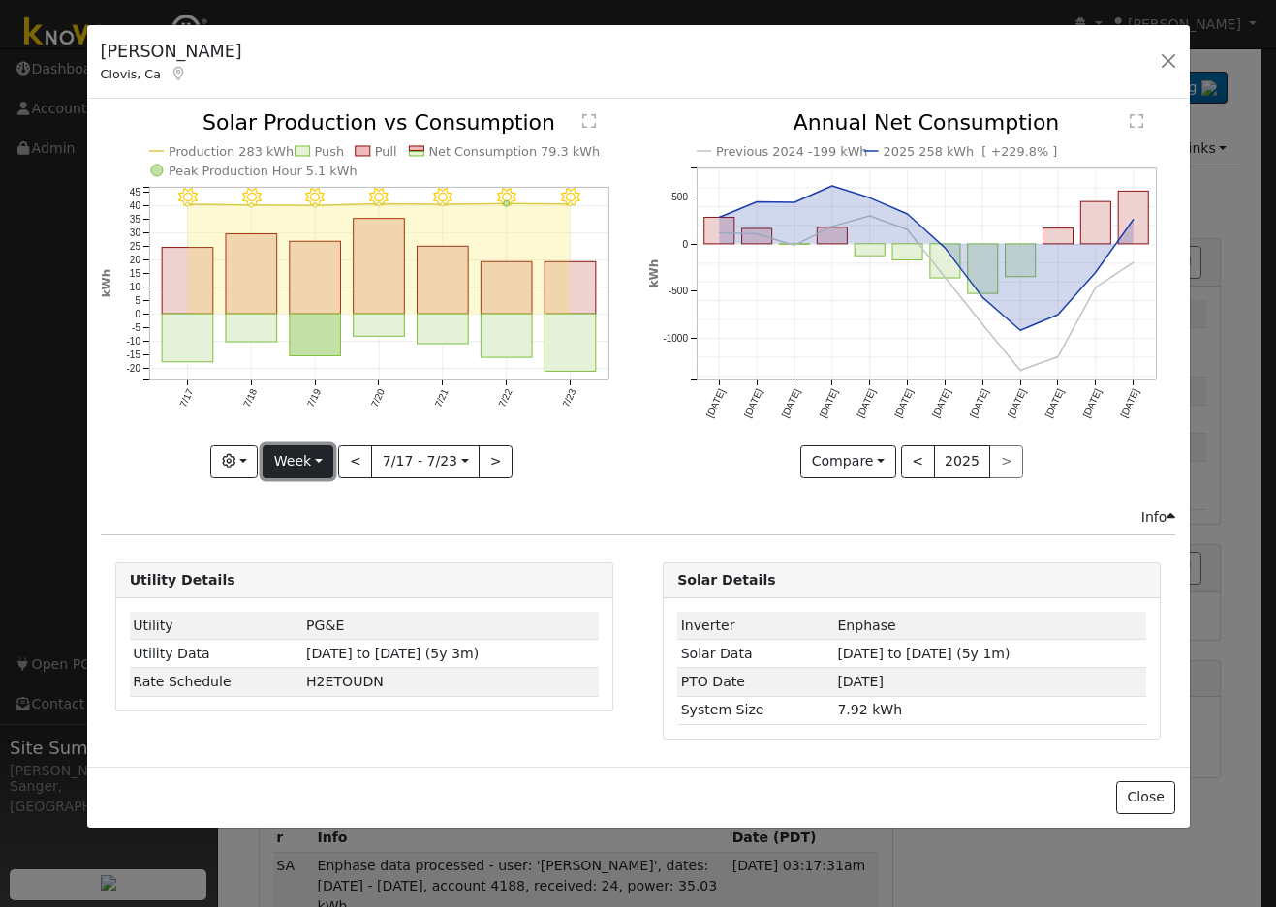
click at [301, 446] on button "Week" at bounding box center [297, 462] width 71 height 33
click at [313, 574] on link "Year" at bounding box center [330, 582] width 135 height 27
type input "2024-09-01"
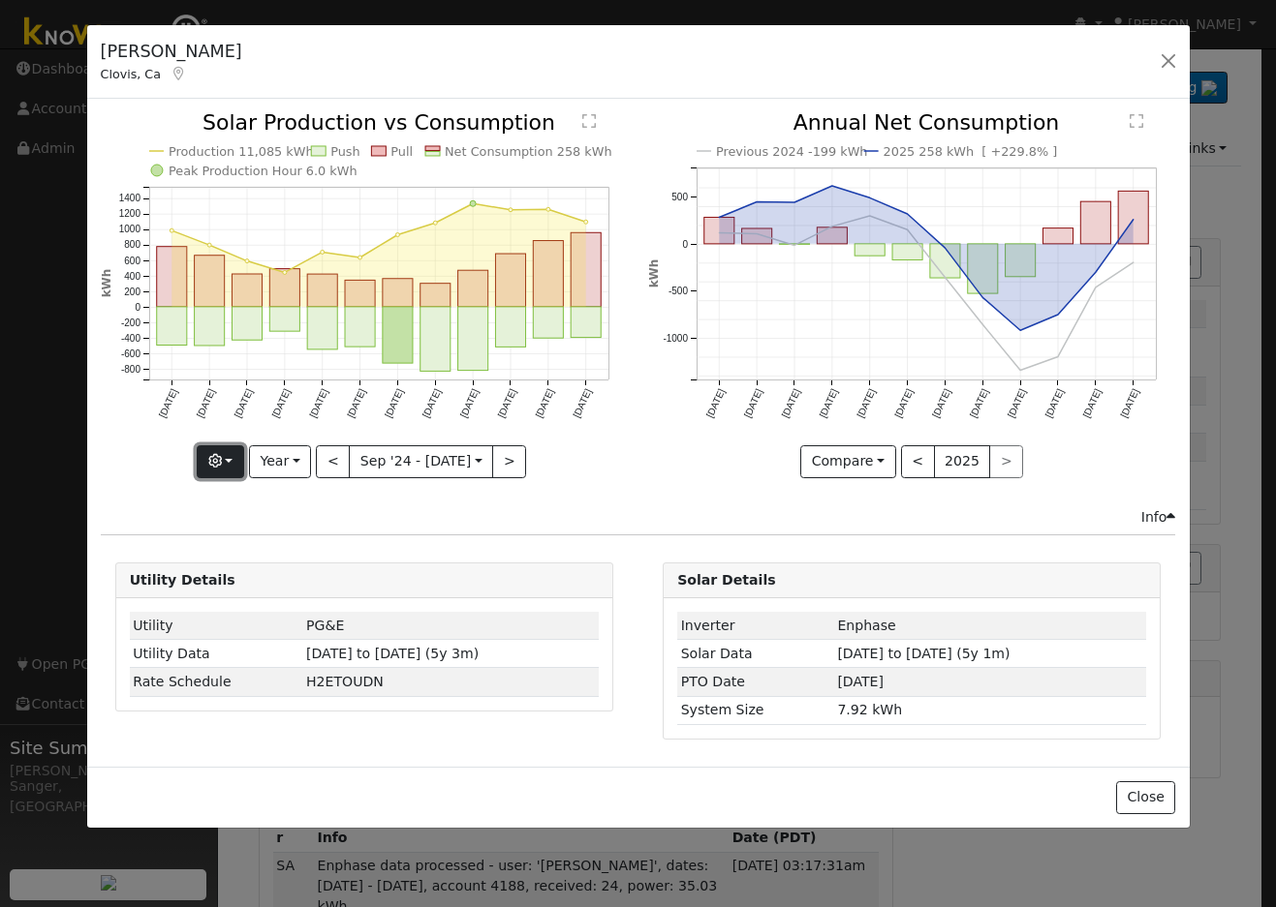
click at [218, 459] on icon "button" at bounding box center [215, 461] width 14 height 14
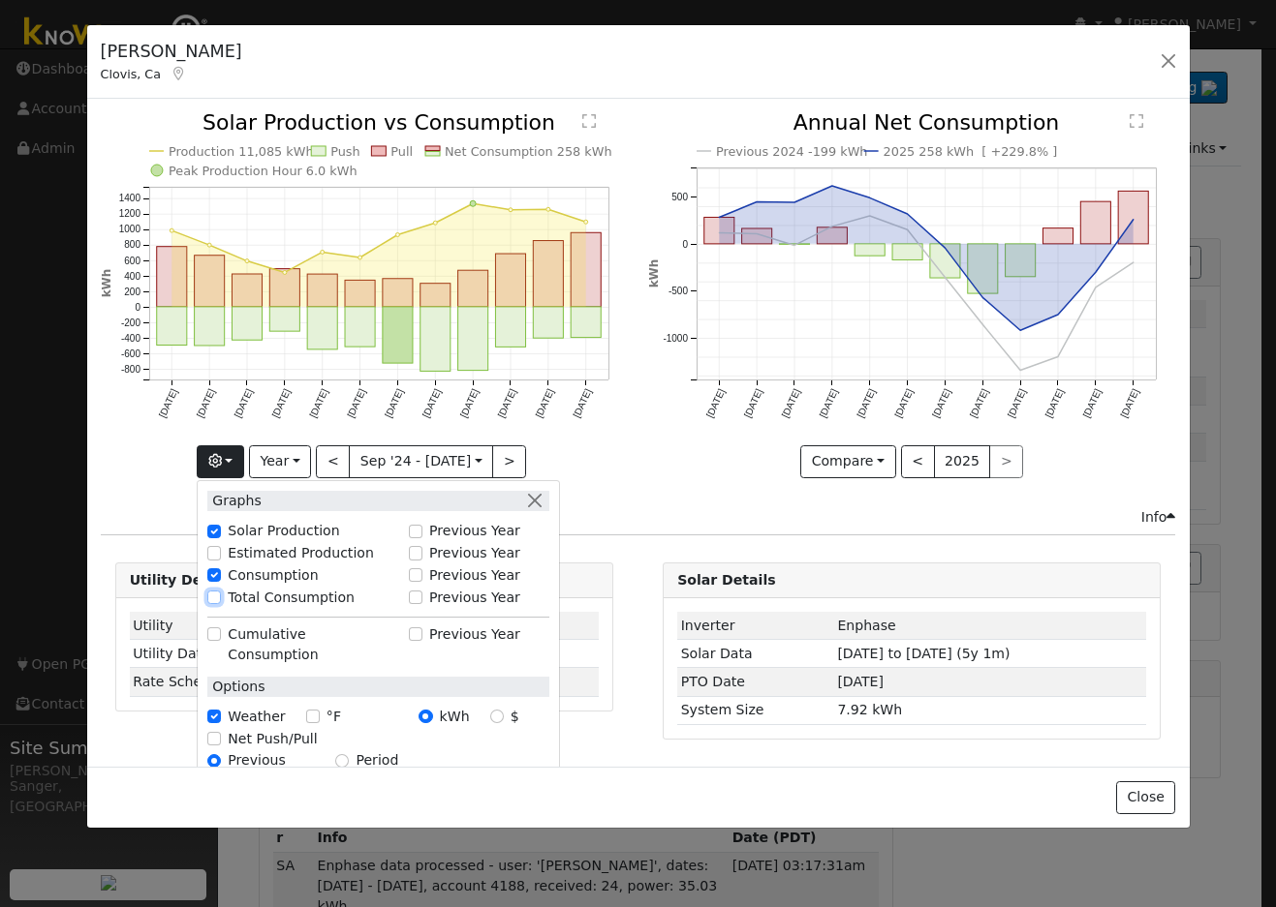
click at [218, 592] on input "Total Consumption" at bounding box center [214, 598] width 14 height 14
checkbox input "true"
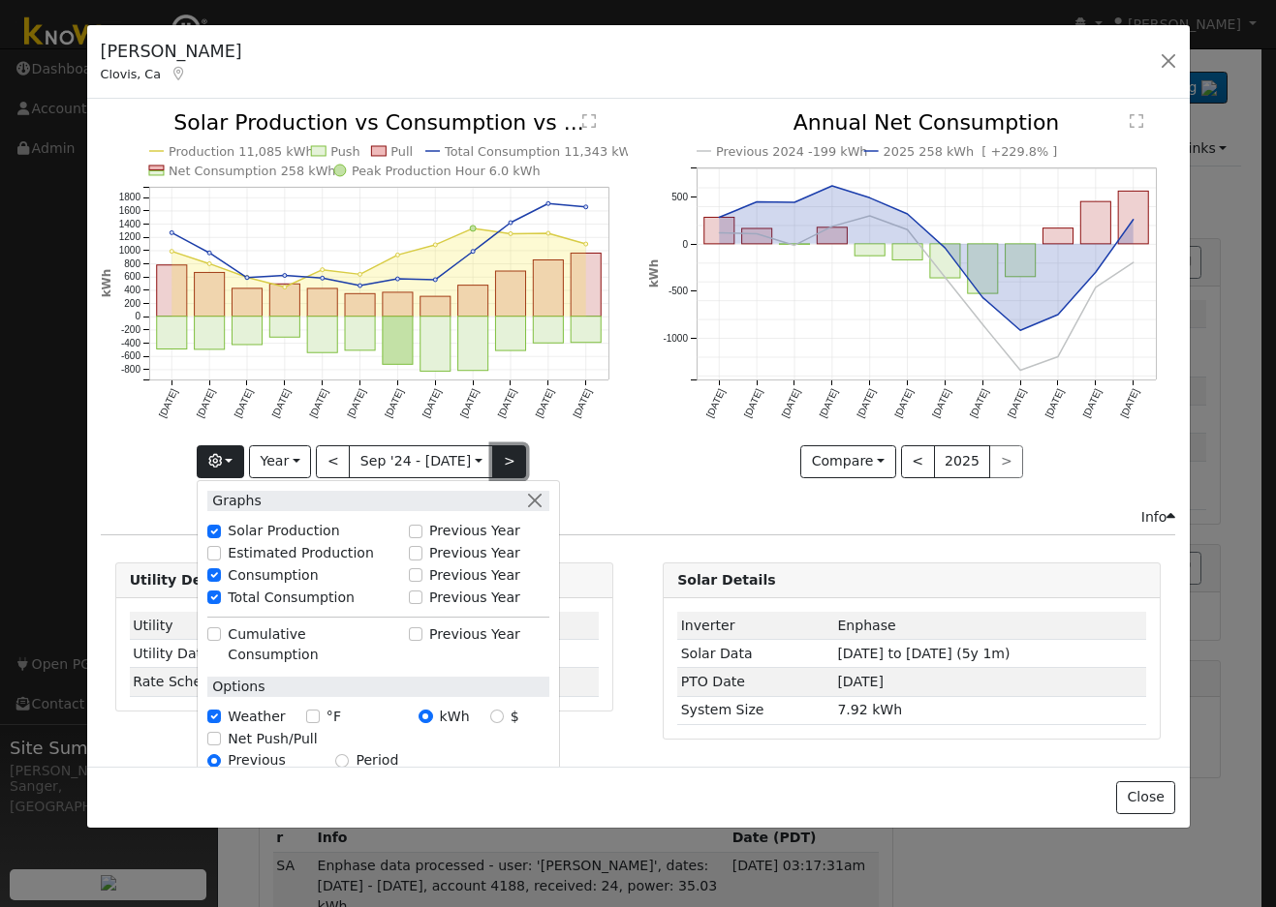
click at [500, 462] on button ">" at bounding box center [509, 462] width 34 height 33
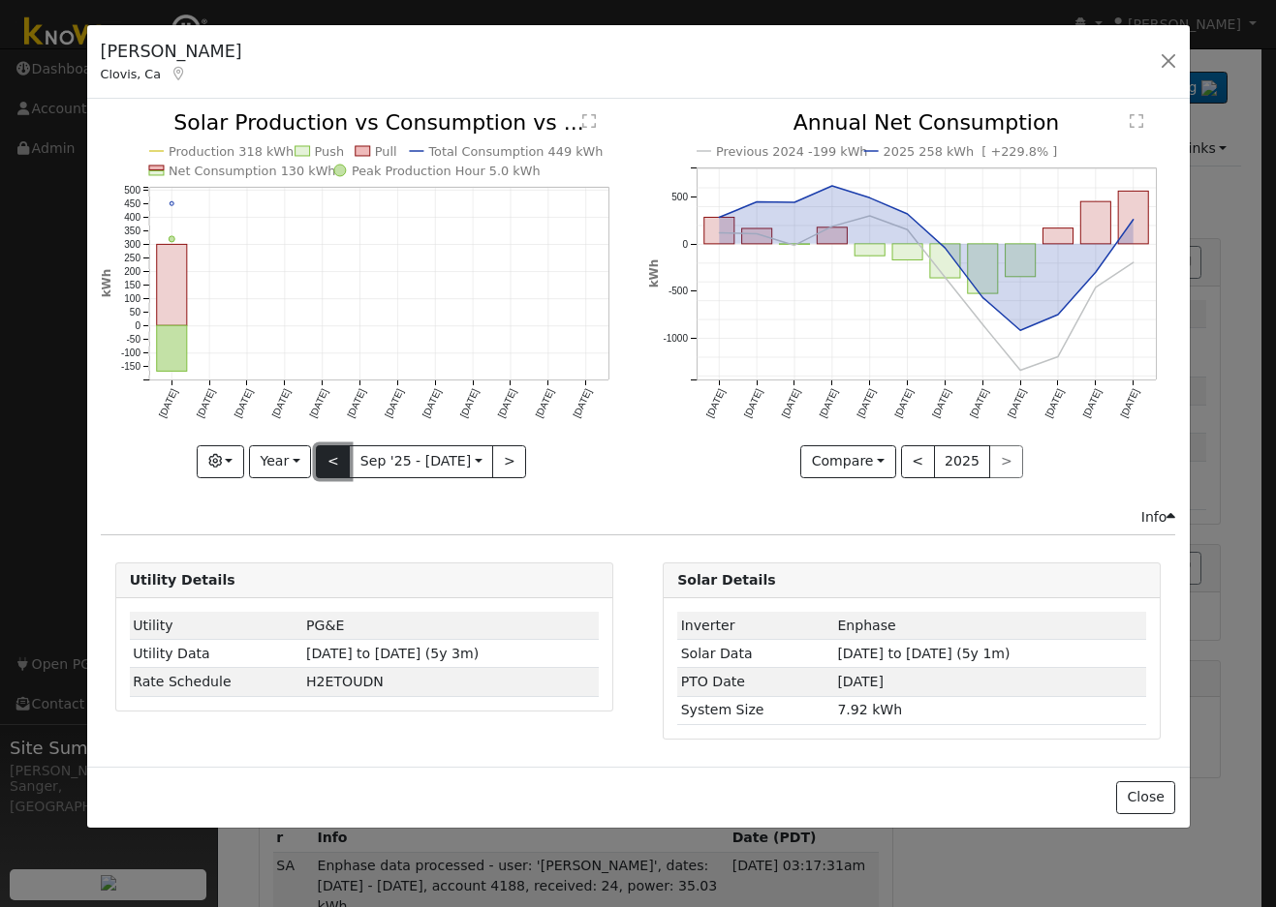
click at [332, 456] on button "<" at bounding box center [333, 462] width 34 height 33
type input "2024-09-01"
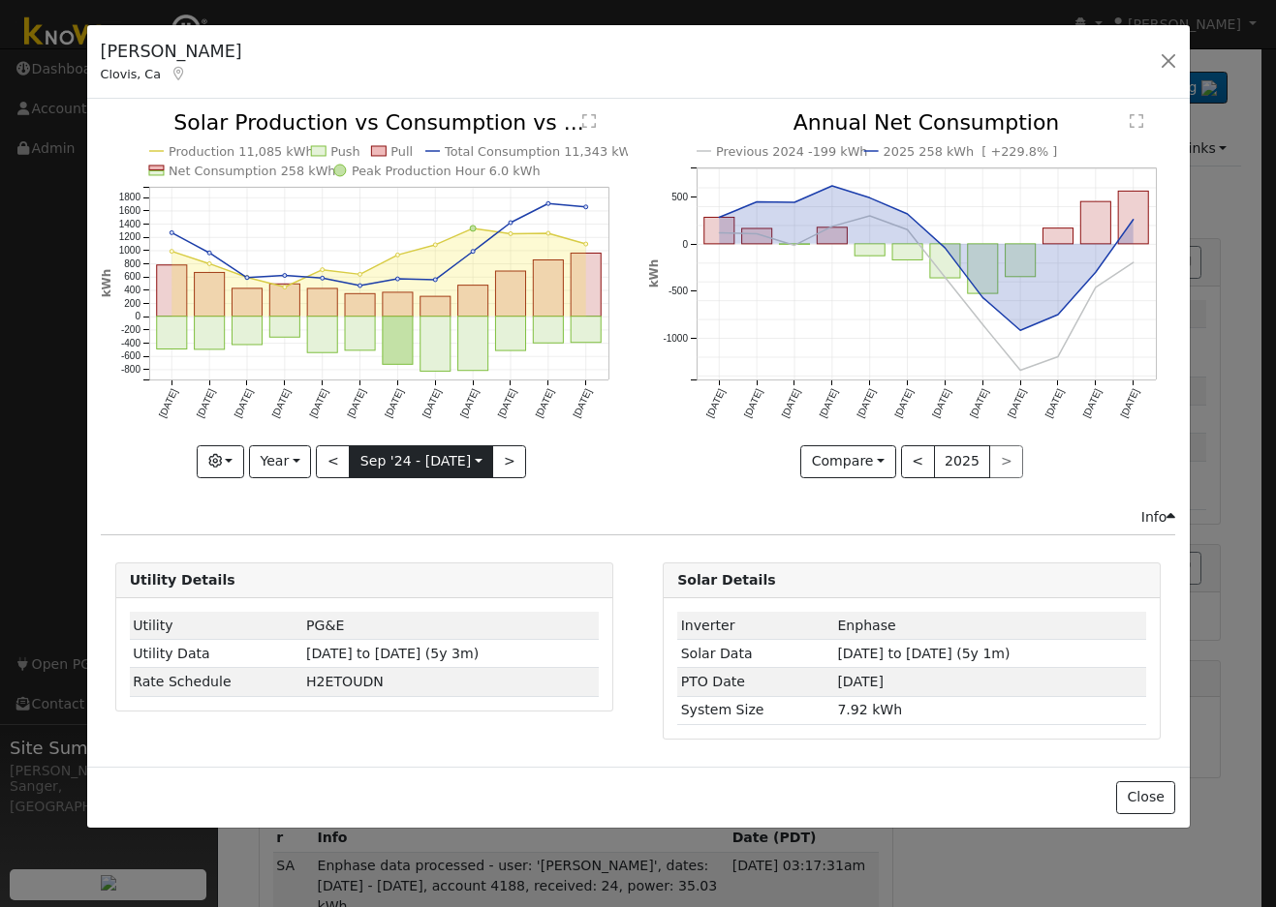
click at [388, 465] on input "2024-09-01" at bounding box center [421, 461] width 142 height 31
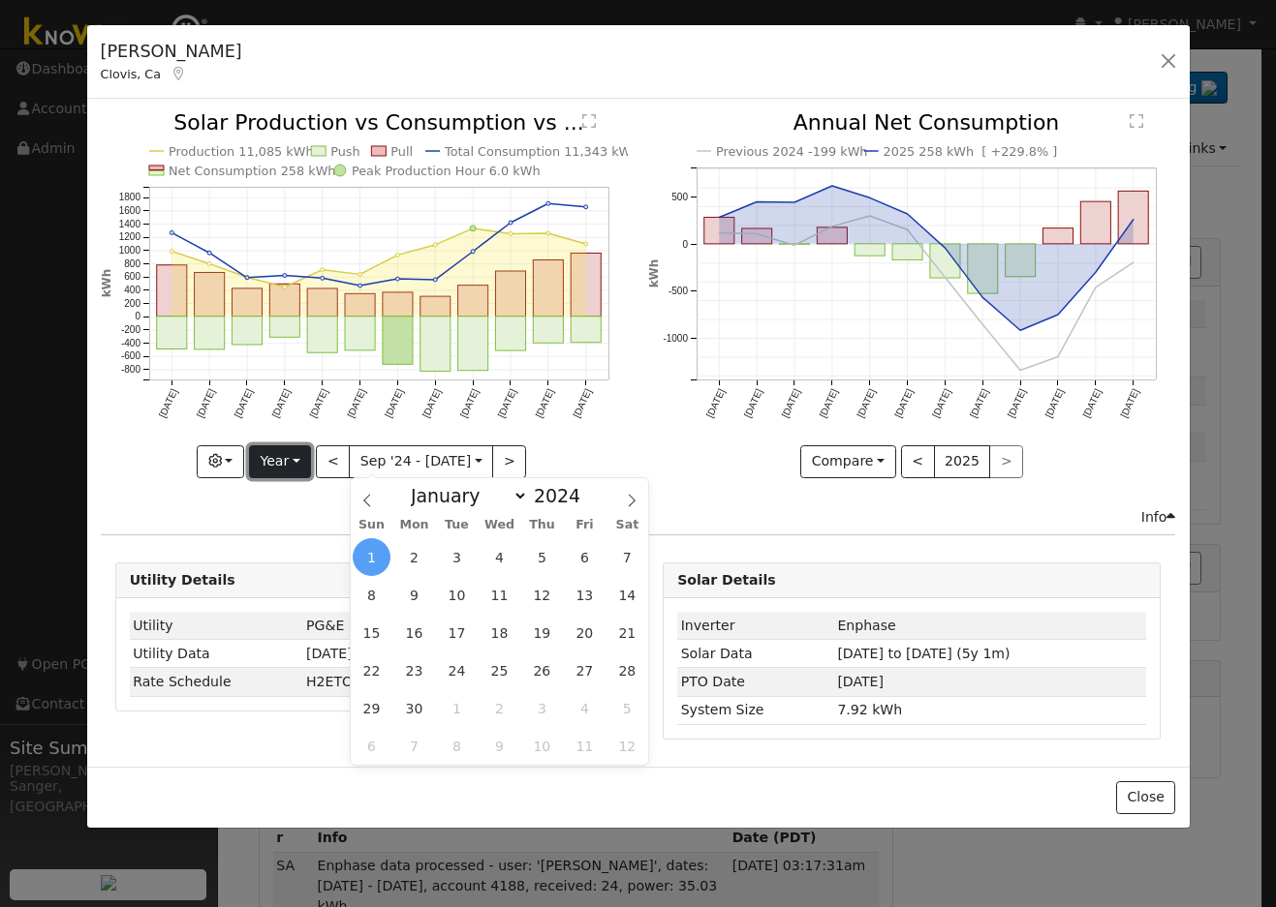
click at [280, 455] on button "Year" at bounding box center [280, 462] width 62 height 33
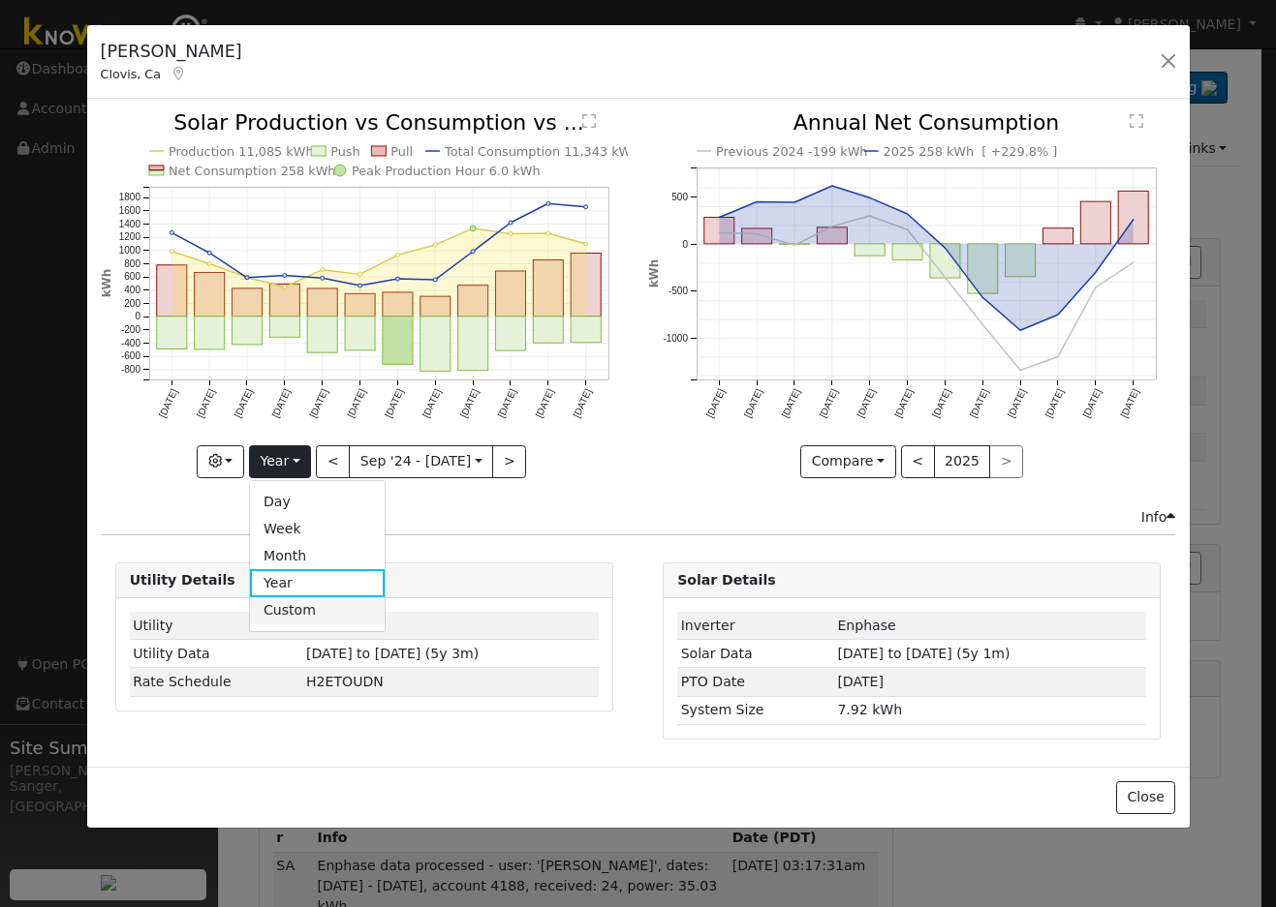
click at [282, 604] on link "Custom" at bounding box center [317, 611] width 135 height 27
select select "8"
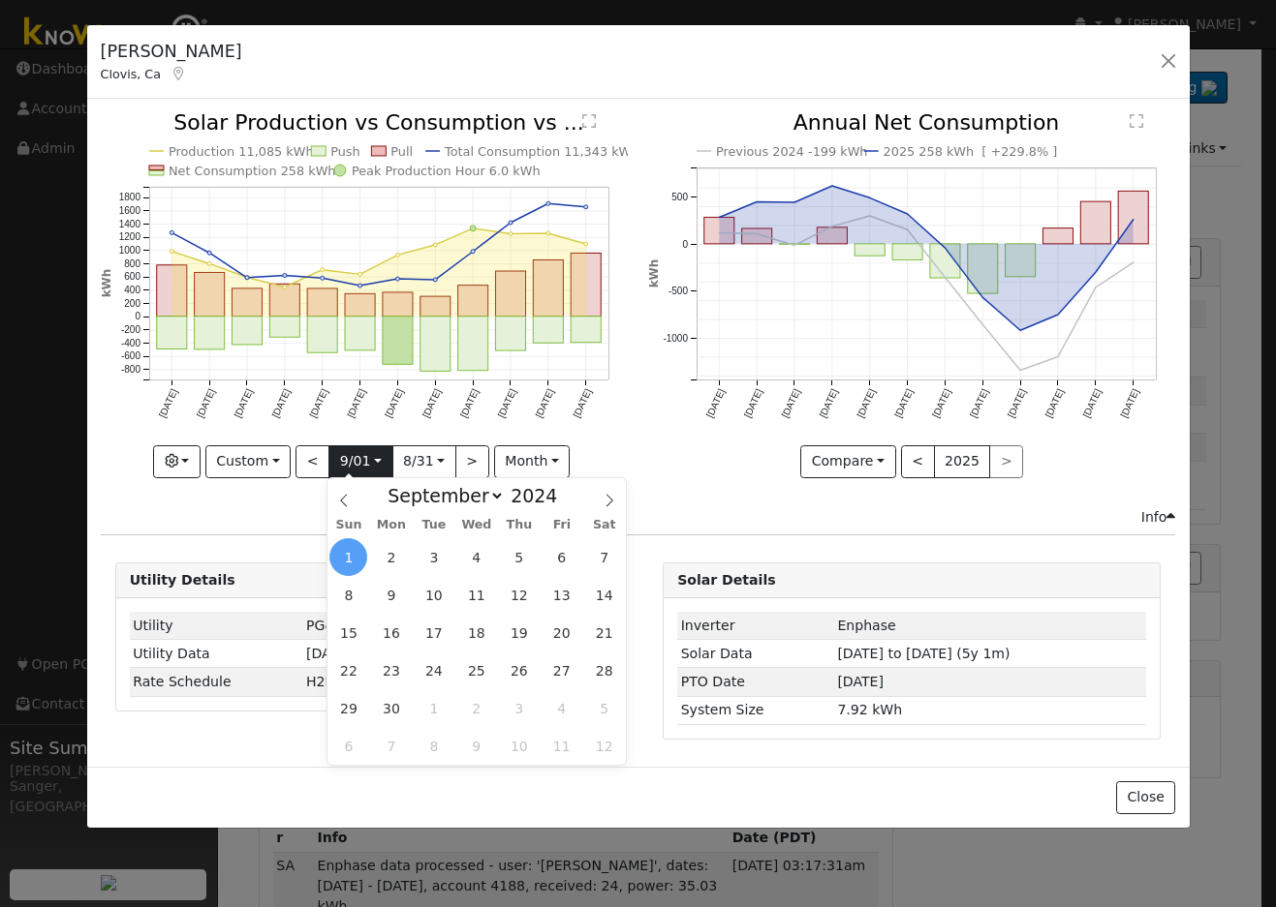
click at [347, 461] on input "2024-09-01" at bounding box center [360, 461] width 62 height 31
click at [631, 415] on div "Production 11,085 kWh Push Pull Total Consumption 11,343 kWh Net Consumption 25…" at bounding box center [363, 309] width 547 height 394
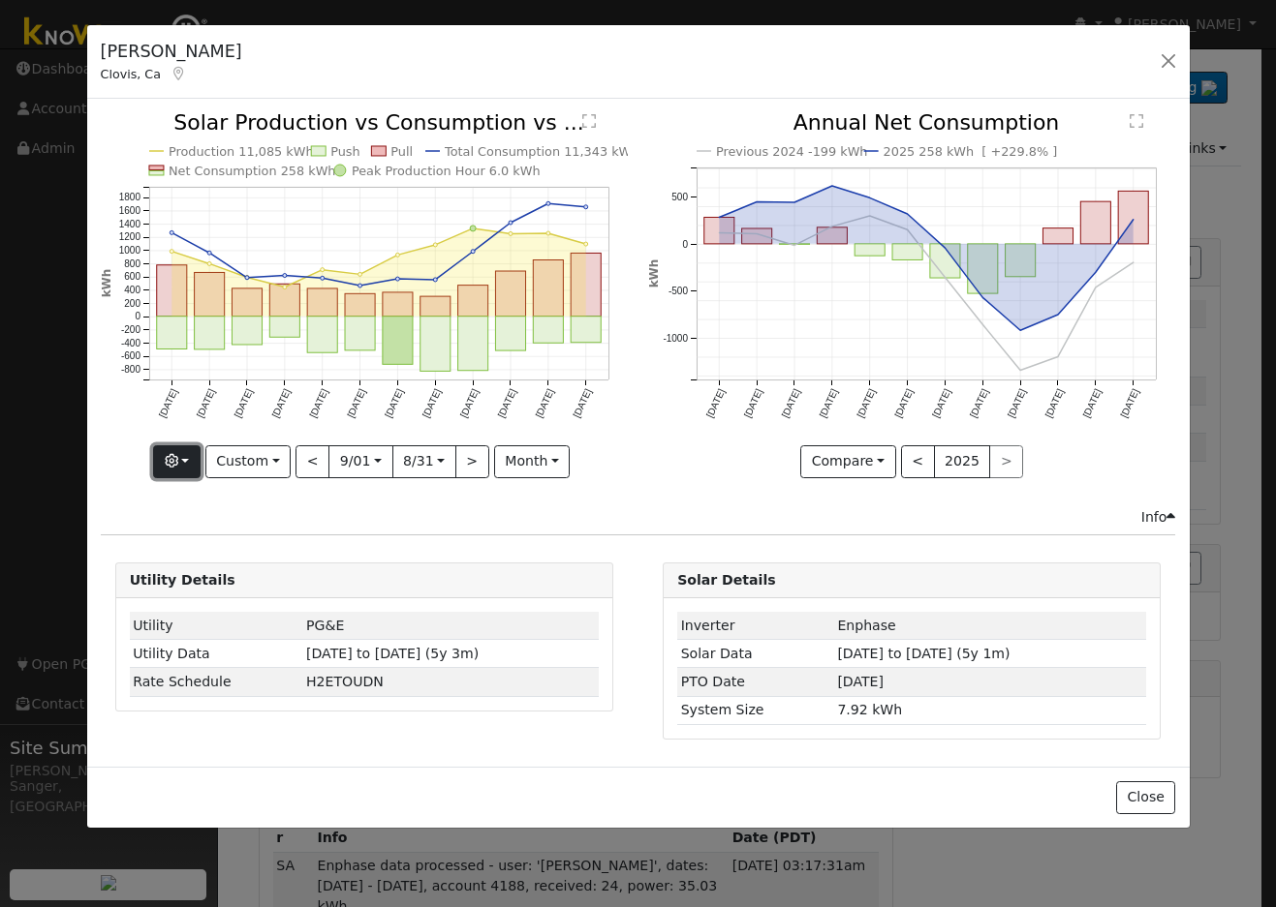
click at [172, 457] on icon "button" at bounding box center [172, 461] width 14 height 14
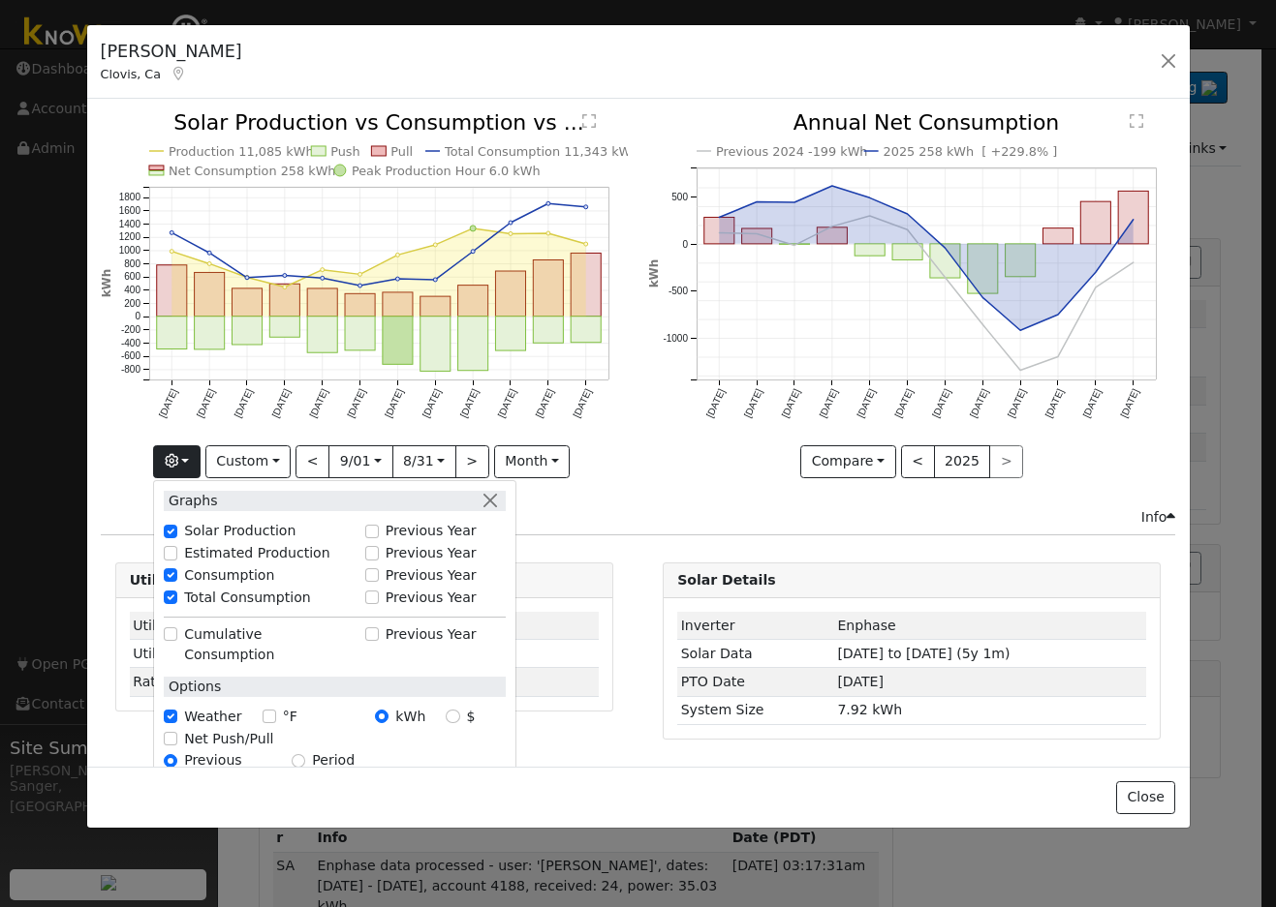
click at [663, 497] on div "Previous 2024 -199 kWh 2025 258 kWh [ +229.8% ] Sep '24 Oct '24 Nov '24 Dec '24…" at bounding box center [911, 309] width 547 height 394
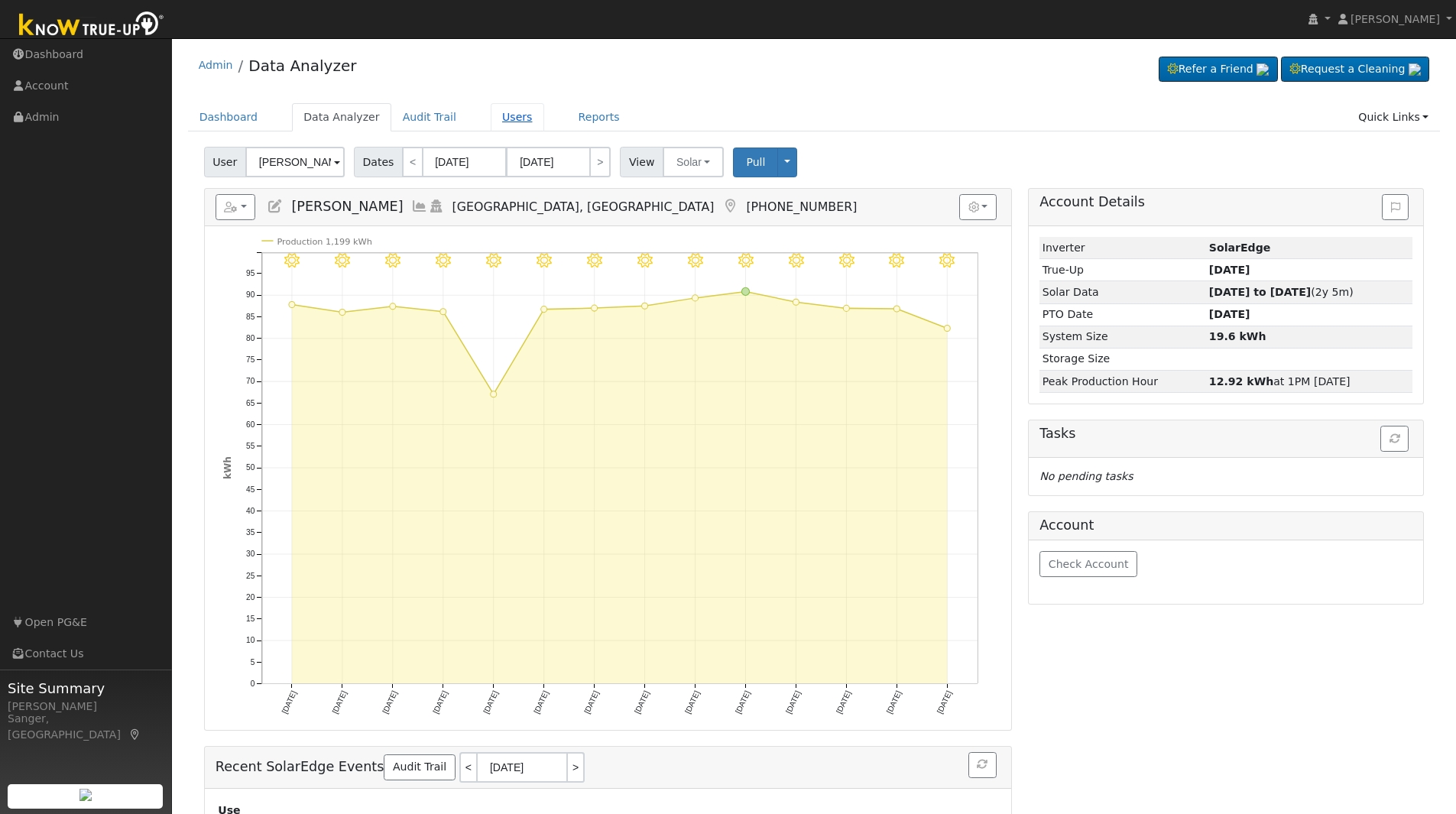
click at [497, 109] on link "Users" at bounding box center [518, 118] width 54 height 28
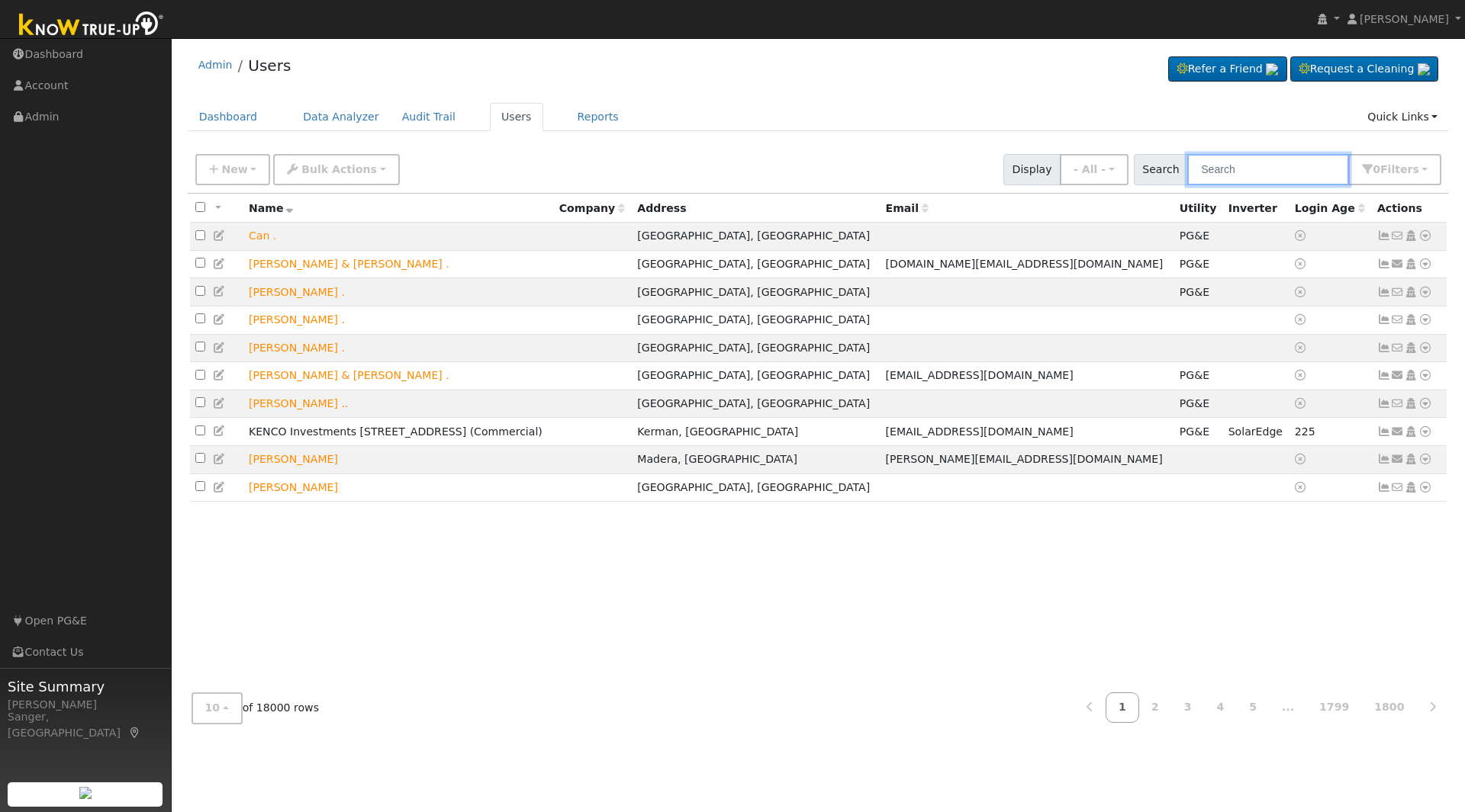
click at [1289, 171] on input "text" at bounding box center [1267, 170] width 161 height 32
paste input "Rick & Denise Souza"
type input "Rick & Denise Souza"
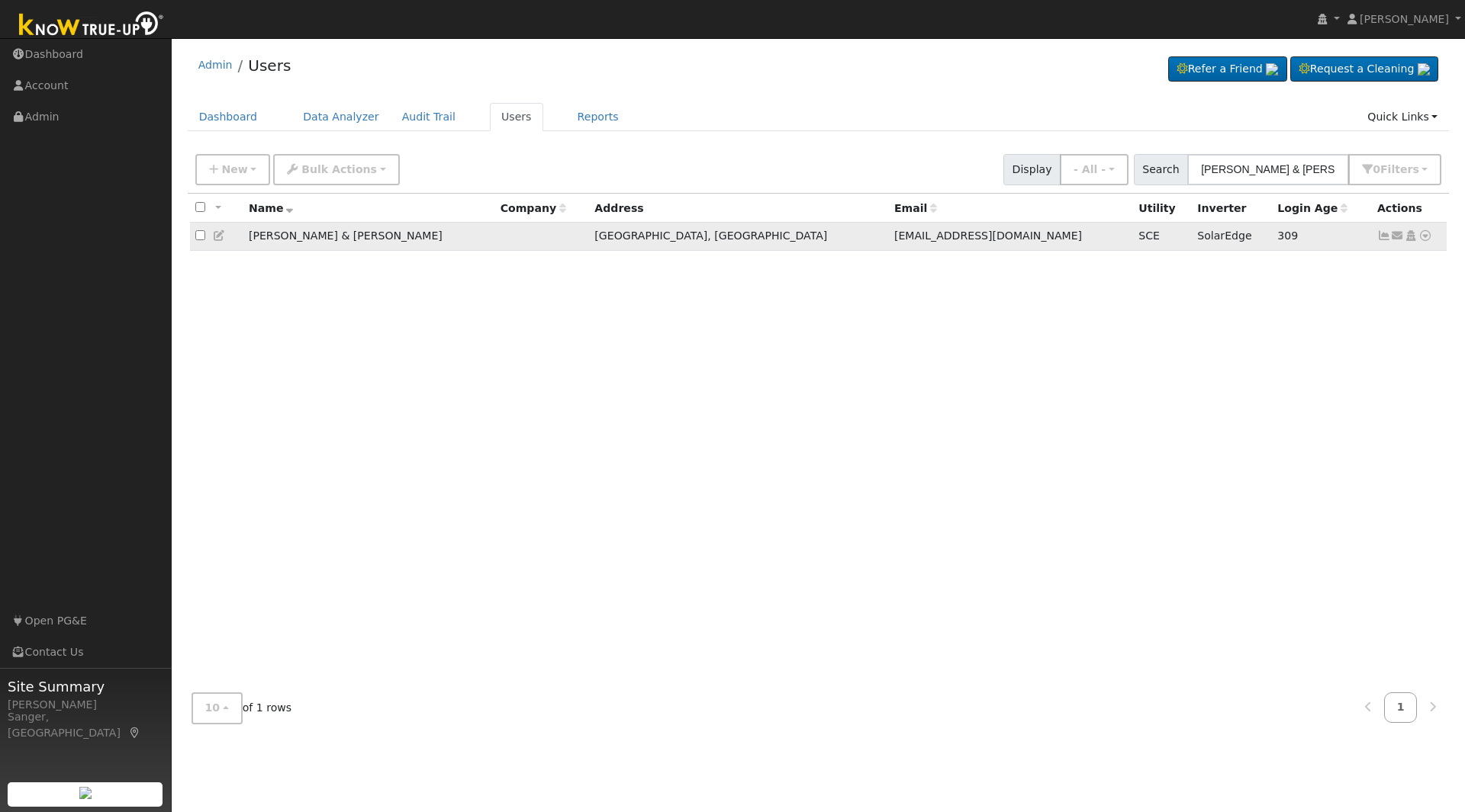
click at [1384, 240] on icon at bounding box center [1383, 235] width 13 height 11
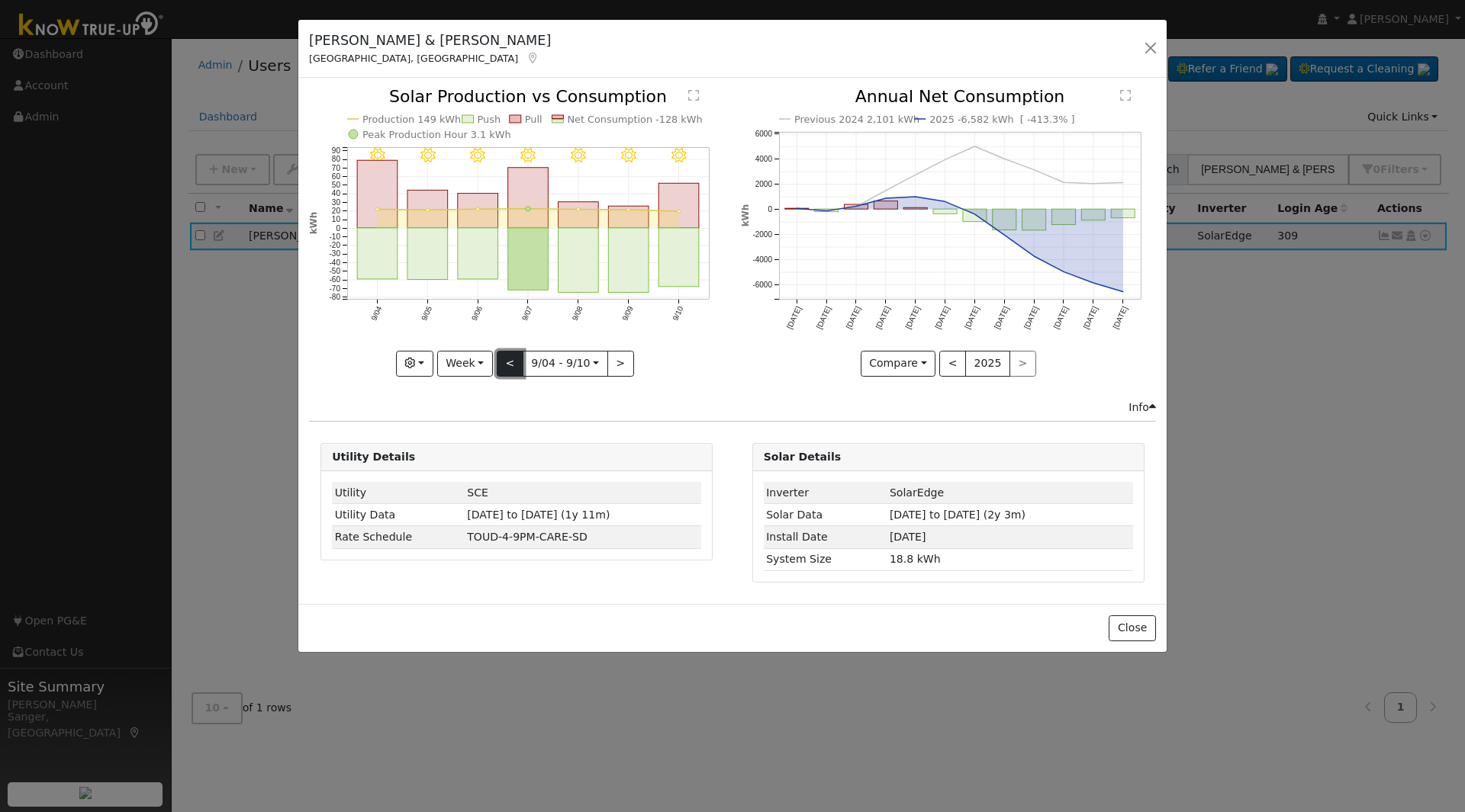
click at [509, 365] on button "<" at bounding box center [510, 364] width 27 height 26
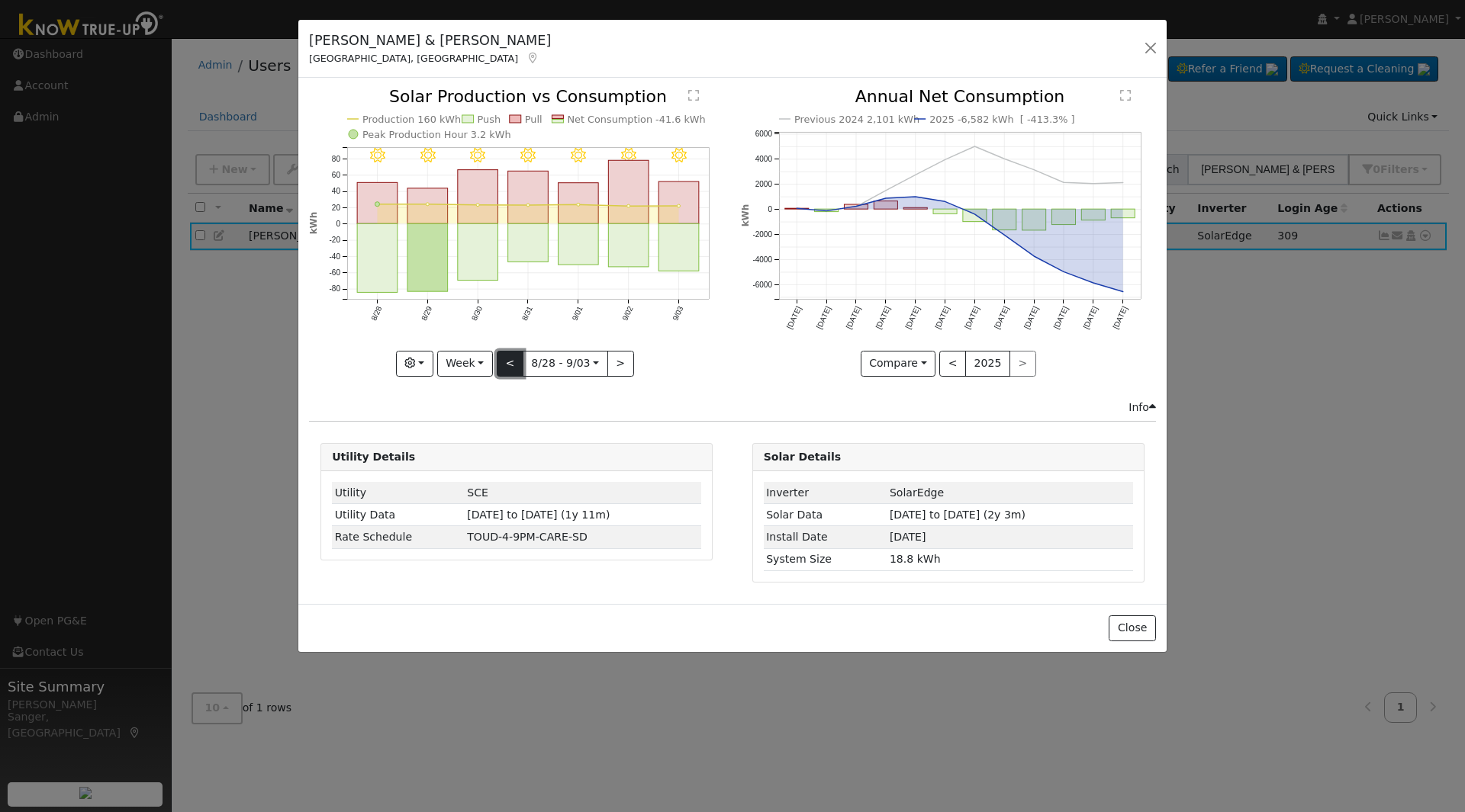
click at [509, 365] on button "<" at bounding box center [510, 364] width 27 height 26
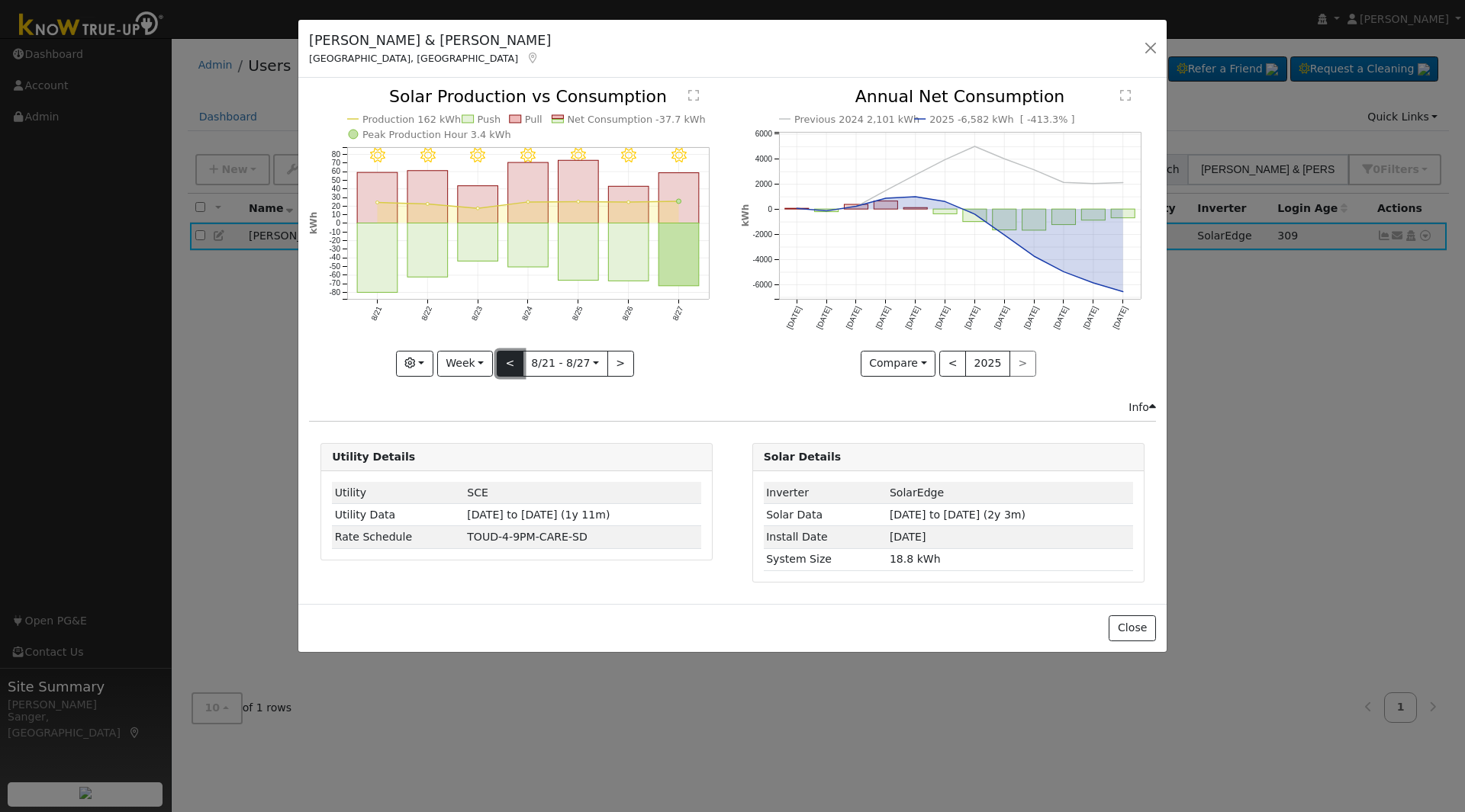
click at [509, 365] on button "<" at bounding box center [510, 364] width 27 height 26
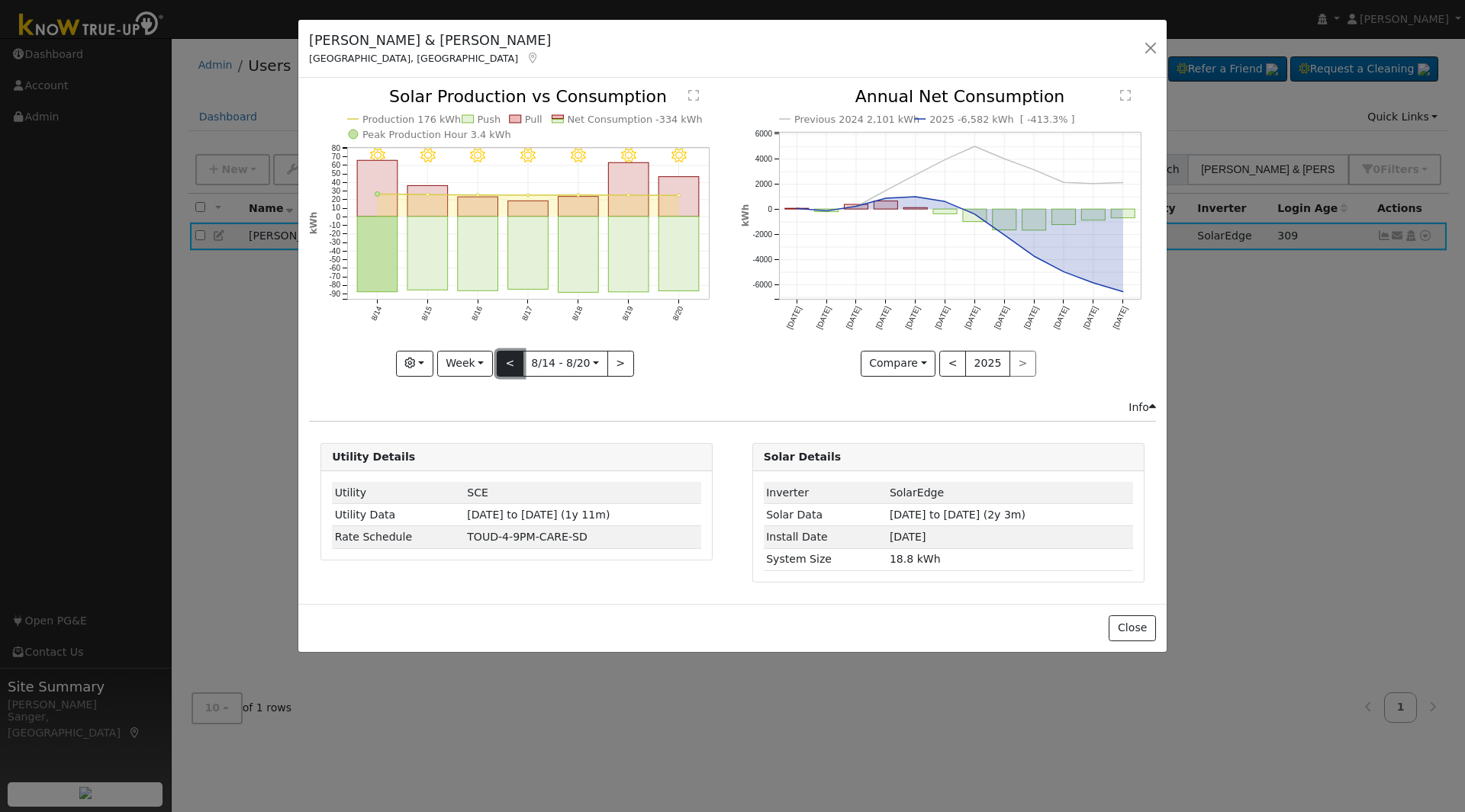
click at [509, 365] on button "<" at bounding box center [510, 364] width 27 height 26
click button "<"
type input "2025-07-31"
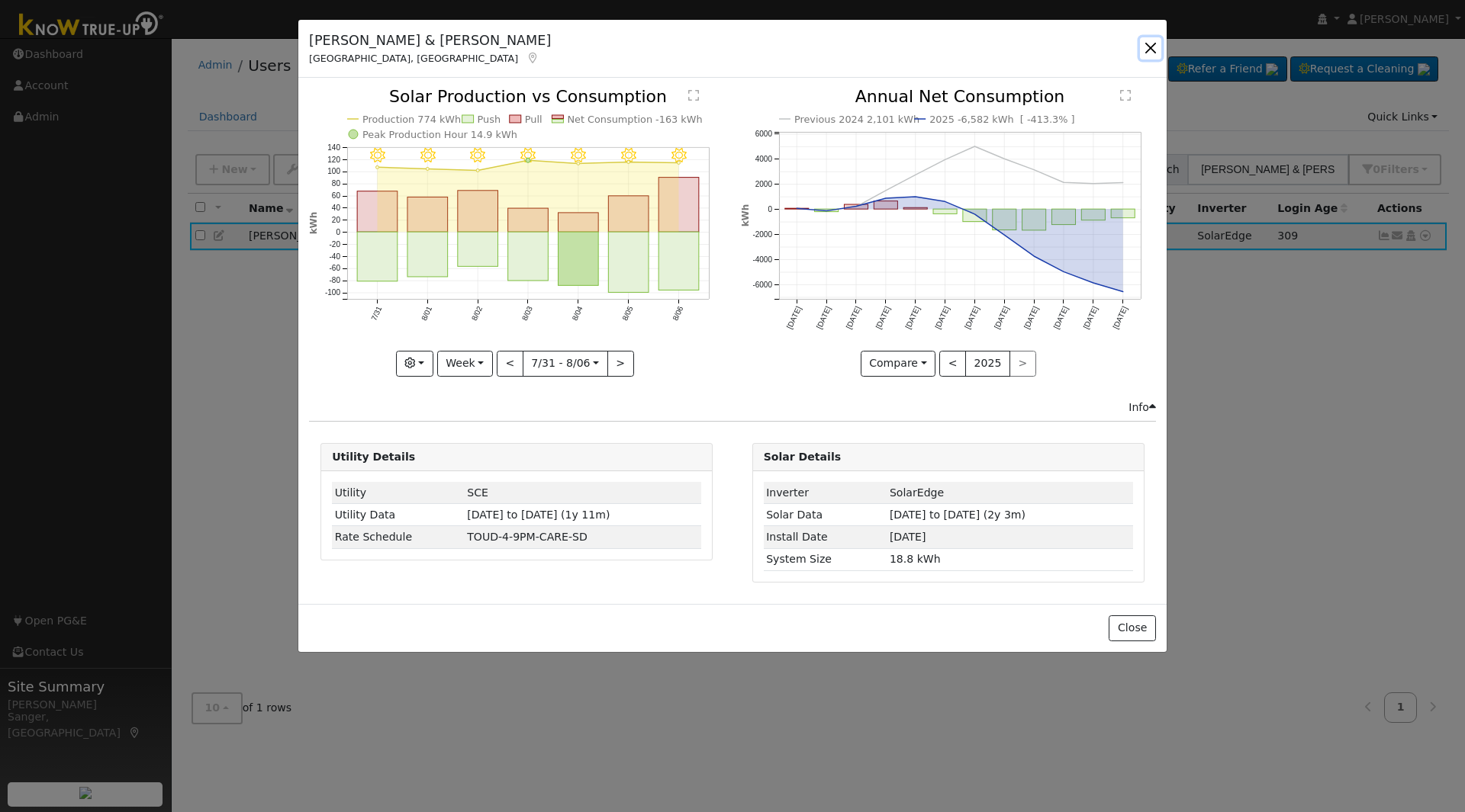
click button "button"
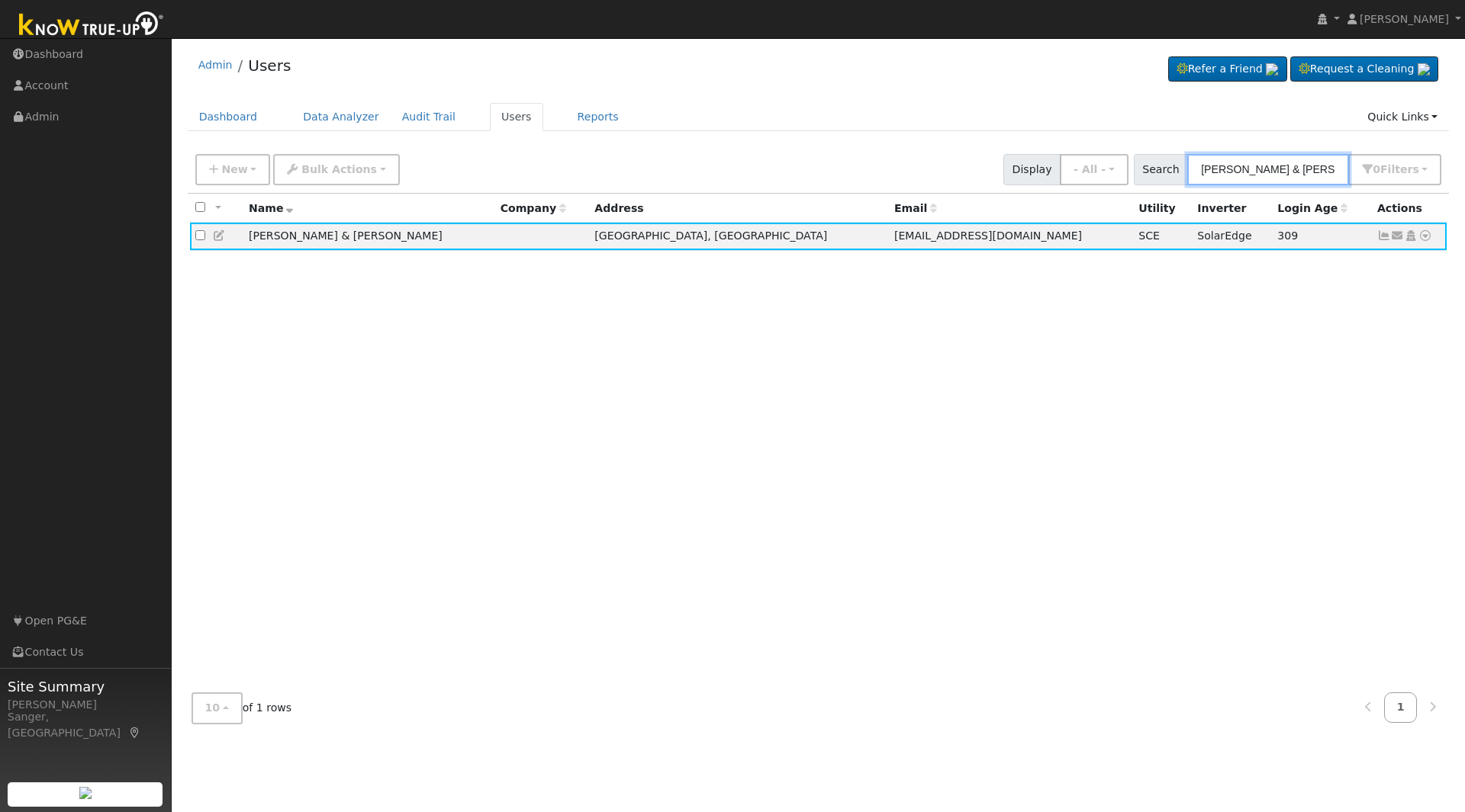
drag, startPoint x: 1320, startPoint y: 172, endPoint x: 1063, endPoint y: 161, distance: 257.2
click div "New Add User Quick Add Quick Connect Quick Convert Lead Bulk Actions Send Email…"
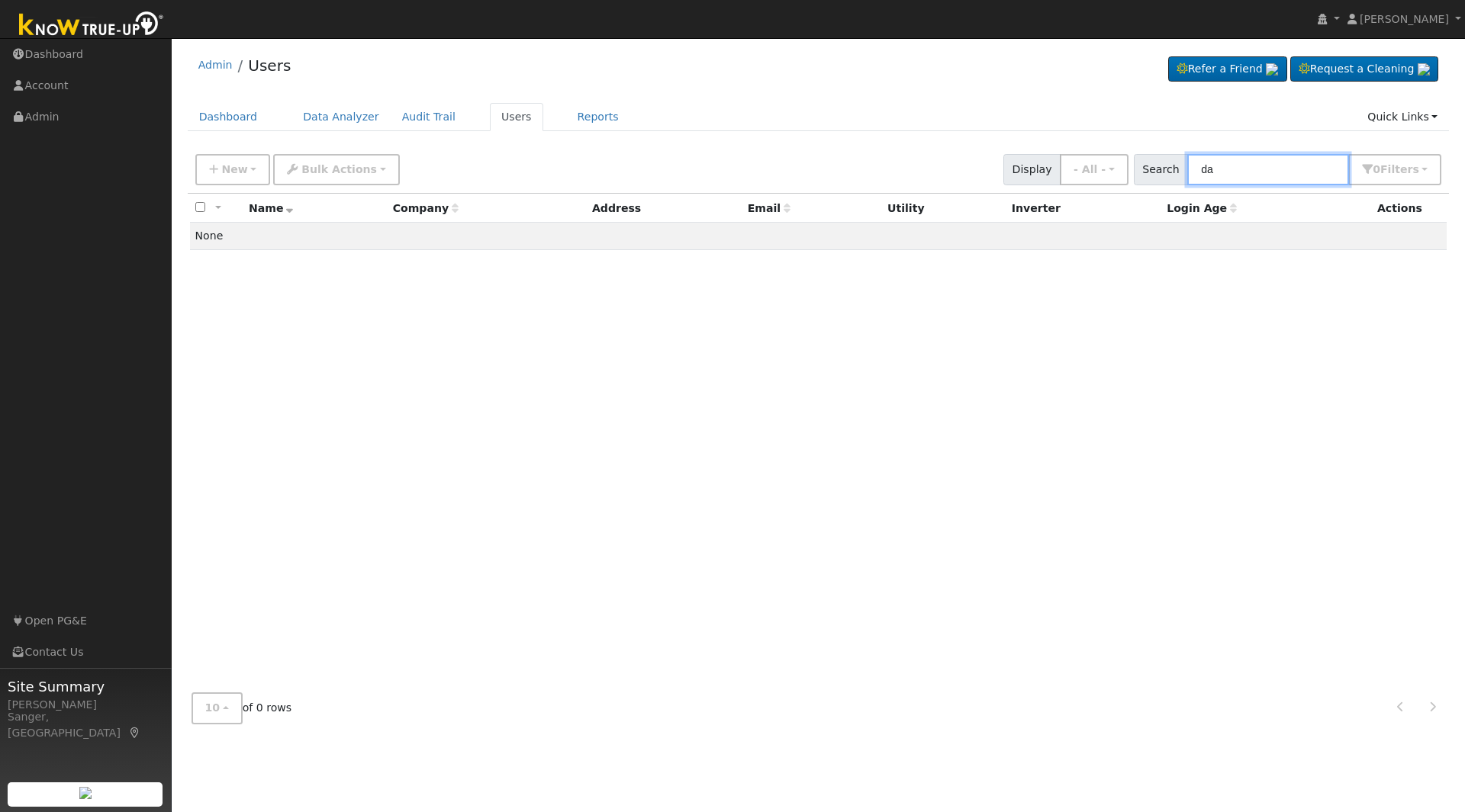
type input "d"
